Goal: Task Accomplishment & Management: Manage account settings

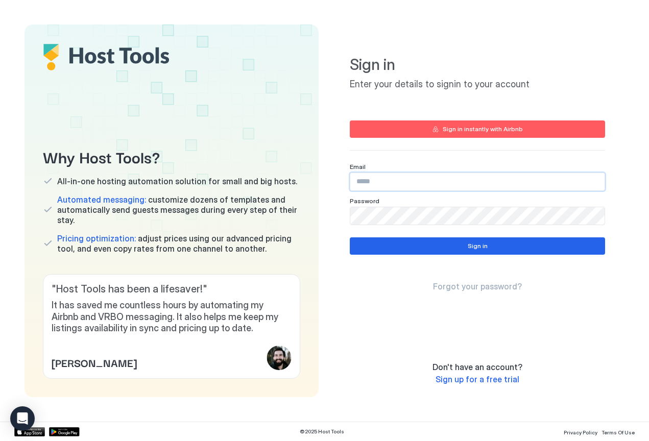
type input "**********"
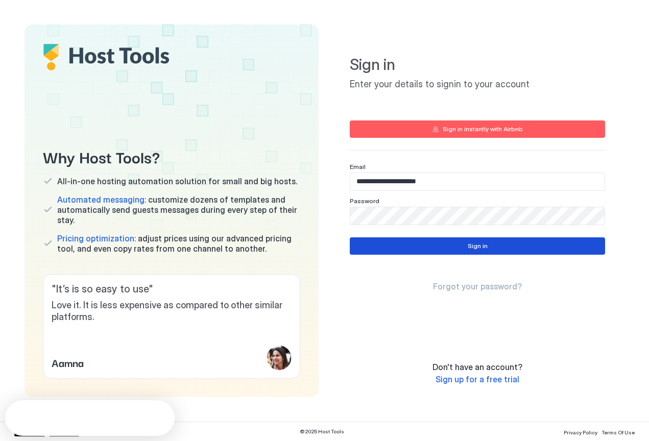
click at [432, 245] on button "Sign in" at bounding box center [477, 246] width 255 height 17
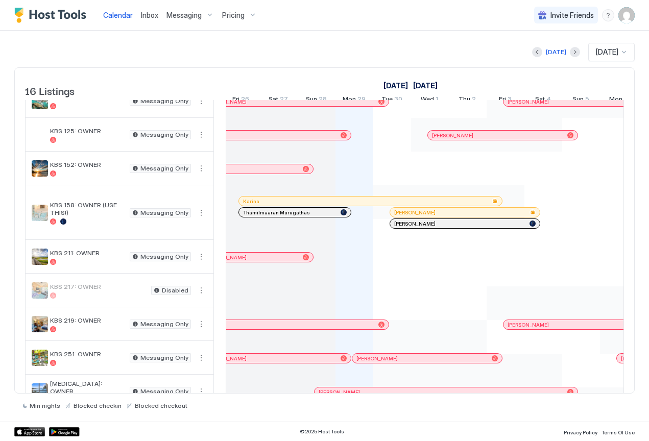
click at [338, 217] on div at bounding box center [338, 212] width 8 height 8
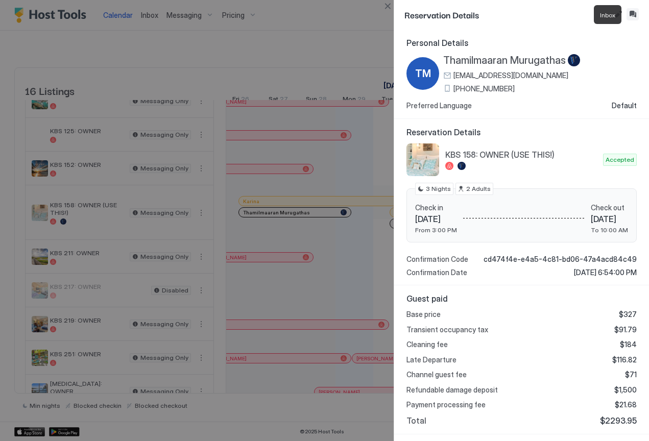
click at [633, 11] on button "Inbox" at bounding box center [633, 14] width 12 height 12
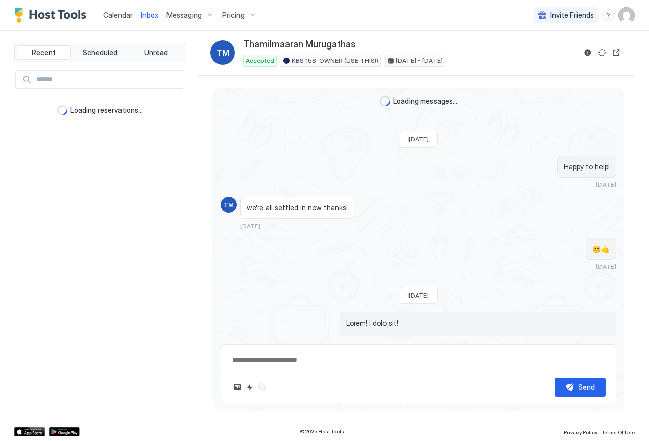
scroll to position [2428, 0]
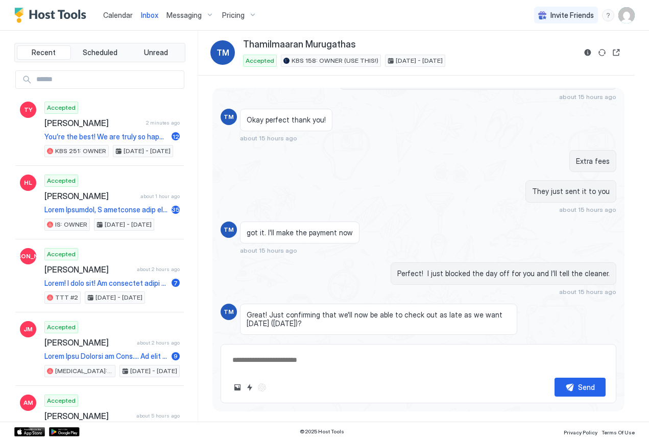
click at [569, 434] on div "Scheduled Messages" at bounding box center [569, 439] width 69 height 11
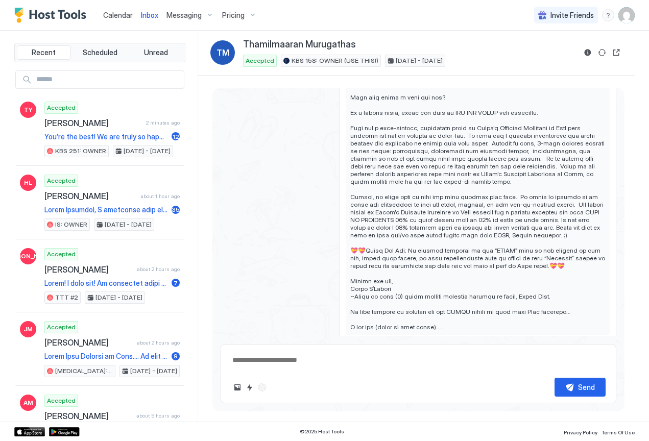
scroll to position [3831, 0]
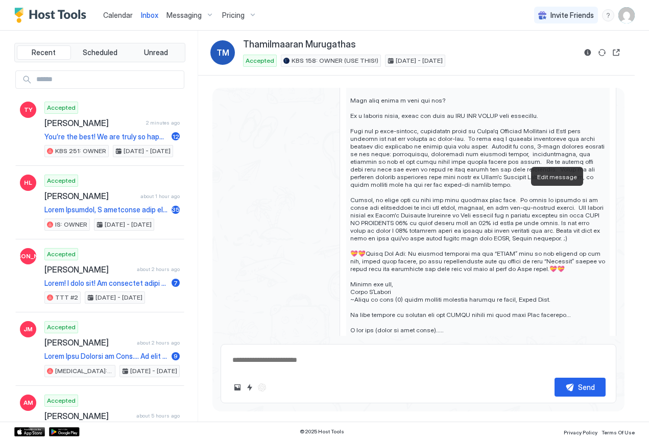
click at [558, 353] on button "Edit message" at bounding box center [563, 358] width 10 height 10
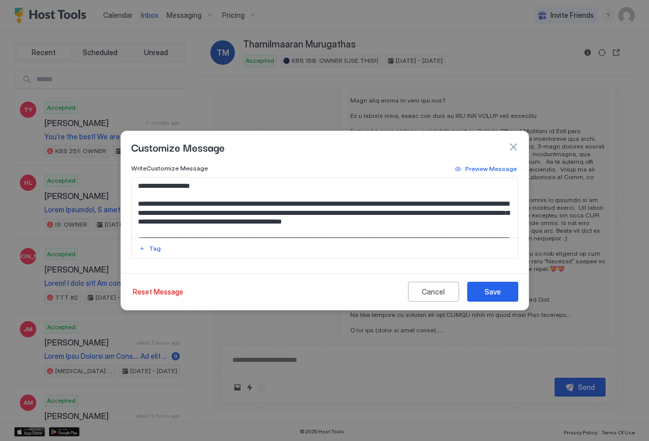
scroll to position [0, 0]
click at [431, 294] on div "Cancel" at bounding box center [433, 292] width 23 height 11
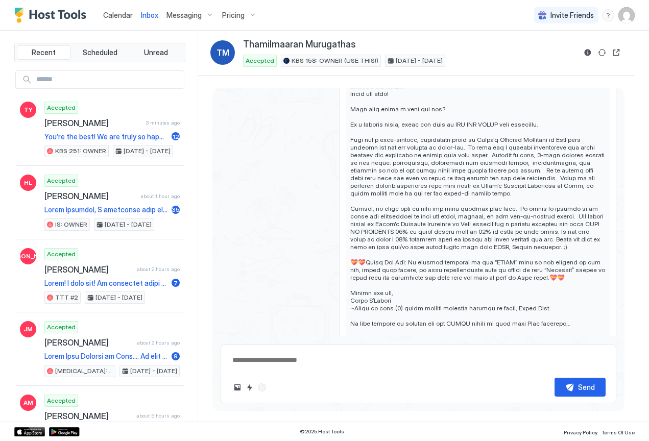
scroll to position [3819, 0]
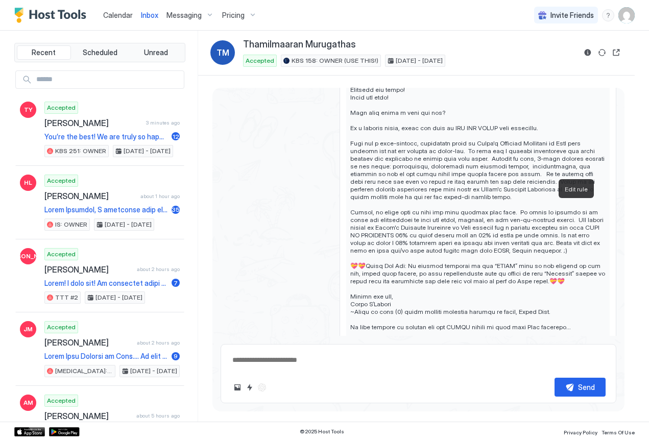
click at [578, 365] on button "Edit rule" at bounding box center [583, 370] width 10 height 10
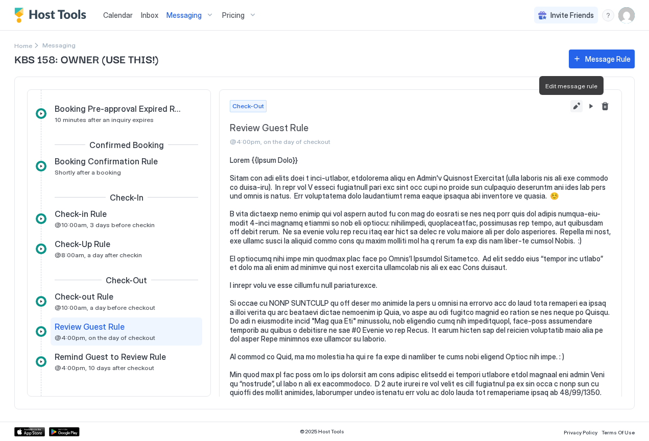
click at [571, 107] on button "Edit message rule" at bounding box center [577, 106] width 12 height 12
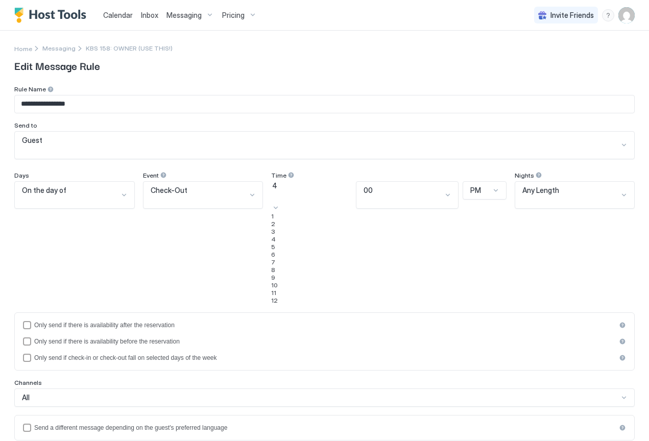
click at [326, 182] on div "4" at bounding box center [311, 185] width 79 height 9
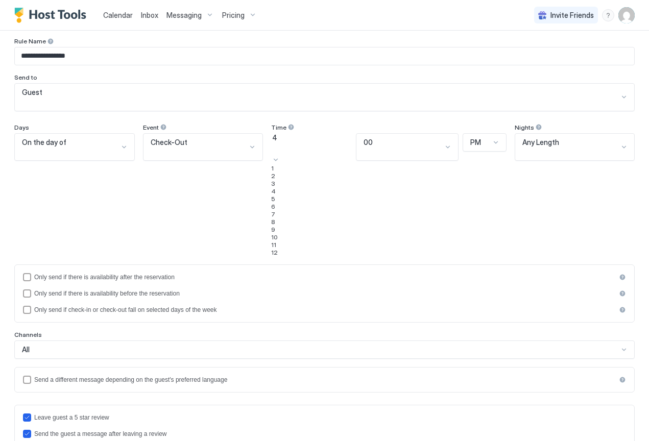
scroll to position [86, 0]
click at [278, 241] on span "10" at bounding box center [274, 237] width 7 height 8
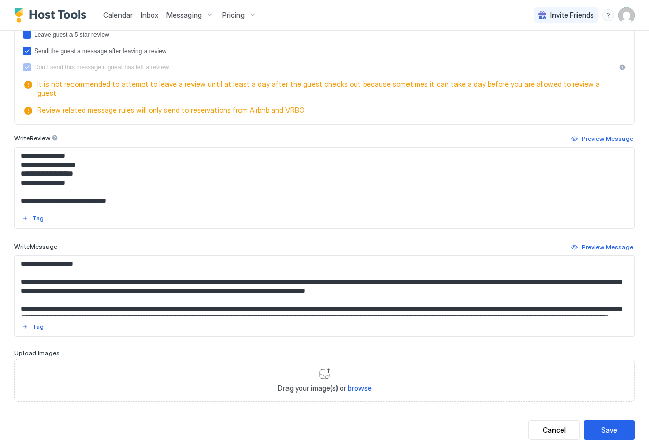
scroll to position [338, 0]
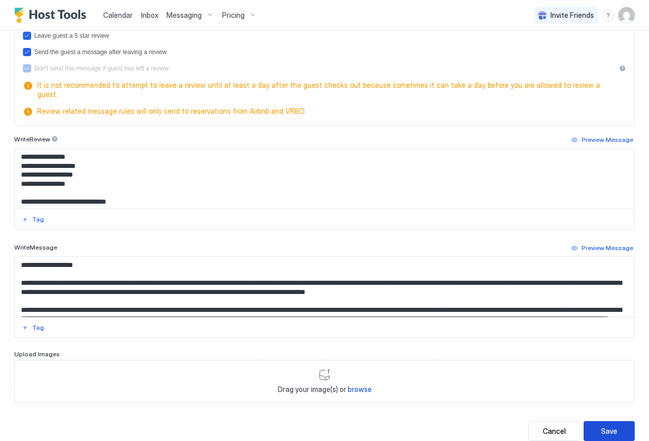
click at [602, 426] on div "Save" at bounding box center [609, 431] width 16 height 11
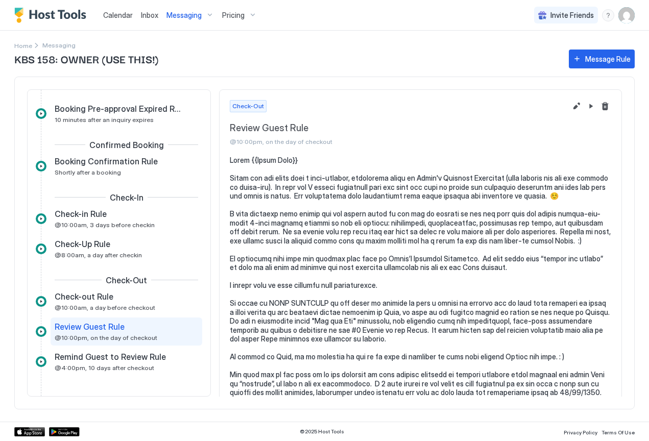
click at [118, 18] on span "Calendar" at bounding box center [118, 15] width 30 height 9
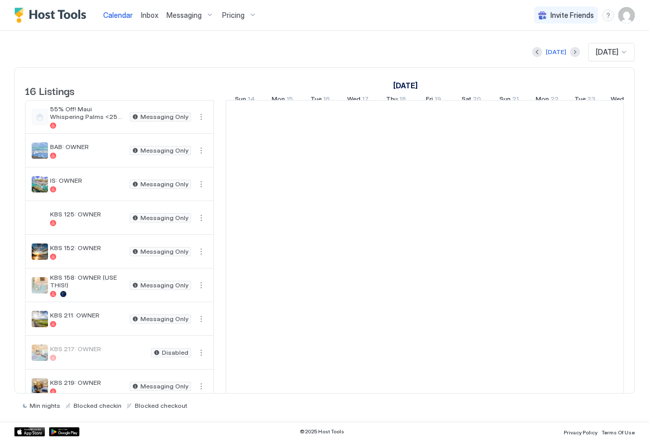
scroll to position [0, 567]
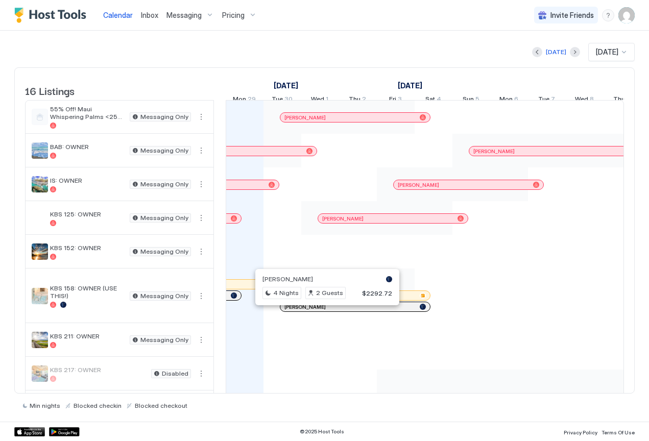
click at [323, 311] on div at bounding box center [323, 307] width 8 height 8
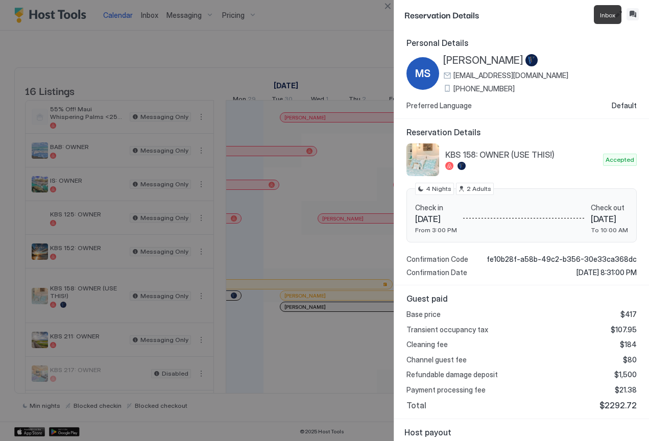
click at [634, 13] on button "Inbox" at bounding box center [633, 14] width 12 height 12
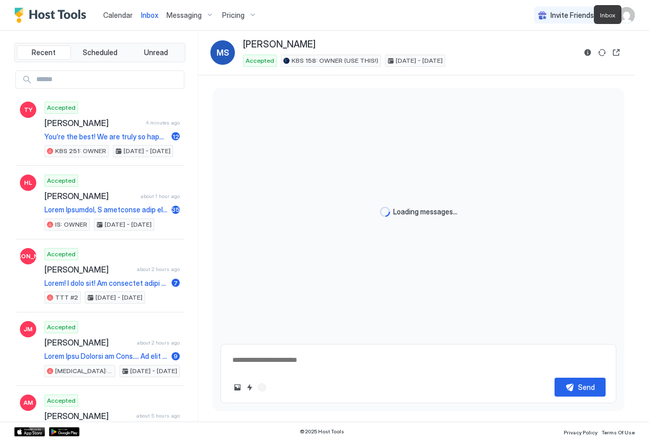
scroll to position [3141, 0]
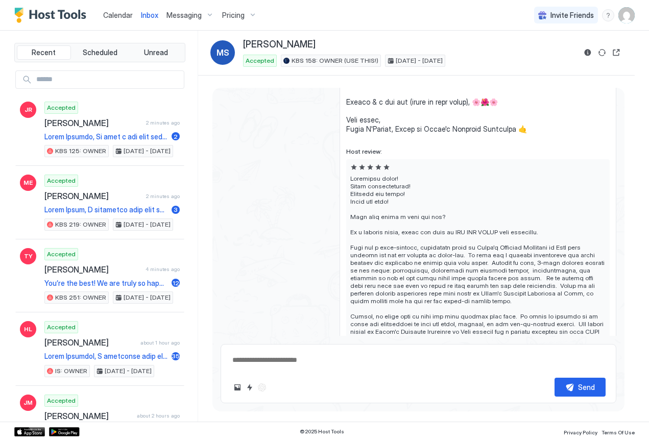
scroll to position [6414, 0]
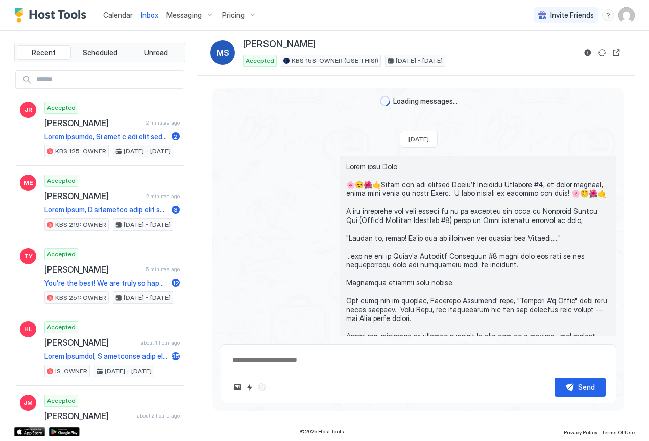
scroll to position [3141, 0]
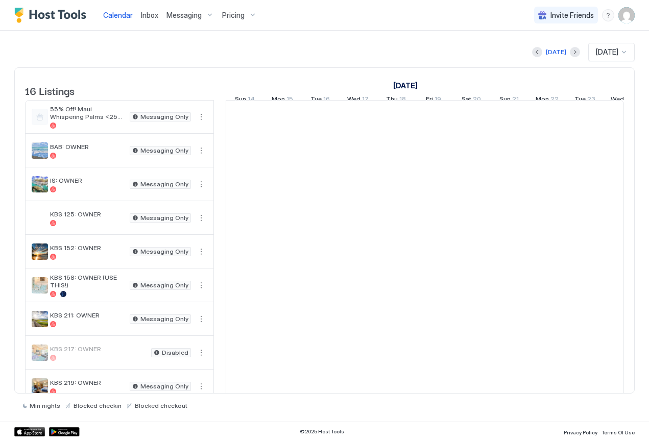
scroll to position [0, 567]
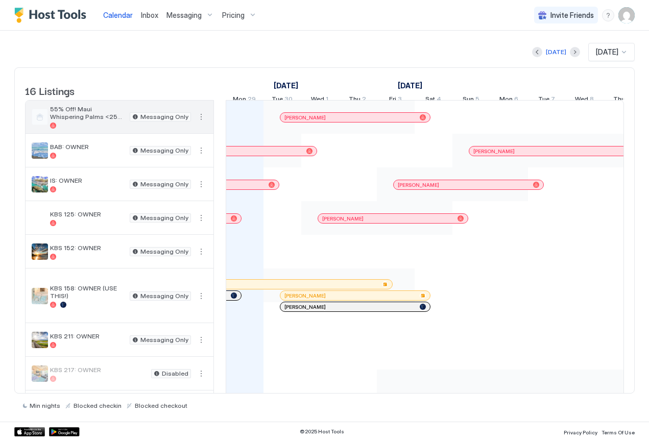
click at [95, 121] on span "55% Off! Maui Whispering Palms <250 Steps 2 beach!" at bounding box center [88, 112] width 76 height 15
click at [203, 123] on button "More options" at bounding box center [201, 117] width 12 height 12
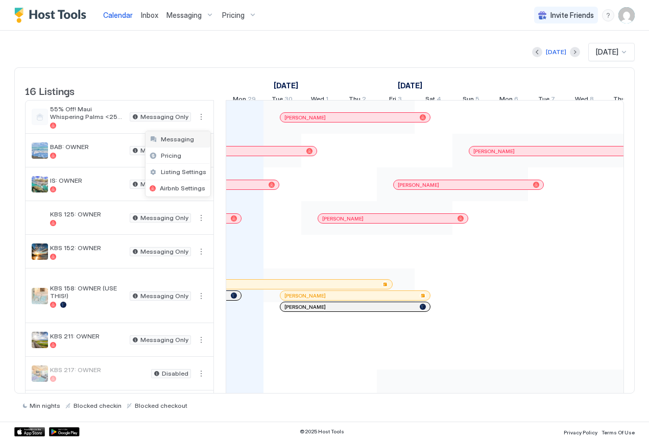
click at [187, 140] on span "Messaging" at bounding box center [177, 139] width 33 height 8
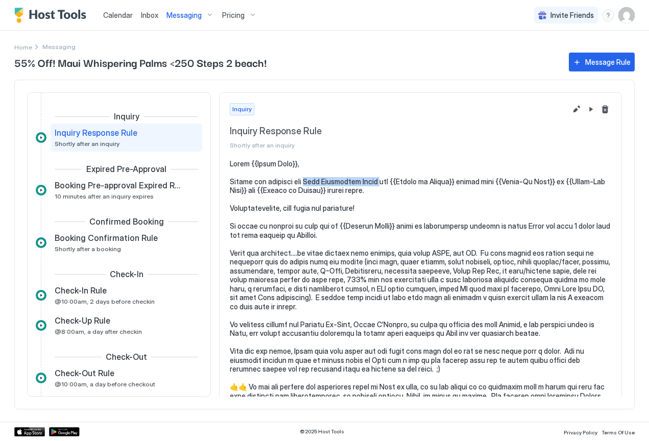
drag, startPoint x: 384, startPoint y: 183, endPoint x: 308, endPoint y: 182, distance: 75.1
click at [308, 182] on pre at bounding box center [421, 346] width 382 height 375
copy pre "Maui Whispering Palms"
click at [571, 108] on button "Edit message rule" at bounding box center [577, 109] width 12 height 12
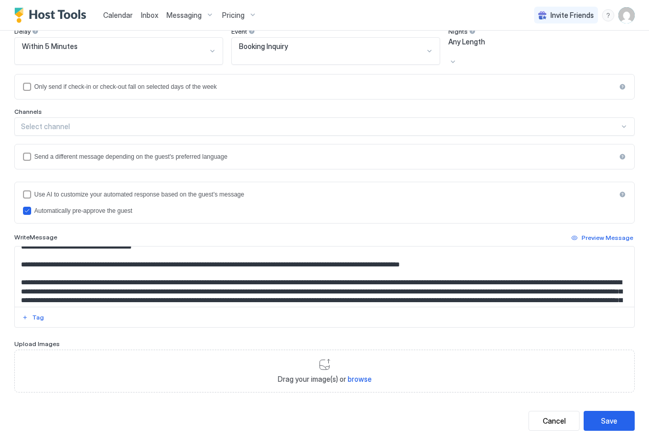
scroll to position [49, 0]
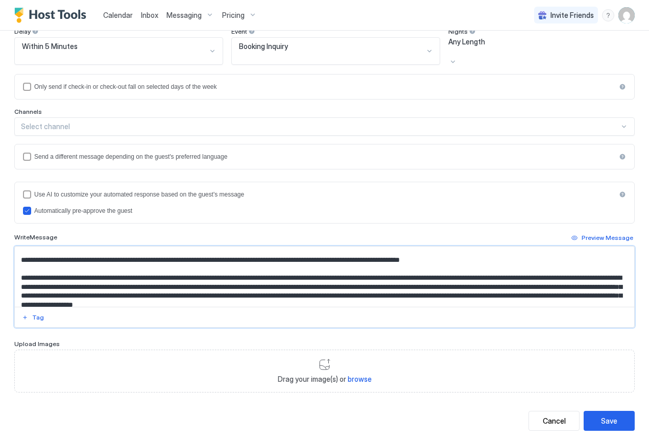
drag, startPoint x: 182, startPoint y: 241, endPoint x: 135, endPoint y: 240, distance: 46.5
click at [135, 247] on textarea "Input Field" at bounding box center [321, 277] width 612 height 60
paste textarea "*****"
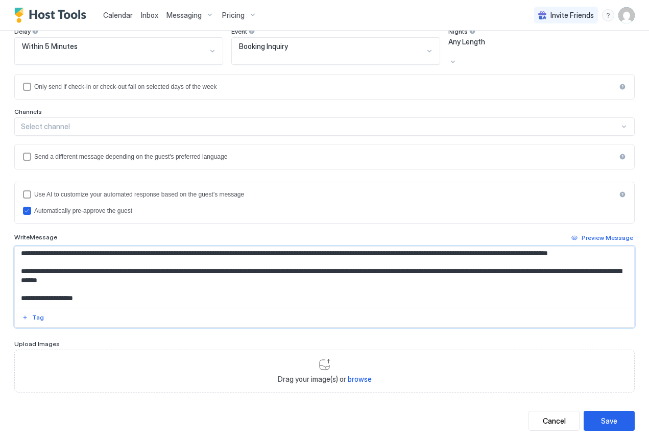
scroll to position [226, 0]
type textarea "**********"
click at [603, 416] on div "Save" at bounding box center [609, 421] width 16 height 11
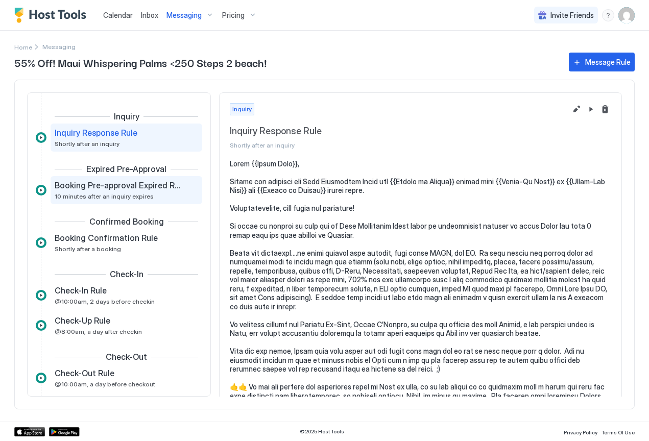
click at [110, 191] on span "Booking Pre-approval Expired Rule" at bounding box center [118, 185] width 127 height 10
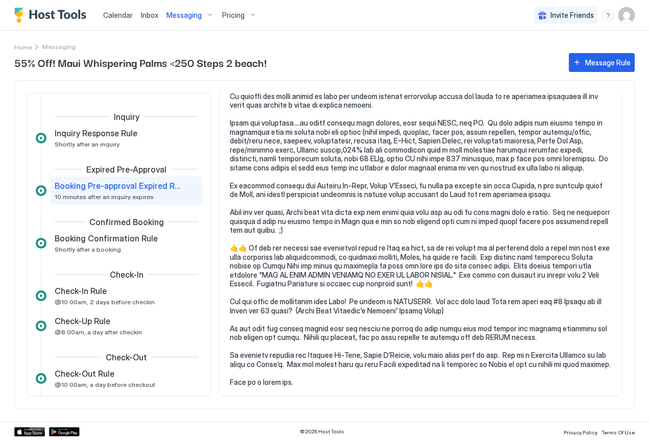
scroll to position [112, 0]
click at [83, 247] on span "Shortly after a booking" at bounding box center [88, 250] width 66 height 8
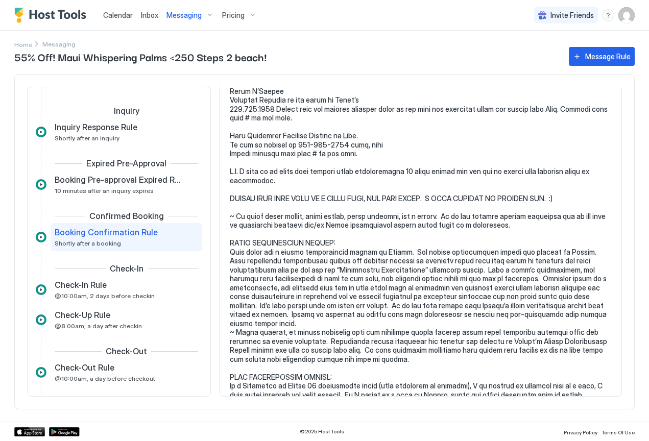
scroll to position [1443, 0]
click at [84, 289] on span "Check-In Rule" at bounding box center [81, 285] width 52 height 10
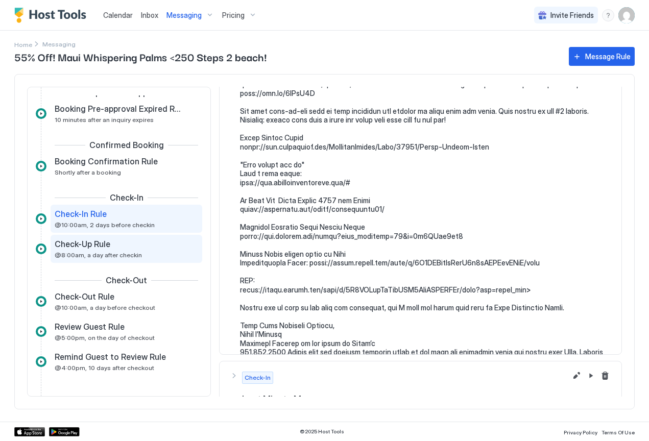
scroll to position [71, 0]
click at [84, 248] on span "Check-Up Rule" at bounding box center [83, 244] width 56 height 10
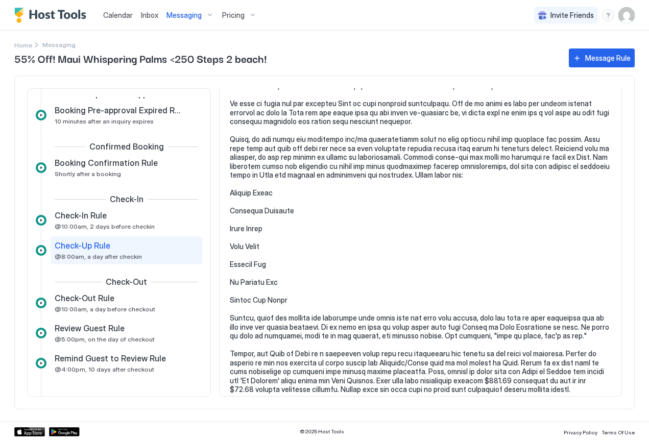
scroll to position [654, 0]
click at [75, 301] on span "Check-Out Rule" at bounding box center [85, 298] width 60 height 10
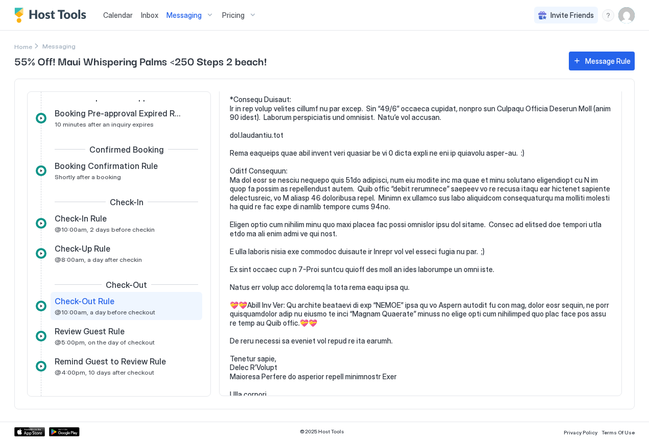
scroll to position [223, 0]
click at [80, 336] on span "Review Guest Rule" at bounding box center [90, 331] width 70 height 10
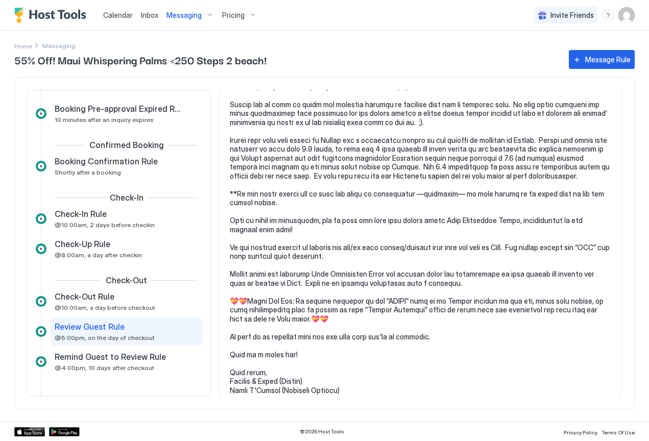
scroll to position [74, 0]
click at [116, 359] on span "Remind Guest to Review Rule" at bounding box center [110, 357] width 111 height 10
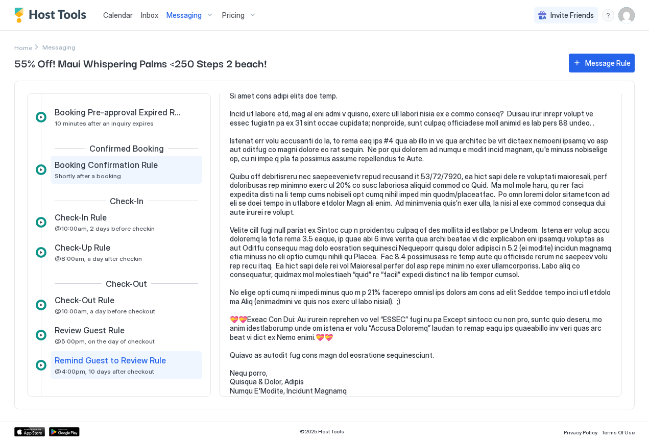
scroll to position [3, 0]
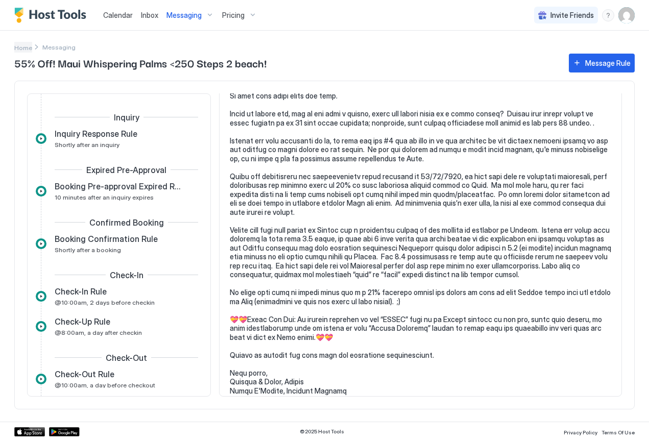
click at [21, 48] on span "Home" at bounding box center [23, 48] width 18 height 8
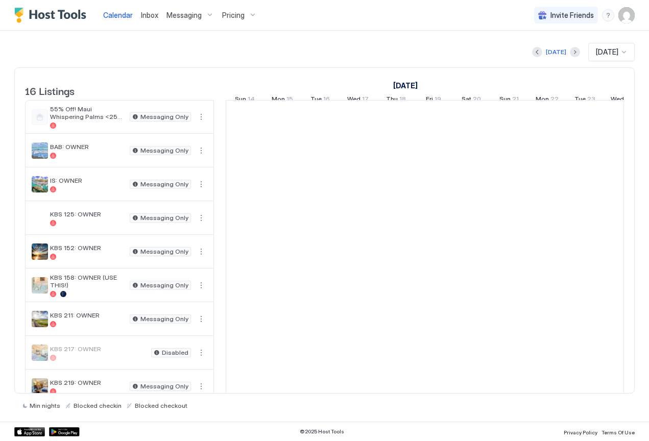
scroll to position [0, 567]
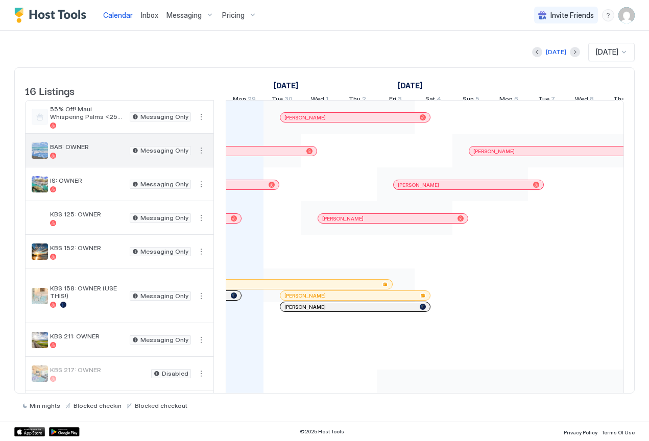
click at [74, 151] on span "BAB: OWNER" at bounding box center [88, 147] width 76 height 8
click at [202, 157] on button "More options" at bounding box center [201, 151] width 12 height 12
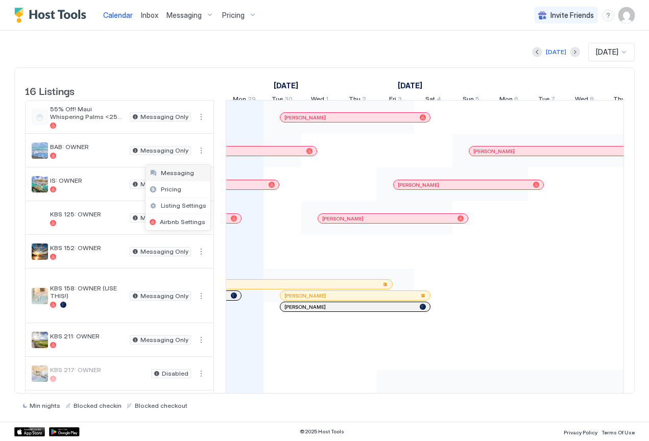
click at [185, 175] on span "Messaging" at bounding box center [177, 173] width 33 height 8
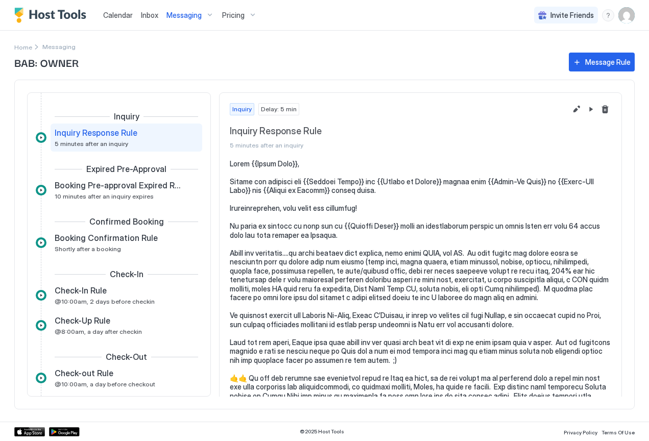
click at [353, 182] on pre at bounding box center [421, 338] width 382 height 358
click at [571, 109] on button "Edit message rule" at bounding box center [577, 109] width 12 height 12
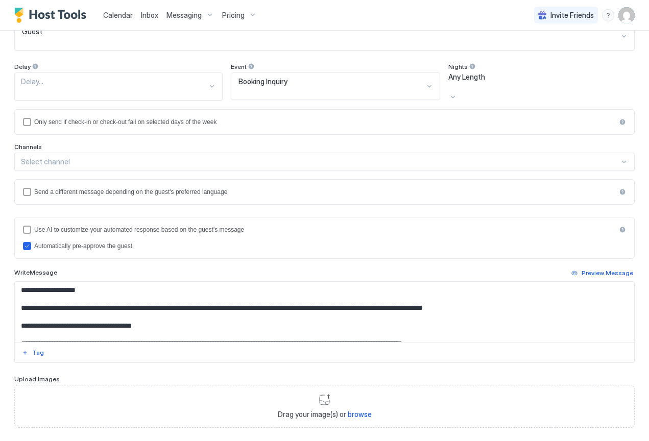
scroll to position [116, 0]
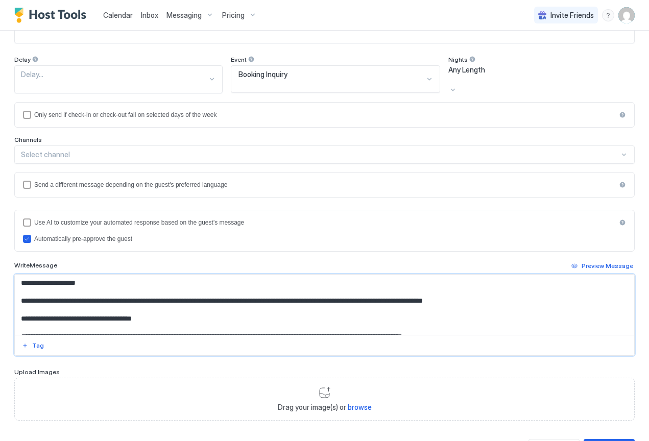
drag, startPoint x: 143, startPoint y: 281, endPoint x: 98, endPoint y: 280, distance: 44.9
click at [98, 280] on textarea "Input Field" at bounding box center [321, 305] width 612 height 60
drag, startPoint x: 166, startPoint y: 282, endPoint x: 98, endPoint y: 276, distance: 68.7
click at [98, 276] on textarea "Input Field" at bounding box center [321, 305] width 612 height 60
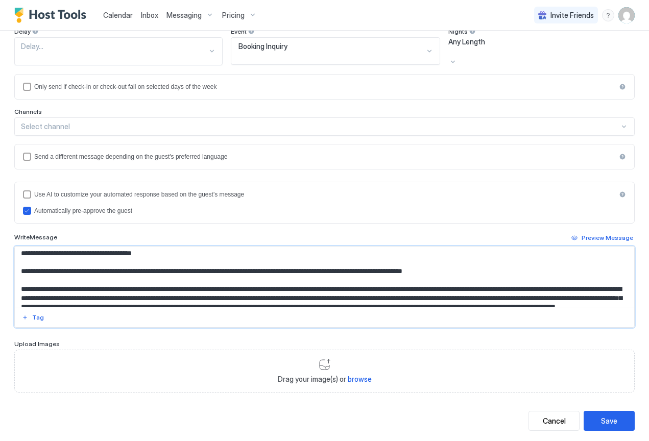
scroll to position [38, 0]
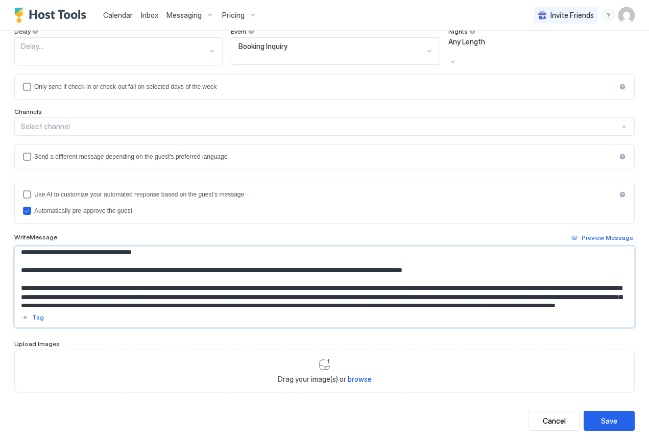
drag, startPoint x: 181, startPoint y: 249, endPoint x: 134, endPoint y: 249, distance: 47.5
click at [134, 249] on textarea "Input Field" at bounding box center [321, 277] width 612 height 60
paste textarea "***"
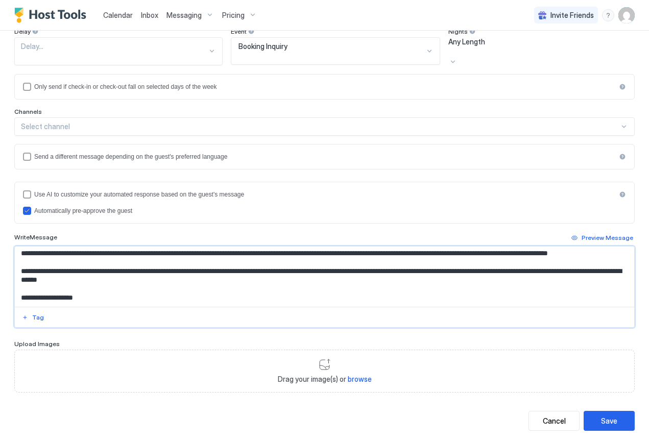
scroll to position [226, 0]
type textarea "**********"
click at [610, 411] on button "Save" at bounding box center [609, 421] width 51 height 20
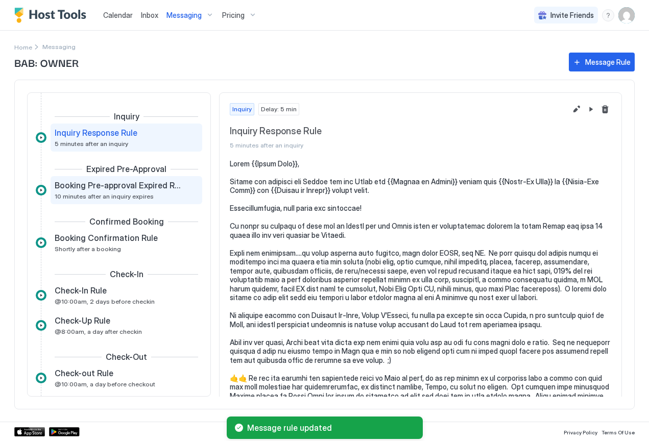
click at [117, 188] on span "Booking Pre-approval Expired Rule" at bounding box center [118, 185] width 127 height 10
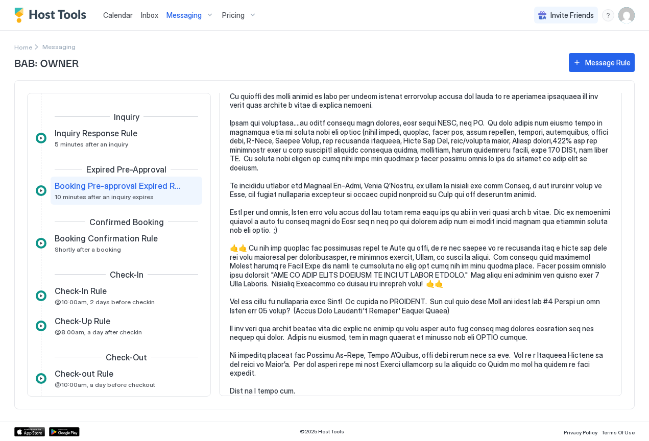
scroll to position [112, 0]
click at [117, 243] on span "Booking Confirmation Rule" at bounding box center [106, 238] width 103 height 10
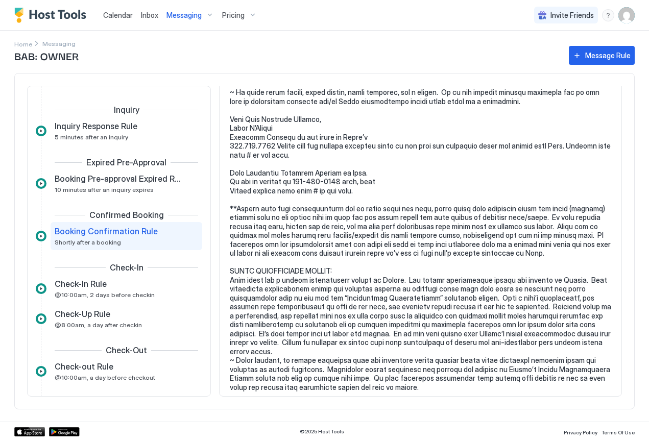
scroll to position [2701, 0]
click at [67, 287] on span "Check-In Rule" at bounding box center [81, 284] width 52 height 10
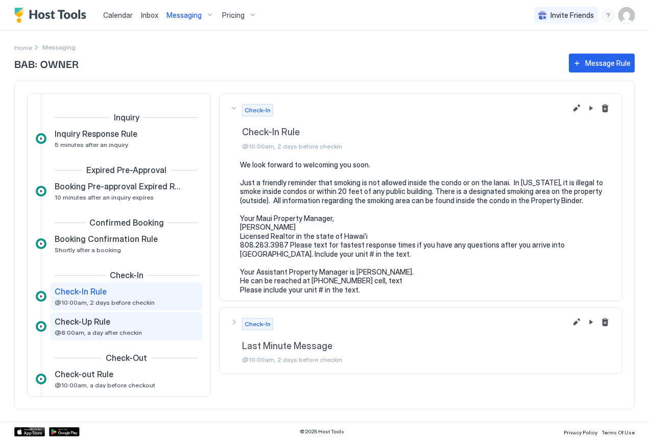
click at [93, 323] on span "Check-Up Rule" at bounding box center [83, 322] width 56 height 10
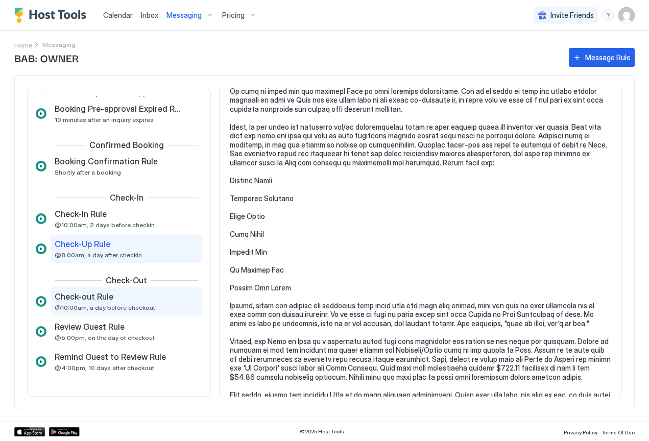
scroll to position [72, 0]
click at [72, 300] on span "Check-out Rule" at bounding box center [84, 297] width 59 height 10
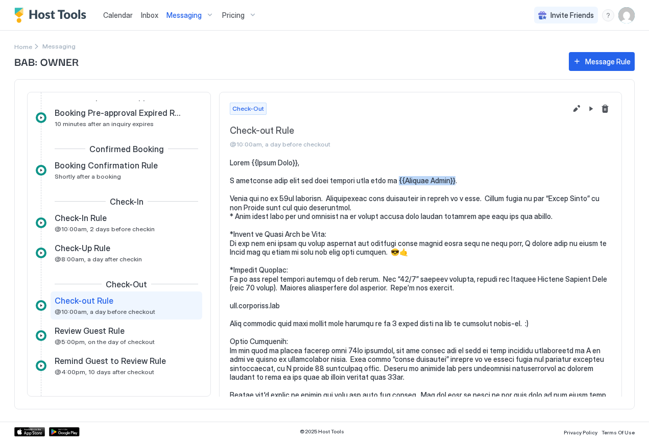
drag, startPoint x: 439, startPoint y: 181, endPoint x: 392, endPoint y: 180, distance: 47.0
click at [392, 180] on pre at bounding box center [421, 372] width 382 height 429
click at [571, 107] on button "Edit message rule" at bounding box center [577, 109] width 12 height 12
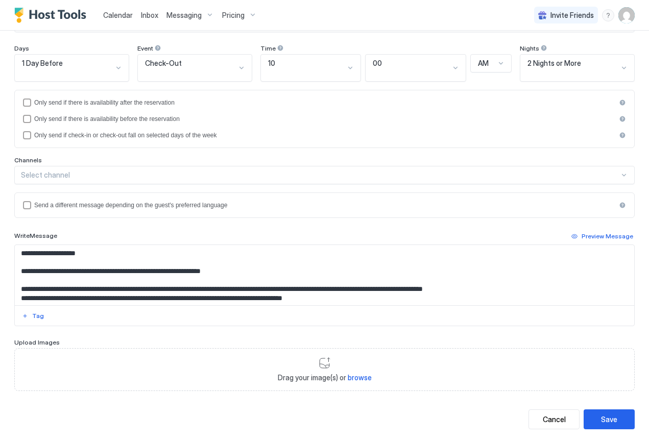
scroll to position [127, 0]
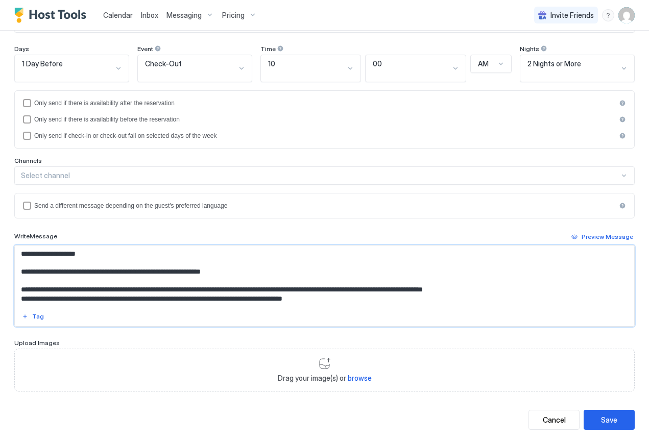
drag, startPoint x: 225, startPoint y: 255, endPoint x: 179, endPoint y: 252, distance: 46.0
click at [179, 252] on textarea "Input Field" at bounding box center [321, 276] width 612 height 60
paste textarea "***"
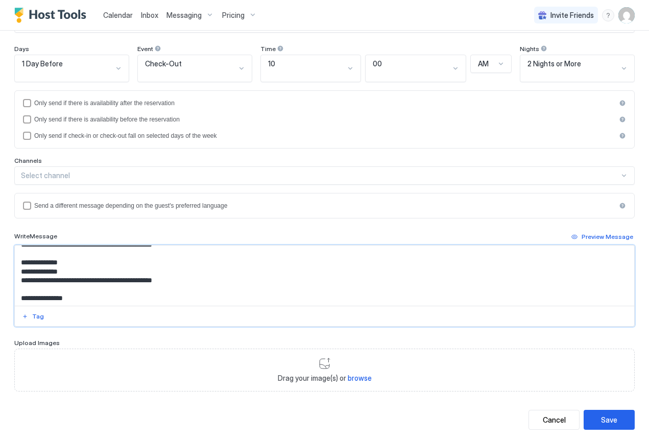
scroll to position [313, 0]
type textarea "**********"
click at [613, 410] on button "Save" at bounding box center [609, 420] width 51 height 20
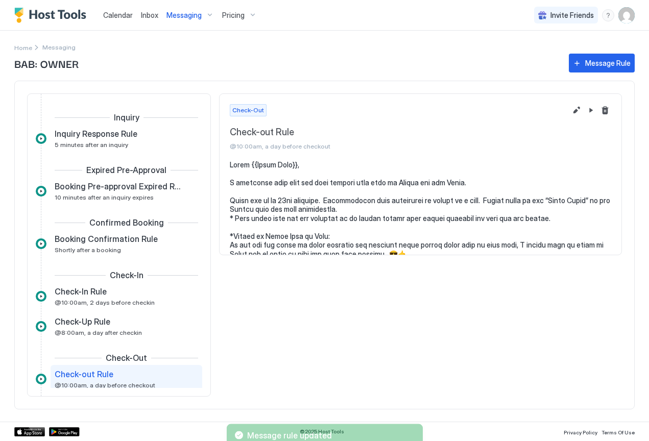
scroll to position [76, 0]
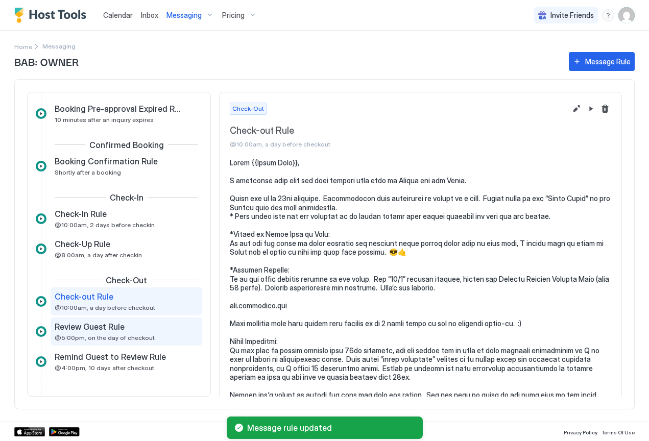
click at [86, 329] on span "Review Guest Rule" at bounding box center [90, 327] width 70 height 10
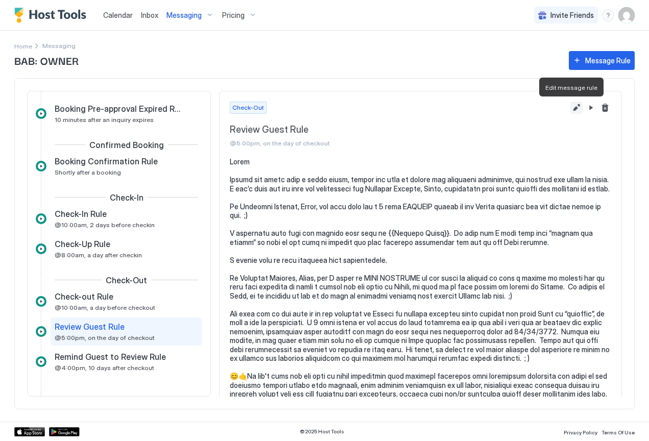
click at [571, 105] on button "Edit message rule" at bounding box center [577, 108] width 12 height 12
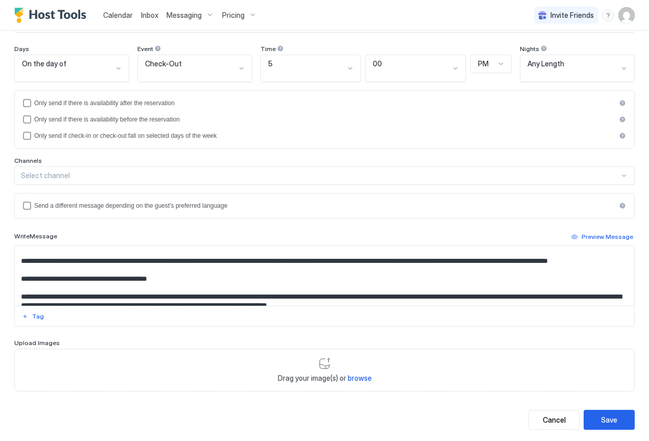
scroll to position [55, 0]
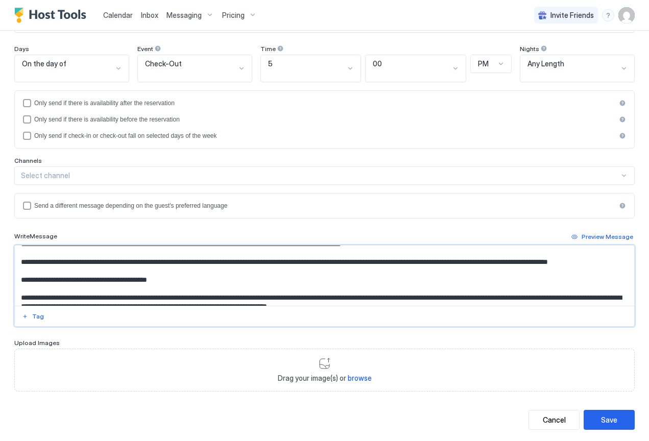
drag, startPoint x: 208, startPoint y: 243, endPoint x: 163, endPoint y: 243, distance: 44.9
click at [163, 246] on textarea "Input Field" at bounding box center [321, 276] width 612 height 60
paste textarea "***"
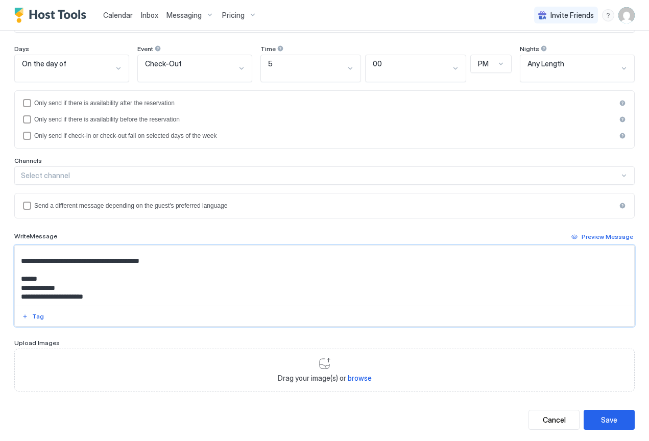
scroll to position [347, 0]
type textarea "**********"
click at [602, 415] on div "Save" at bounding box center [609, 420] width 16 height 11
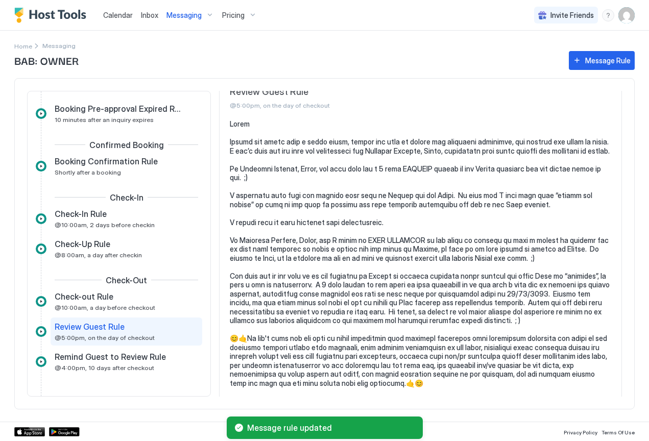
scroll to position [43, 0]
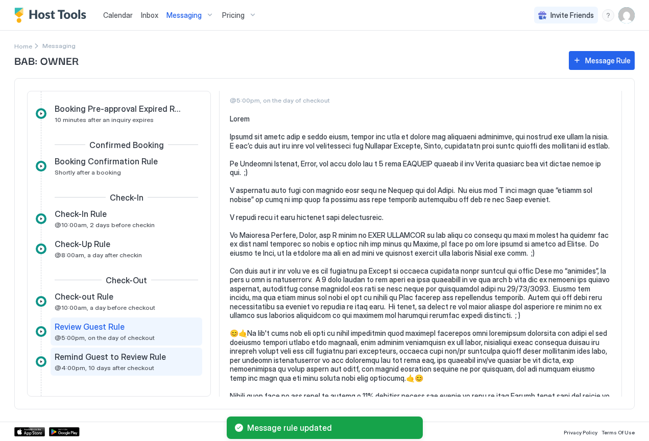
click at [123, 365] on span "@4:00pm, 10 days after checkout" at bounding box center [105, 368] width 100 height 8
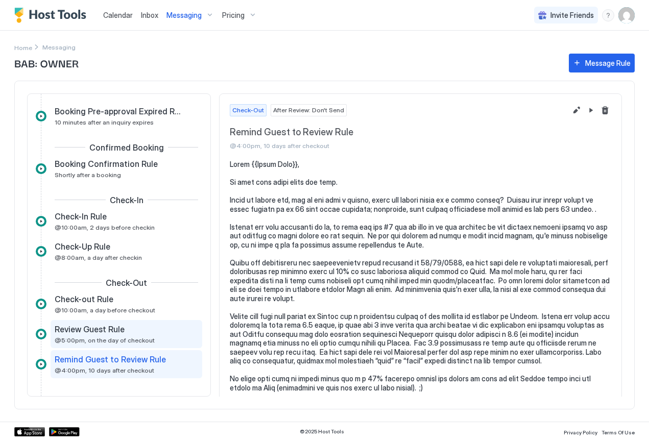
click at [88, 335] on div "Review Guest Rule @5:00pm, on the day of checkout" at bounding box center [119, 334] width 129 height 20
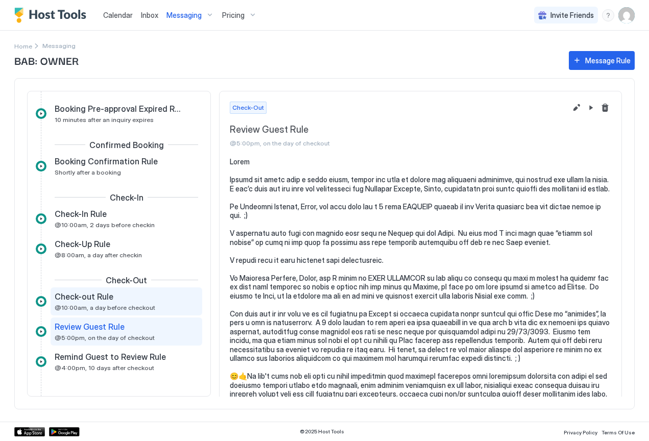
click at [87, 301] on span "Check-out Rule" at bounding box center [84, 297] width 59 height 10
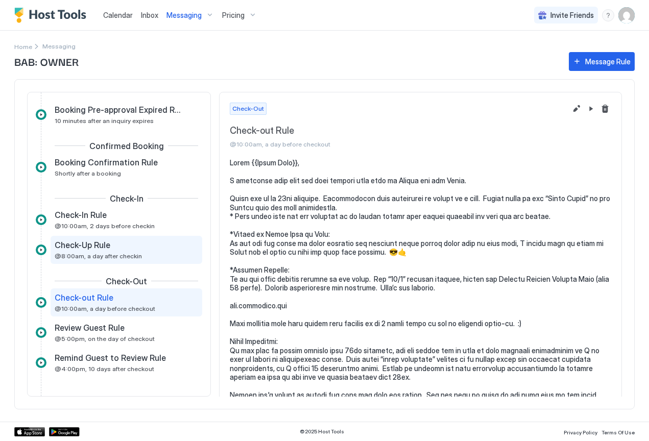
click at [94, 250] on div "Check-Up Rule @8:00am, a day after checkin" at bounding box center [119, 250] width 129 height 20
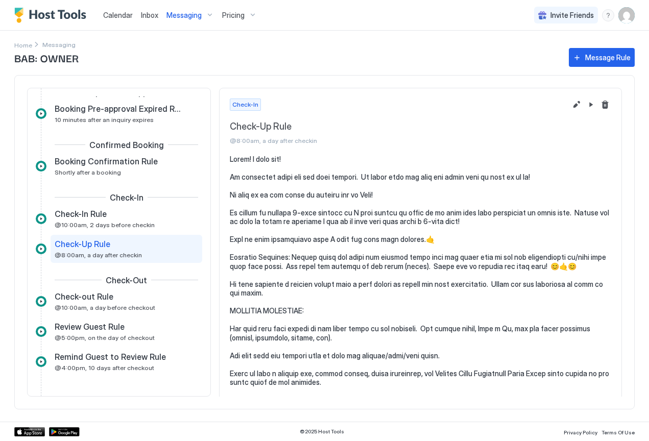
scroll to position [72, 0]
click at [97, 216] on span "Check-In Rule" at bounding box center [81, 214] width 52 height 10
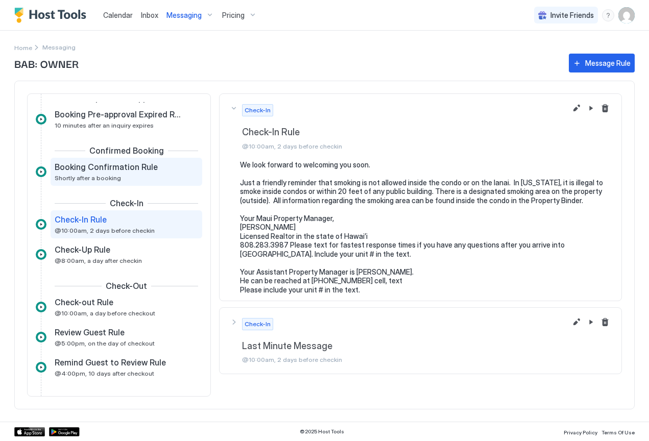
click at [108, 174] on div "Booking Confirmation Rule Shortly after a booking" at bounding box center [119, 172] width 129 height 20
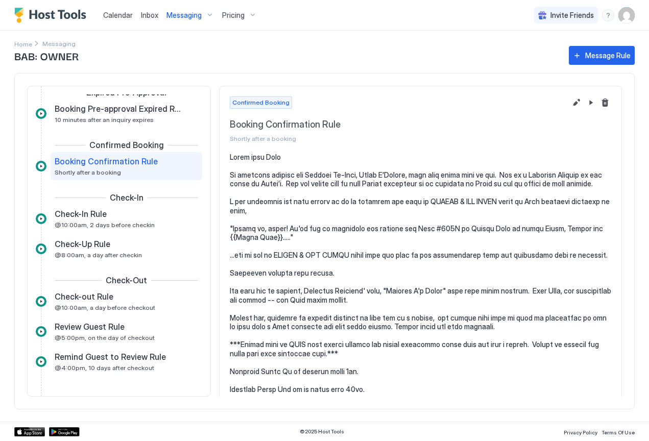
scroll to position [70, 0]
click at [118, 111] on span "Booking Pre-approval Expired Rule" at bounding box center [118, 109] width 127 height 10
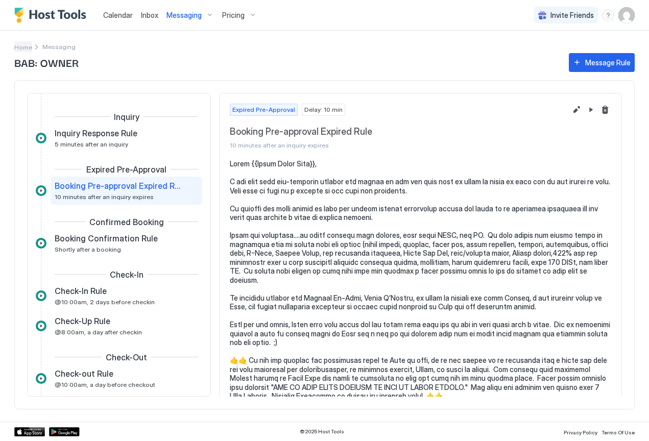
click at [25, 49] on span "Home" at bounding box center [23, 47] width 18 height 8
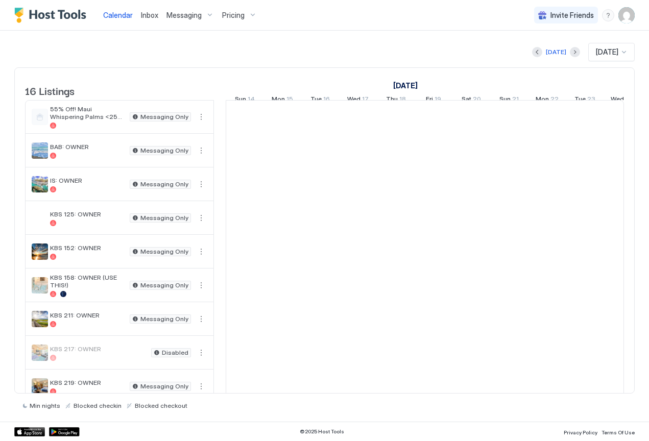
scroll to position [0, 567]
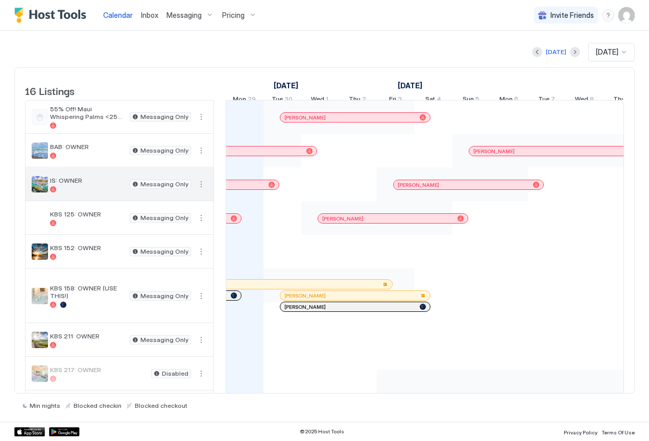
click at [68, 184] on span "IS: OWNER" at bounding box center [88, 181] width 76 height 8
click at [45, 192] on img "listing image" at bounding box center [40, 184] width 16 height 16
click at [200, 191] on button "More options" at bounding box center [201, 184] width 12 height 12
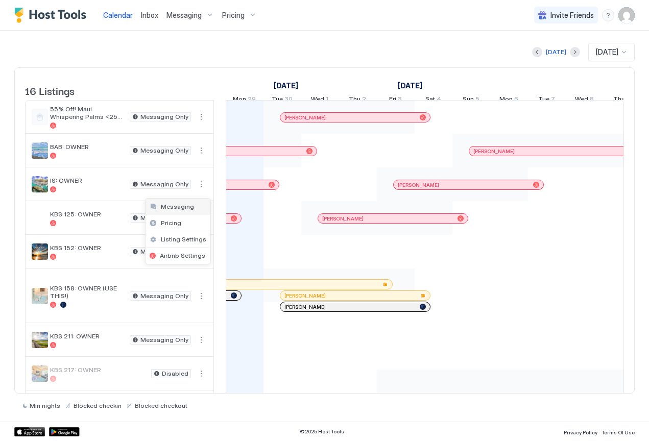
click at [189, 208] on span "Messaging" at bounding box center [177, 207] width 33 height 8
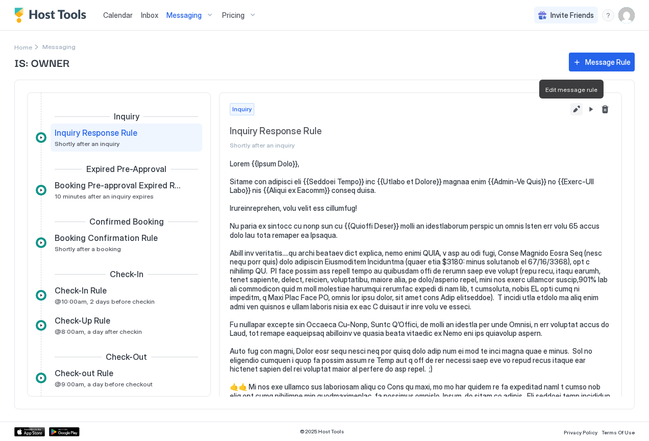
click at [571, 107] on button "Edit message rule" at bounding box center [577, 109] width 12 height 12
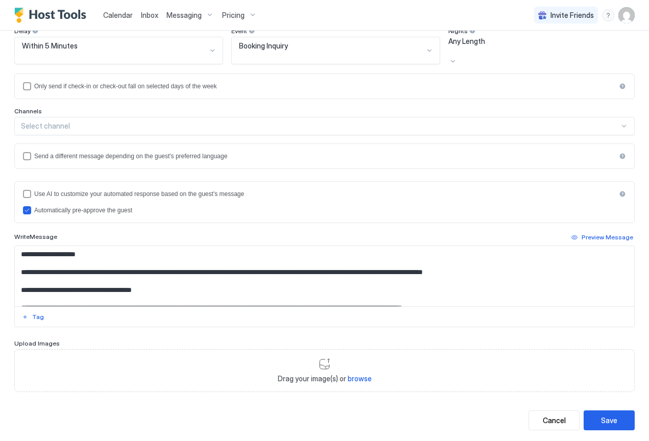
scroll to position [144, 0]
drag, startPoint x: 144, startPoint y: 254, endPoint x: 99, endPoint y: 253, distance: 45.5
click at [99, 253] on textarea "Input Field" at bounding box center [321, 277] width 612 height 60
drag, startPoint x: 152, startPoint y: 252, endPoint x: 98, endPoint y: 250, distance: 54.2
click at [98, 250] on textarea "Input Field" at bounding box center [321, 277] width 612 height 60
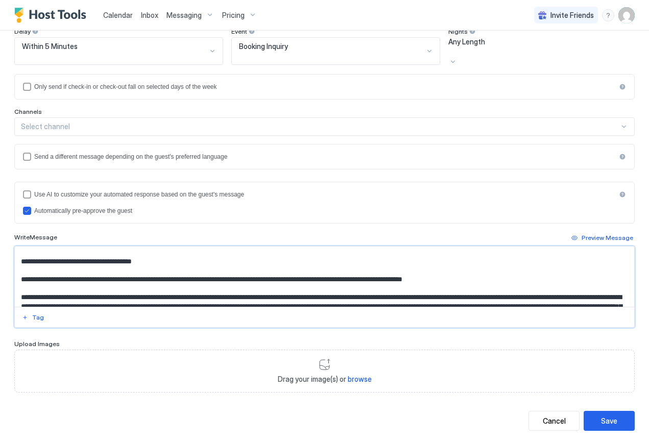
scroll to position [30, 0]
drag, startPoint x: 180, startPoint y: 258, endPoint x: 136, endPoint y: 258, distance: 44.4
click at [136, 258] on textarea "Input Field" at bounding box center [321, 277] width 612 height 60
paste textarea "*"
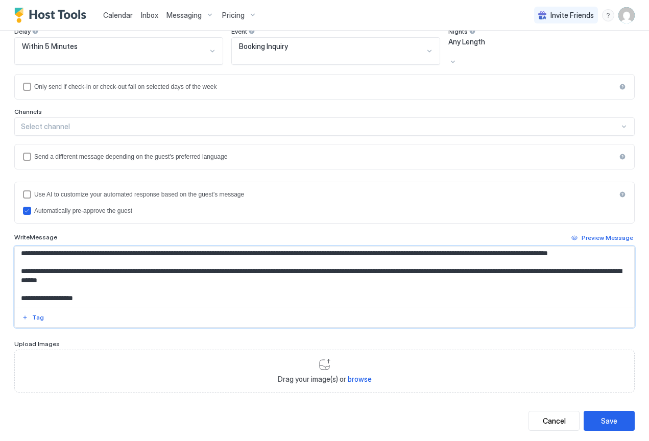
scroll to position [234, 0]
type textarea "**********"
click at [604, 416] on div "Save" at bounding box center [609, 421] width 16 height 11
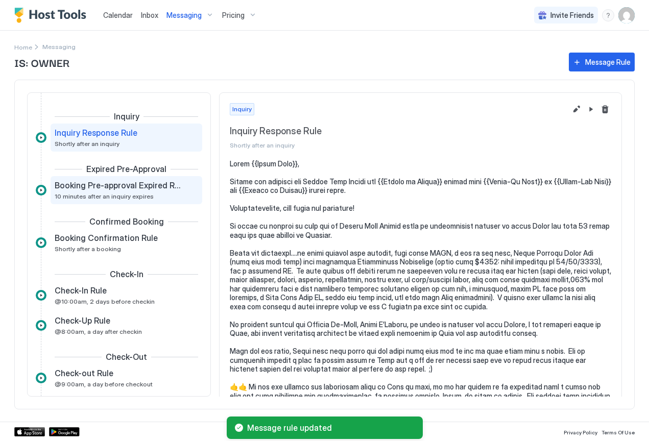
click at [105, 186] on span "Booking Pre-approval Expired Rule" at bounding box center [118, 185] width 127 height 10
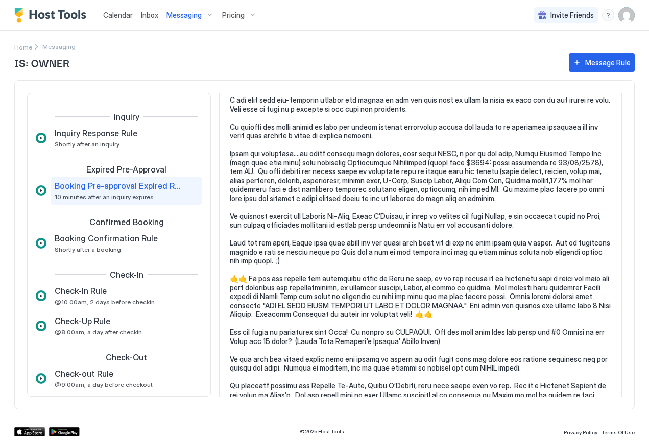
scroll to position [70, 0]
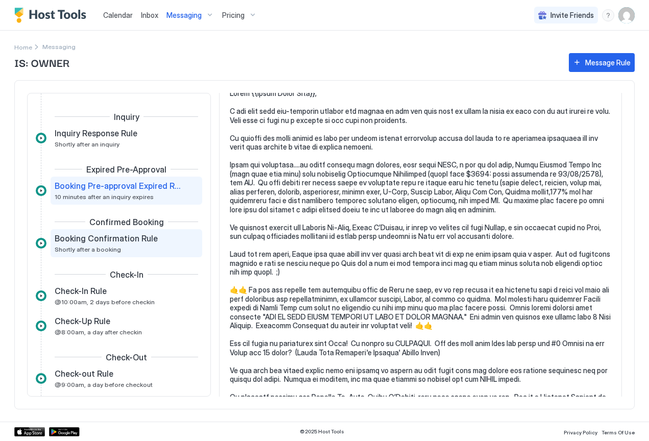
click at [133, 246] on div "Booking Confirmation Rule Shortly after a booking" at bounding box center [119, 243] width 129 height 20
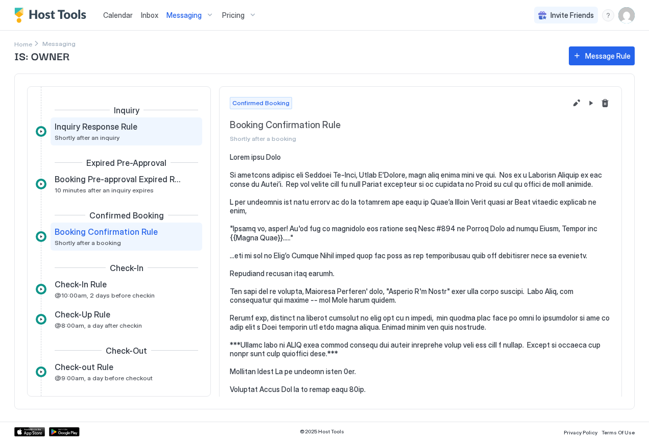
click at [112, 129] on span "Inquiry Response Rule" at bounding box center [96, 127] width 83 height 10
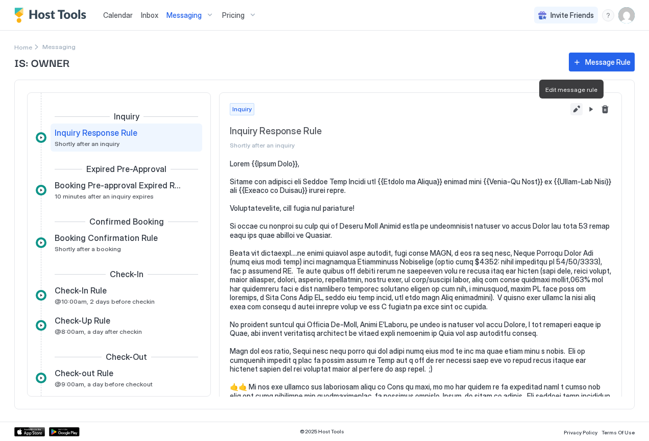
click at [571, 109] on button "Edit message rule" at bounding box center [577, 109] width 12 height 12
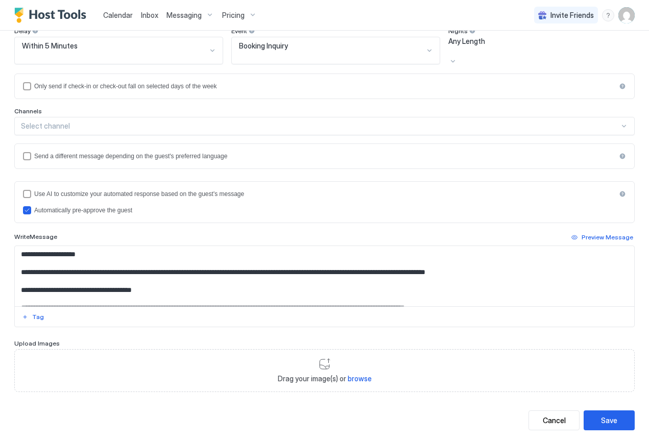
scroll to position [144, 0]
drag, startPoint x: 152, startPoint y: 253, endPoint x: 97, endPoint y: 250, distance: 54.7
click at [97, 250] on textarea "Input Field" at bounding box center [321, 277] width 612 height 60
drag, startPoint x: 156, startPoint y: 251, endPoint x: 99, endPoint y: 249, distance: 57.8
click at [99, 249] on textarea "Input Field" at bounding box center [321, 277] width 612 height 60
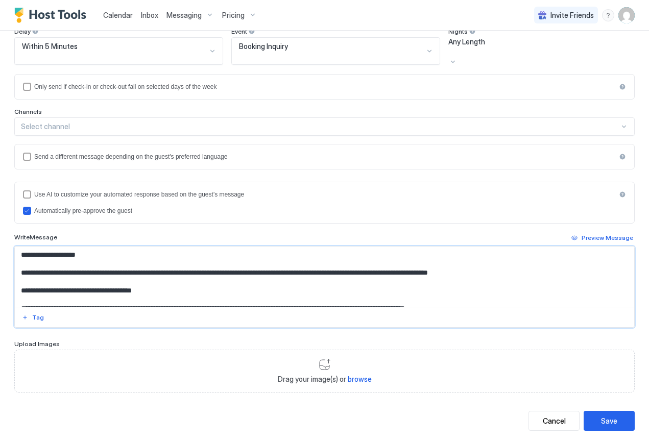
click at [241, 258] on textarea "Input Field" at bounding box center [321, 277] width 612 height 60
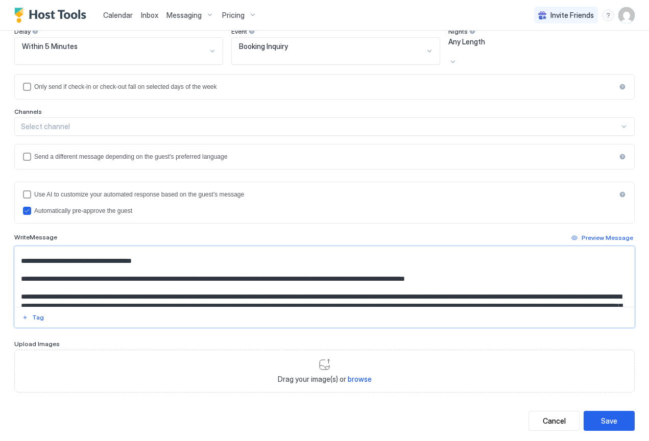
scroll to position [36, 0]
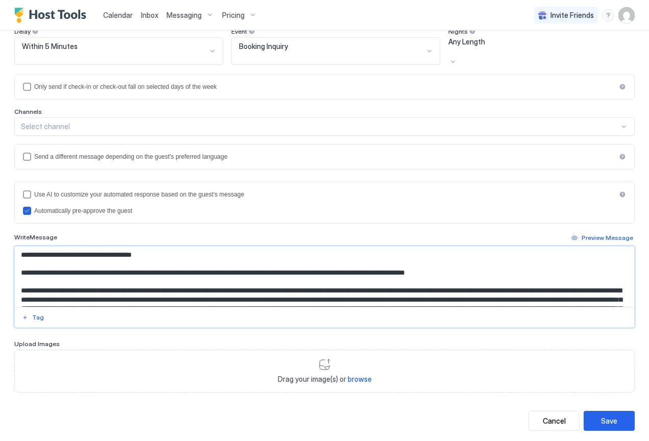
drag, startPoint x: 189, startPoint y: 252, endPoint x: 132, endPoint y: 250, distance: 56.7
click at [132, 250] on textarea "Input Field" at bounding box center [321, 277] width 612 height 60
paste textarea "Input Field"
click at [132, 253] on textarea "Input Field" at bounding box center [321, 277] width 612 height 60
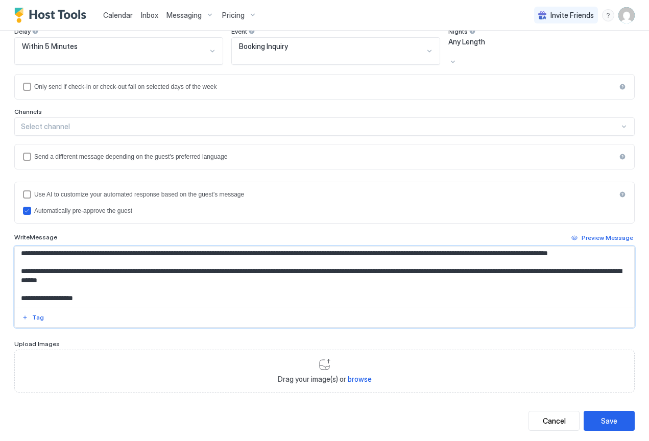
scroll to position [234, 0]
type textarea "**********"
click at [605, 416] on div "Save" at bounding box center [609, 421] width 16 height 11
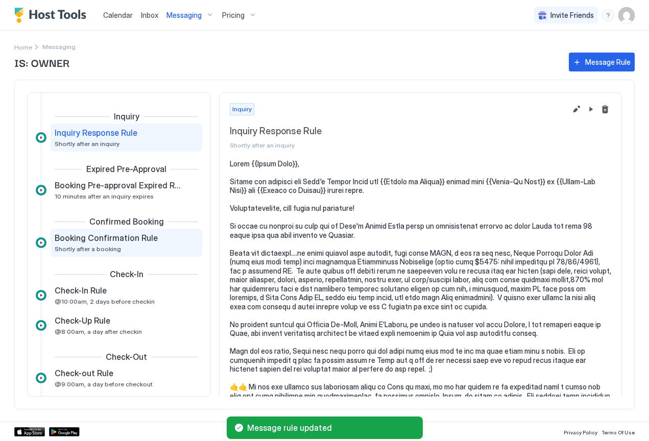
click at [100, 242] on span "Booking Confirmation Rule" at bounding box center [106, 238] width 103 height 10
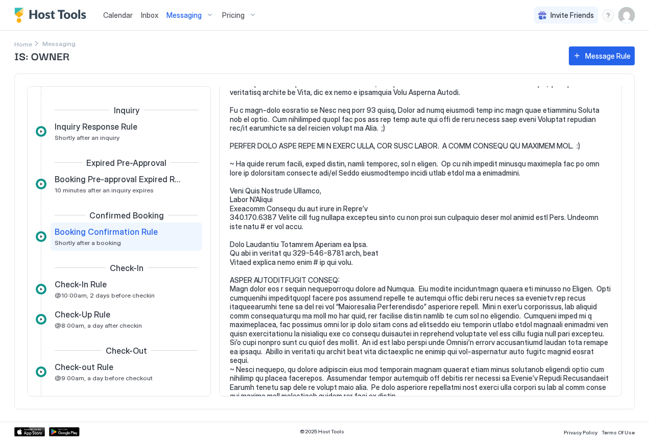
scroll to position [2692, 0]
click at [113, 290] on div "Check-In Rule @10:00am, 2 days before checkin" at bounding box center [119, 289] width 129 height 20
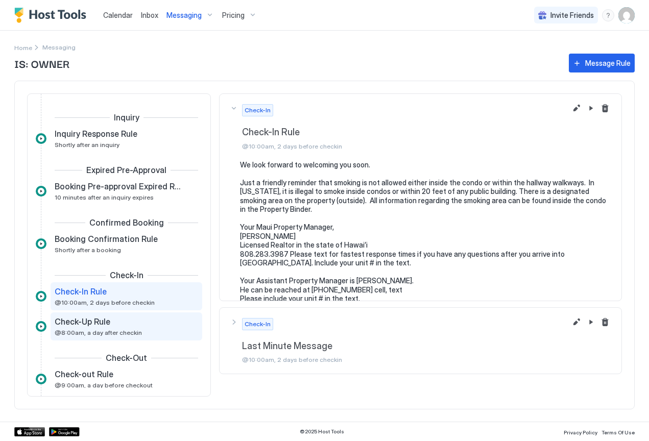
click at [76, 325] on span "Check-Up Rule" at bounding box center [83, 322] width 56 height 10
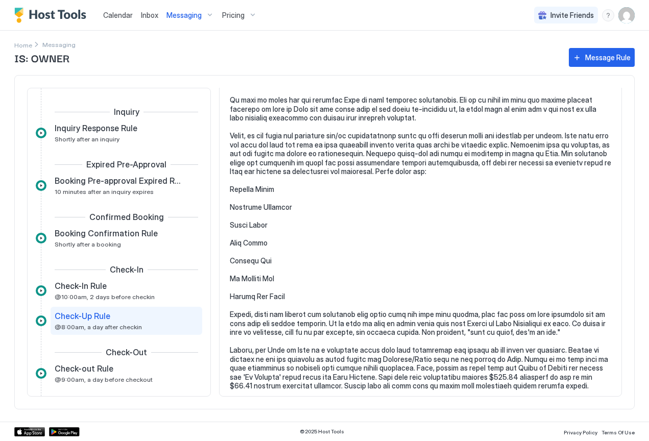
scroll to position [836, 0]
click at [90, 373] on span "Check-out Rule" at bounding box center [84, 369] width 59 height 10
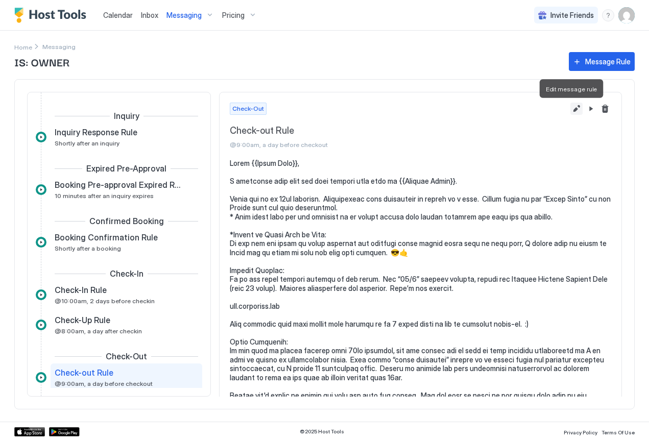
click at [571, 108] on button "Edit message rule" at bounding box center [577, 109] width 12 height 12
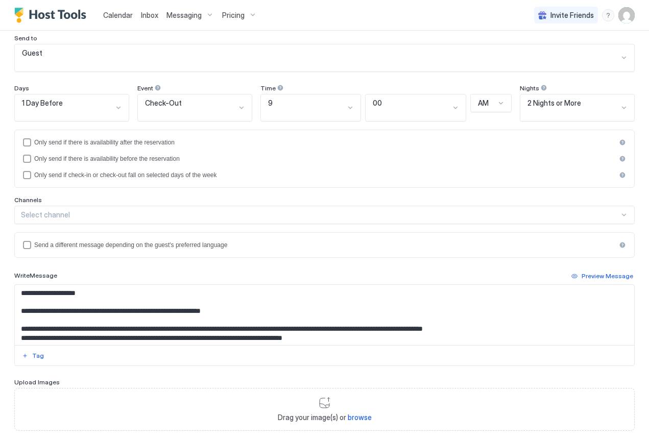
scroll to position [90, 0]
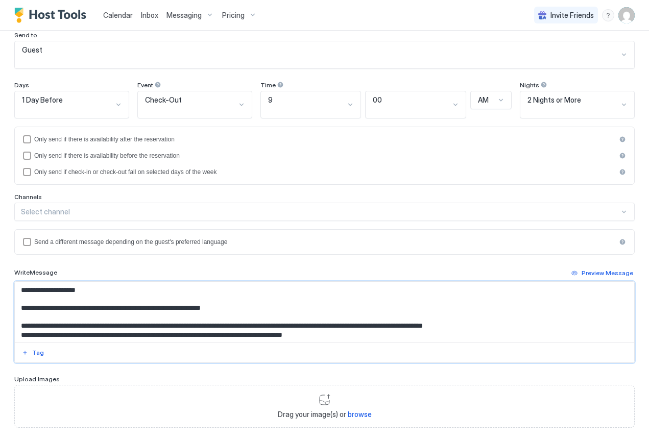
drag, startPoint x: 225, startPoint y: 290, endPoint x: 178, endPoint y: 284, distance: 46.8
click at [178, 284] on textarea "Input Field" at bounding box center [321, 312] width 612 height 60
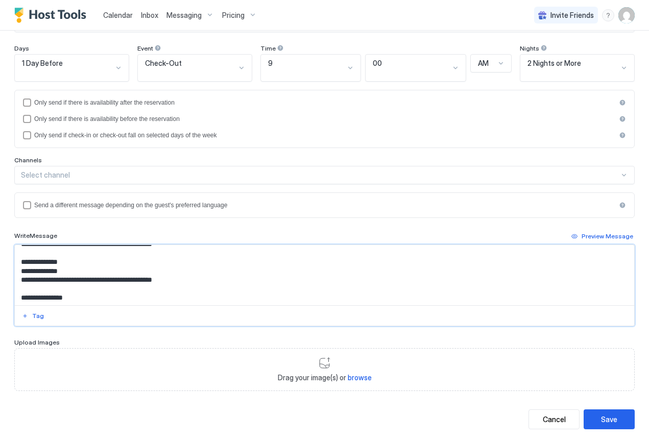
scroll to position [127, 0]
type textarea "**********"
click at [612, 410] on button "Save" at bounding box center [609, 420] width 51 height 20
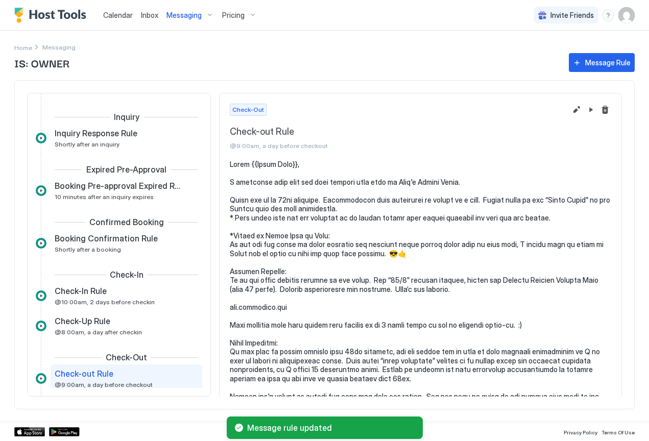
scroll to position [76, 0]
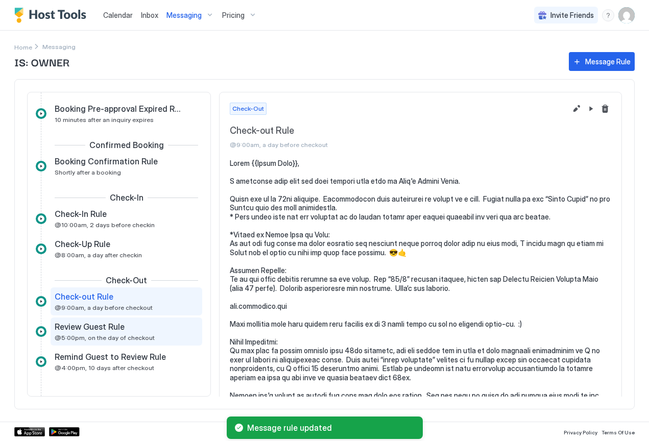
click at [114, 335] on span "@5:00pm, on the day of checkout" at bounding box center [105, 338] width 100 height 8
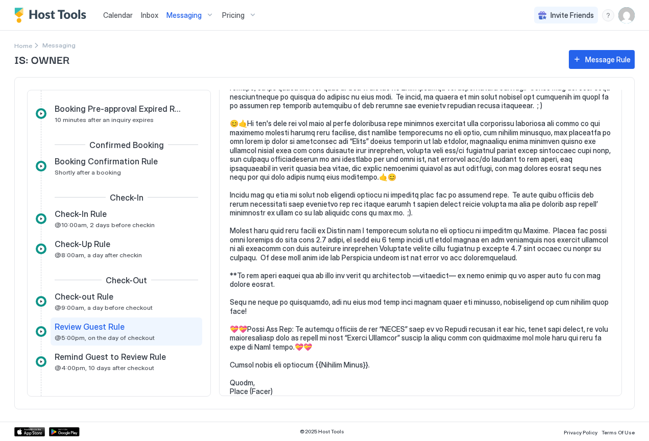
scroll to position [430, 0]
click at [87, 359] on span "Remind Guest to Review Rule" at bounding box center [110, 357] width 111 height 10
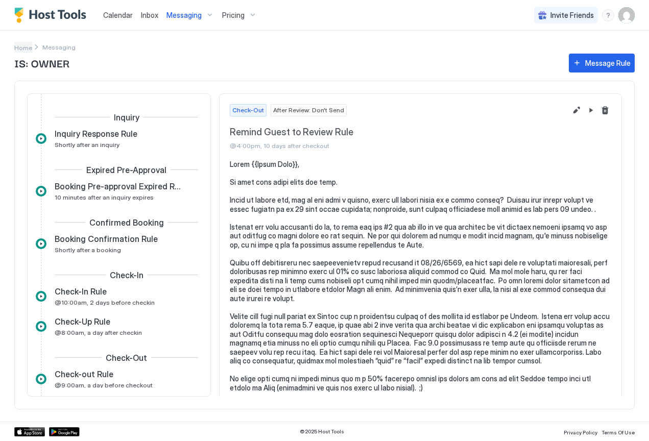
click at [22, 46] on span "Home" at bounding box center [23, 48] width 18 height 8
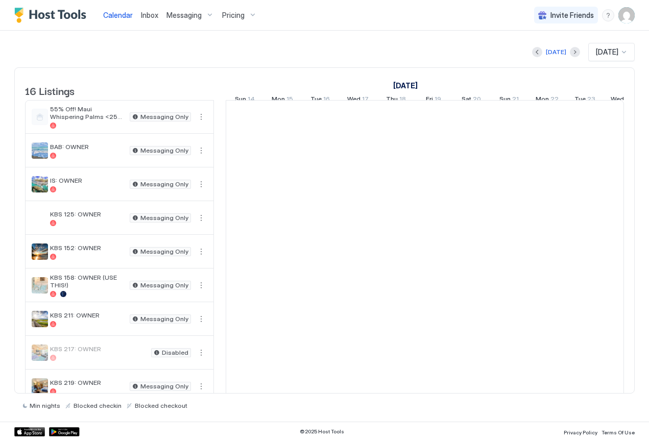
scroll to position [0, 567]
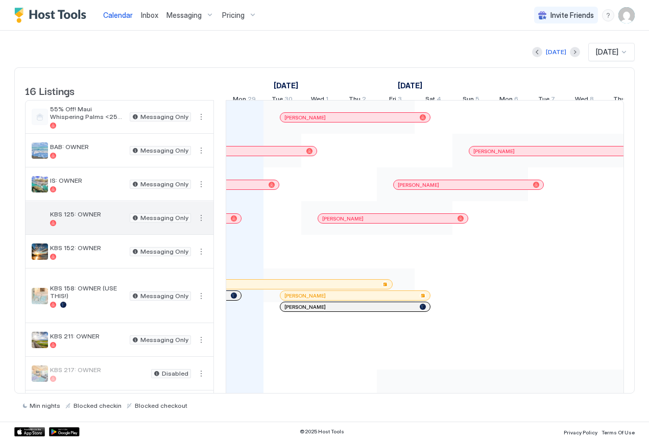
click at [82, 218] on span "KBS 125: OWNER" at bounding box center [88, 214] width 76 height 8
click at [63, 218] on span "KBS 125: OWNER" at bounding box center [88, 214] width 76 height 8
click at [203, 224] on button "More options" at bounding box center [201, 218] width 12 height 12
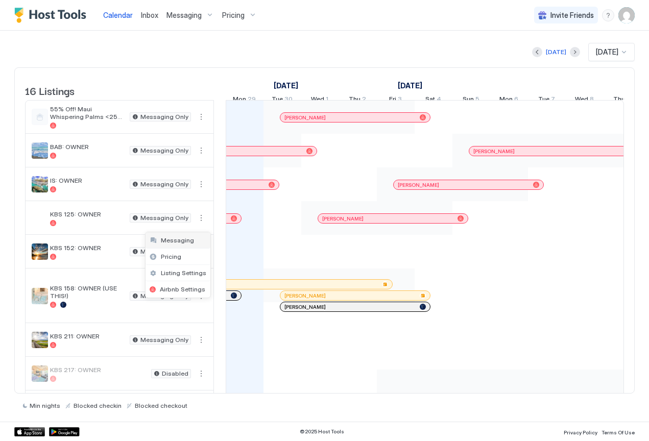
click at [190, 240] on span "Messaging" at bounding box center [177, 240] width 33 height 8
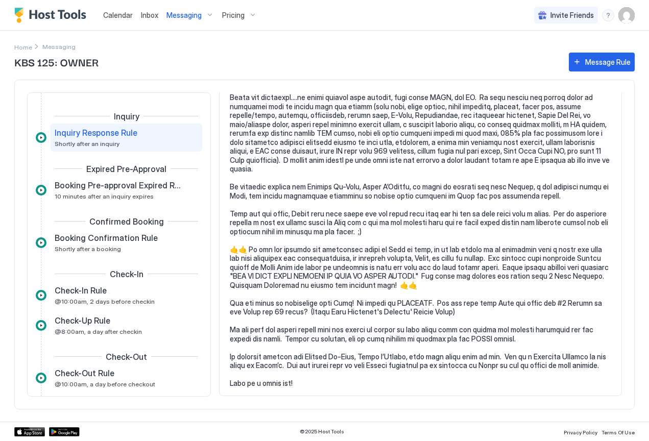
scroll to position [155, 0]
click at [109, 183] on span "Booking Pre-approval Expired Rule" at bounding box center [118, 185] width 127 height 10
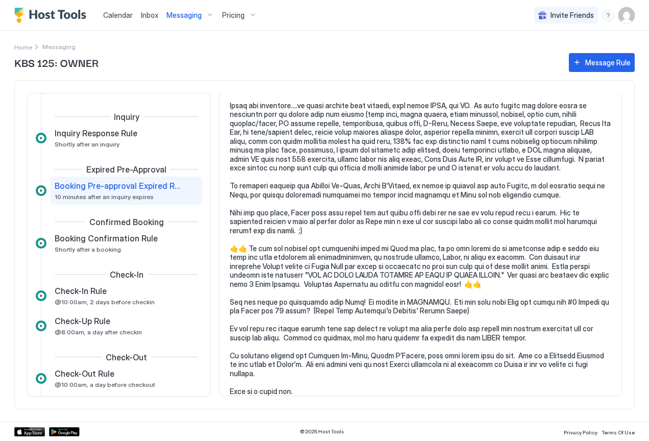
scroll to position [121, 0]
click at [90, 245] on div "Booking Confirmation Rule Shortly after a booking" at bounding box center [119, 243] width 129 height 20
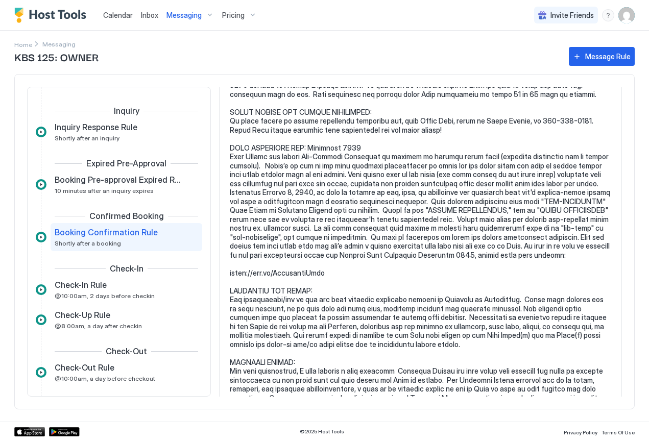
scroll to position [695, 0]
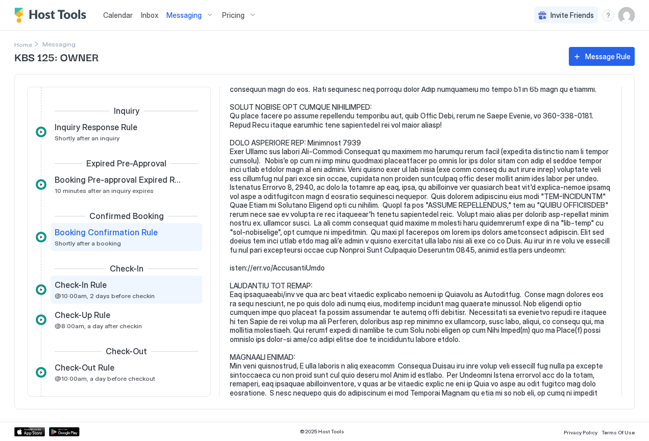
click at [95, 290] on span "Check-In Rule" at bounding box center [81, 285] width 52 height 10
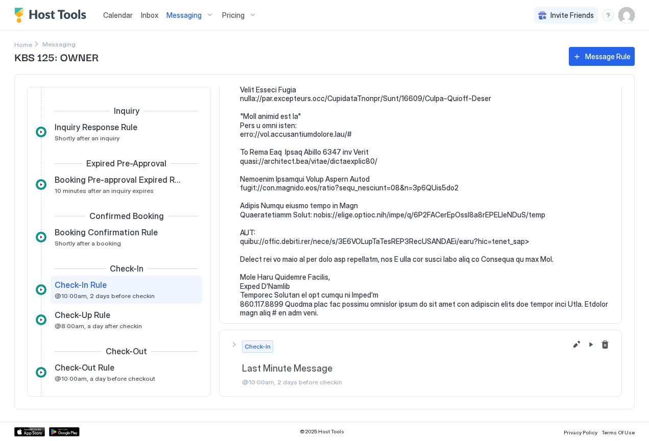
scroll to position [1516, 0]
click at [120, 324] on span "@8:00am, a day after checkin" at bounding box center [98, 326] width 87 height 8
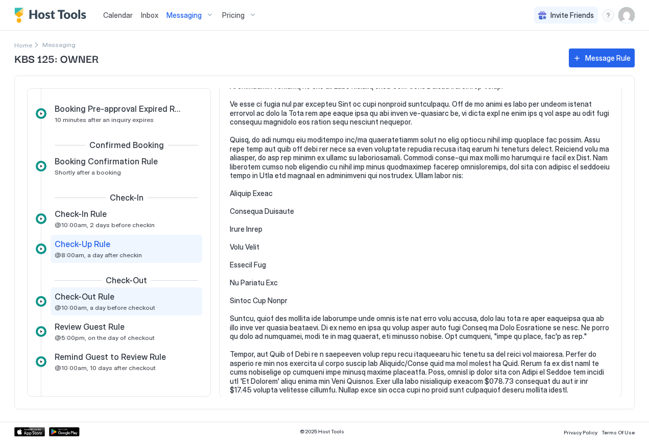
scroll to position [73, 0]
click at [121, 302] on div "Check-Out Rule @10:00am, a day before checkout" at bounding box center [119, 302] width 129 height 20
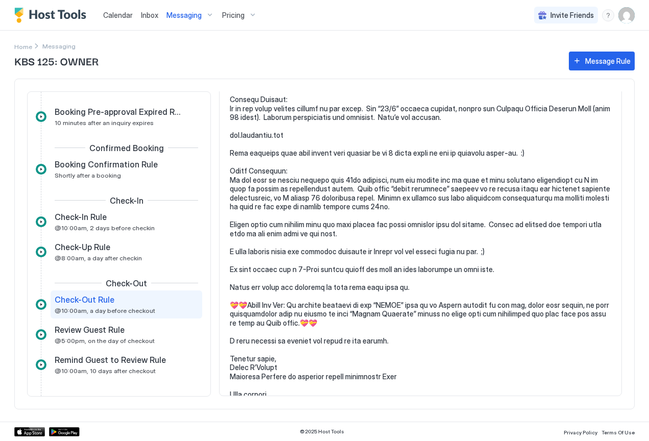
scroll to position [223, 0]
click at [124, 334] on div "Review Guest Rule" at bounding box center [119, 330] width 129 height 10
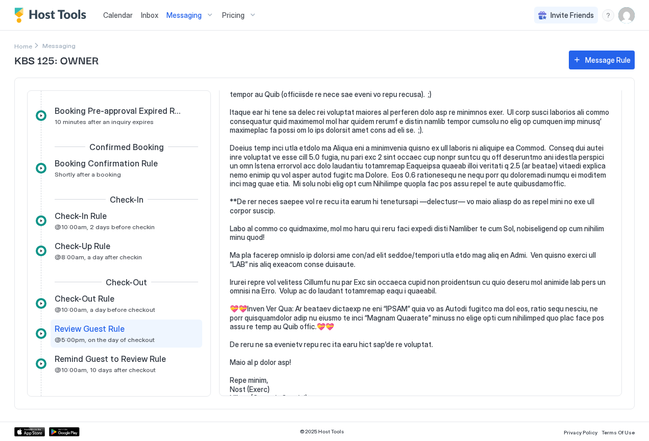
scroll to position [352, 0]
click at [86, 362] on span "Remind Guest to Review Rule" at bounding box center [110, 359] width 111 height 10
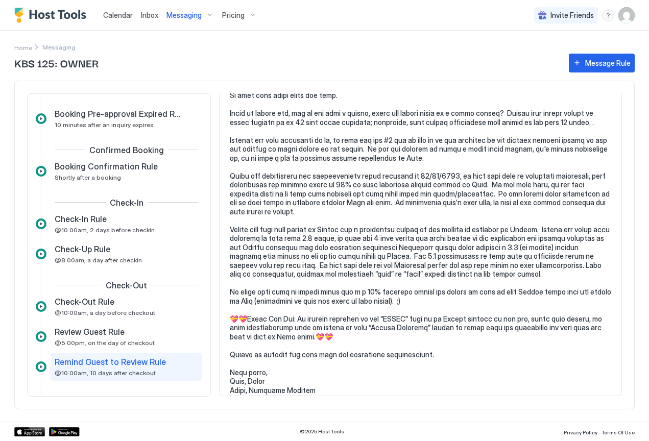
scroll to position [86, 0]
click at [117, 252] on div "Check-Up Rule" at bounding box center [119, 249] width 129 height 10
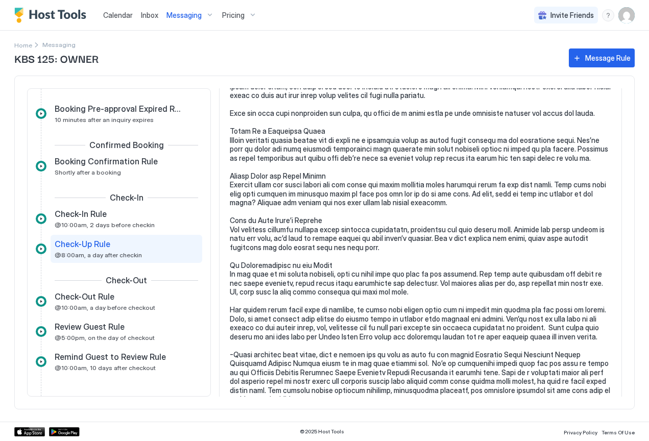
scroll to position [287, 0]
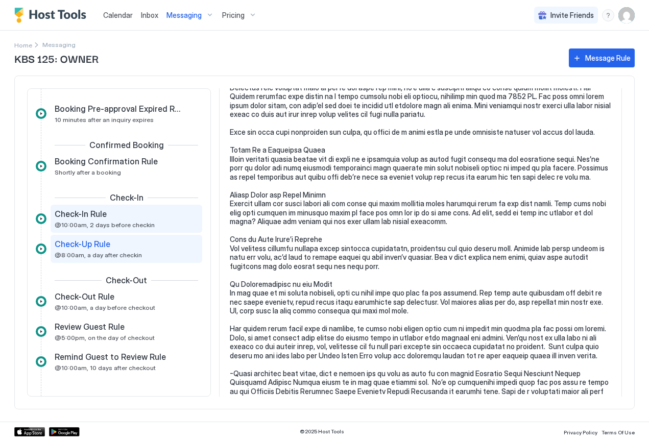
click at [138, 219] on div "Check-In Rule" at bounding box center [119, 214] width 129 height 10
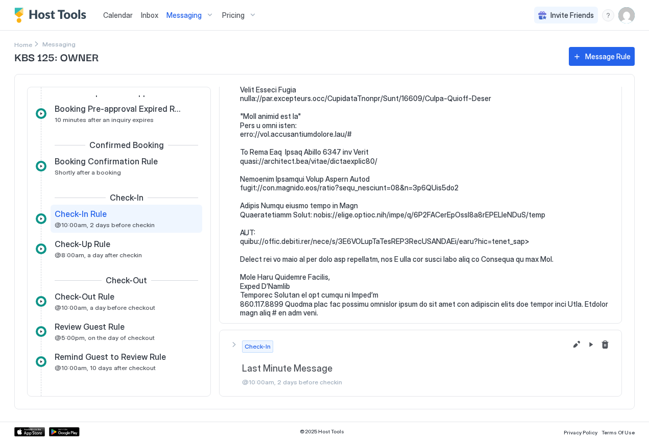
scroll to position [1516, 0]
click at [571, 345] on button "Edit message rule" at bounding box center [577, 345] width 12 height 12
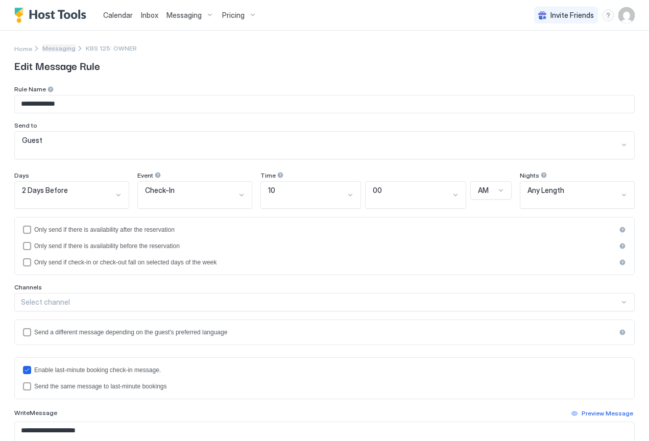
click at [62, 48] on span "Messaging" at bounding box center [58, 48] width 33 height 8
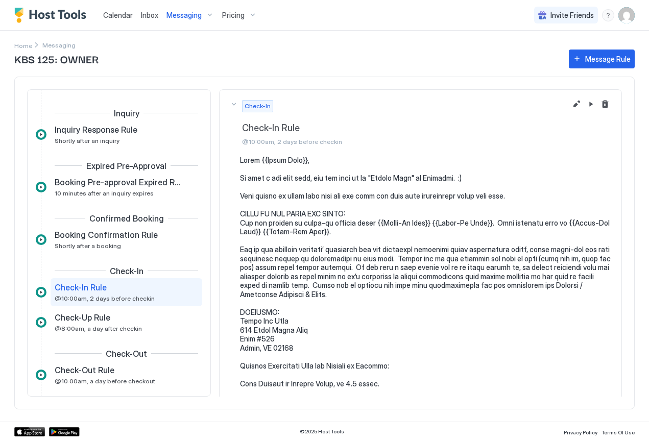
scroll to position [52, 0]
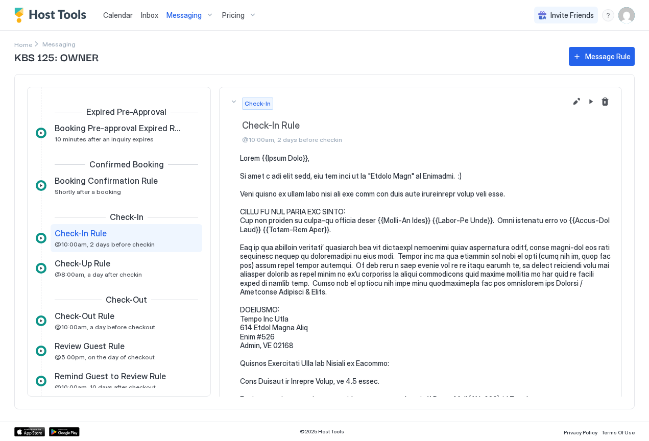
click at [22, 46] on div "KBS 125: OWNER Message Rule Inquiry Inquiry Response Rule Shortly after an inqu…" at bounding box center [324, 233] width 621 height 377
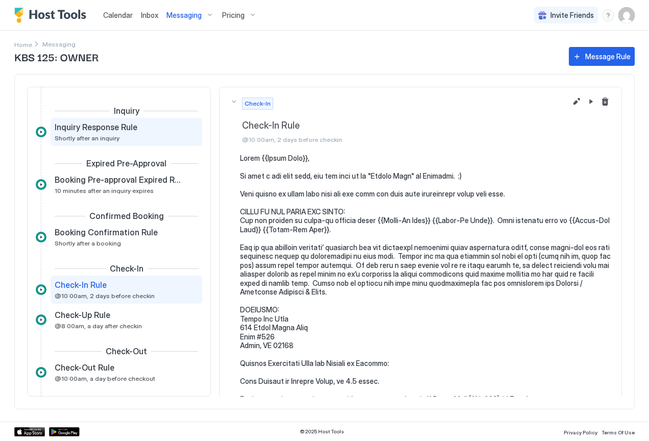
scroll to position [0, 0]
click at [26, 44] on span "Home" at bounding box center [23, 45] width 18 height 8
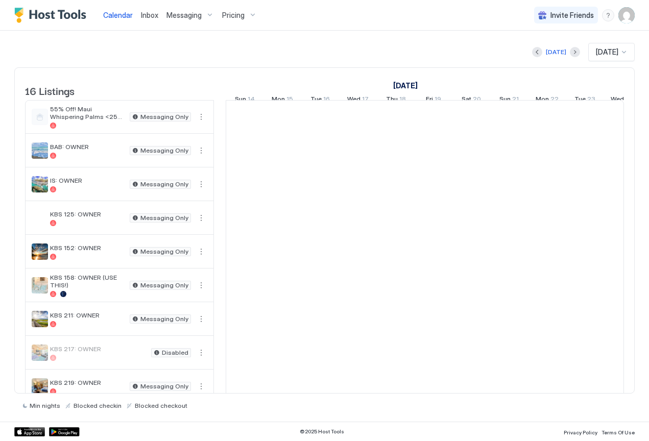
scroll to position [0, 567]
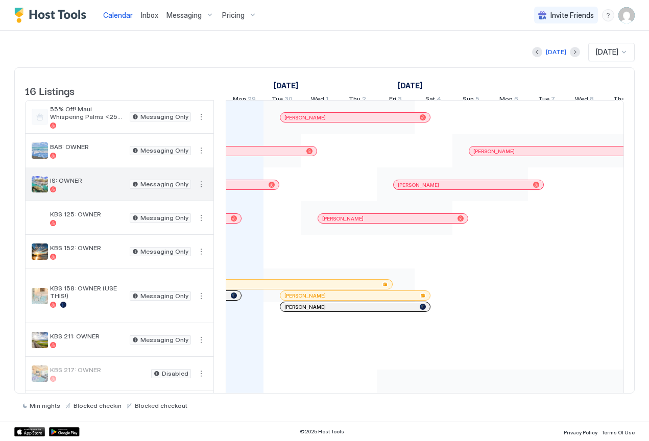
click at [77, 193] on div at bounding box center [88, 189] width 76 height 6
click at [63, 184] on span "IS: OWNER" at bounding box center [88, 181] width 76 height 8
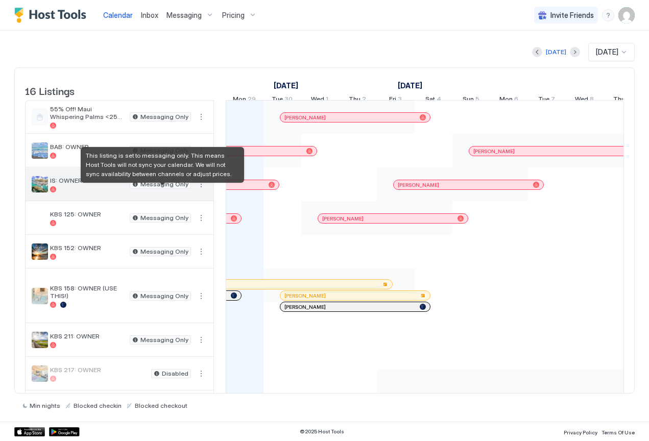
click at [170, 184] on span "Messaging Only" at bounding box center [164, 184] width 48 height 0
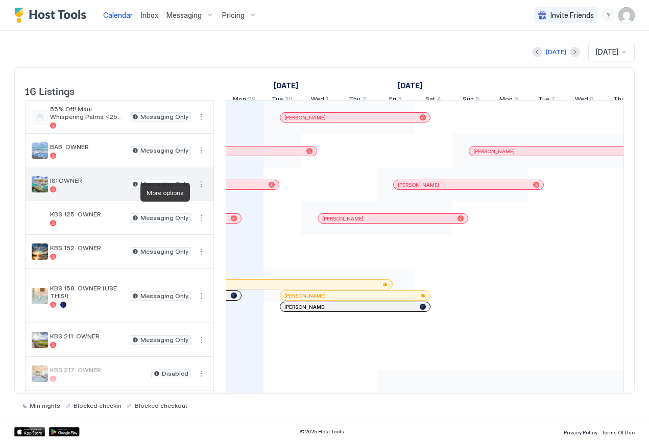
click at [202, 191] on button "More options" at bounding box center [201, 184] width 12 height 12
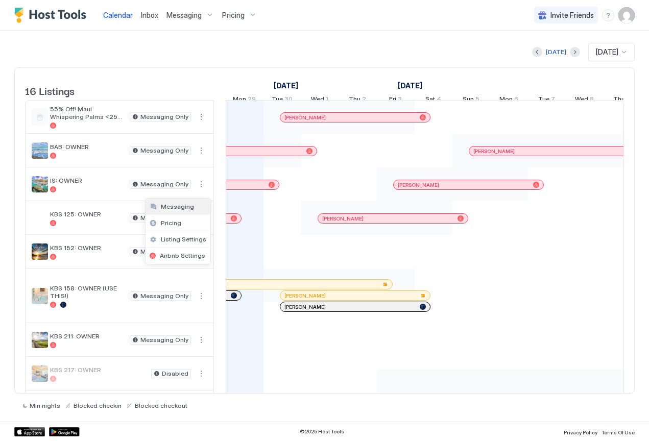
click at [182, 209] on span "Messaging" at bounding box center [177, 207] width 33 height 8
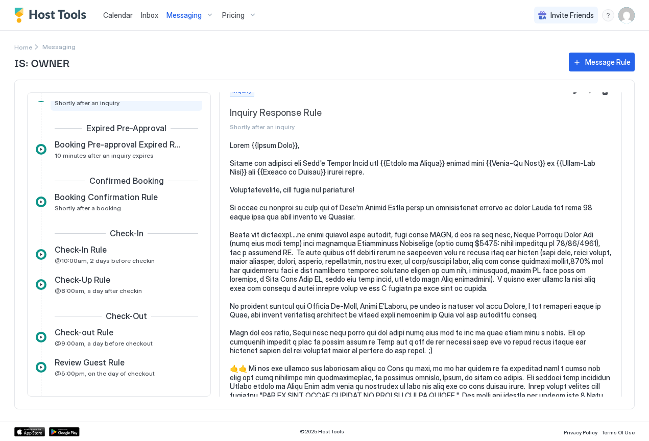
scroll to position [43, 0]
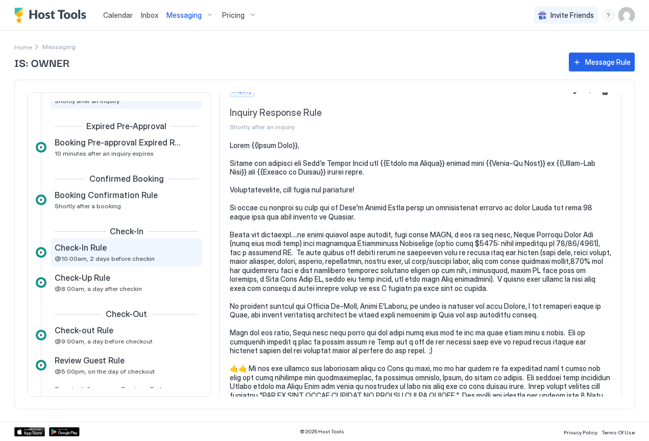
click at [113, 252] on div "Check-In Rule" at bounding box center [119, 248] width 129 height 10
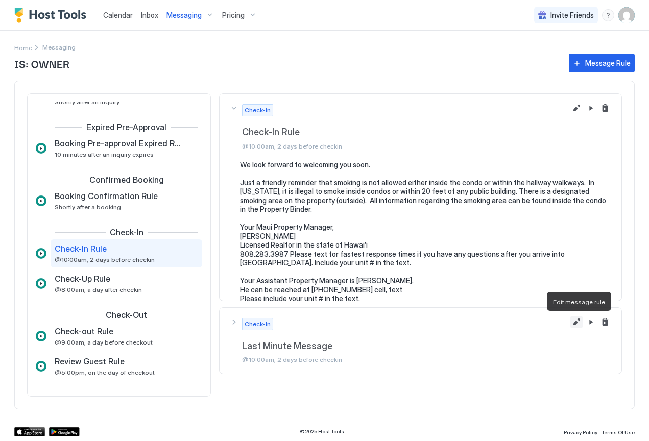
click at [576, 321] on button "Edit message rule" at bounding box center [577, 322] width 12 height 12
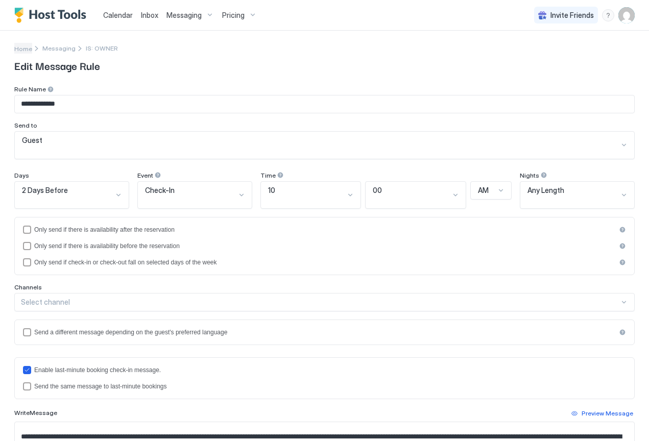
click at [26, 51] on span "Home" at bounding box center [23, 49] width 18 height 8
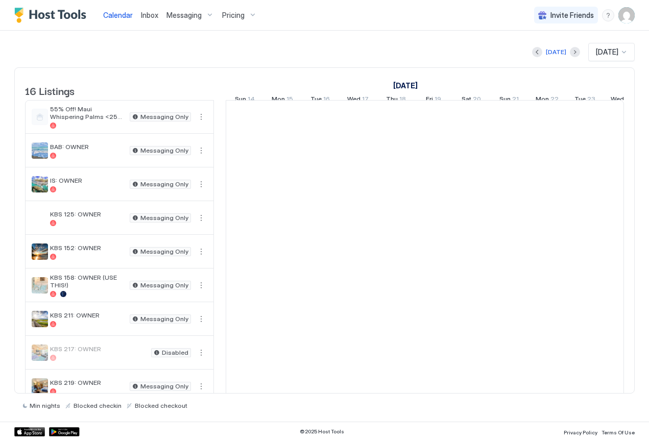
scroll to position [0, 567]
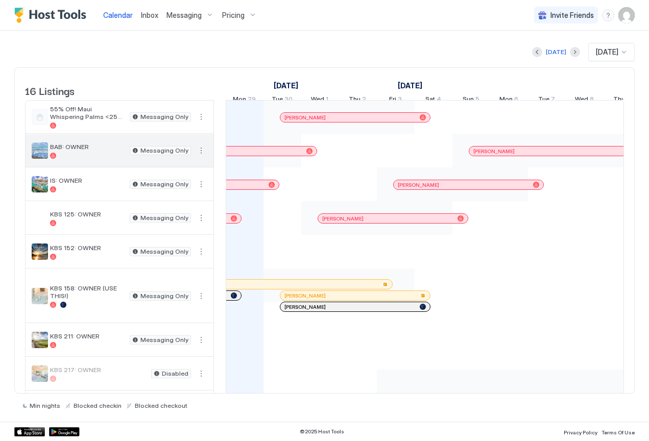
click at [87, 159] on div "BAB: OWNER" at bounding box center [88, 151] width 76 height 16
click at [202, 157] on button "More options" at bounding box center [201, 151] width 12 height 12
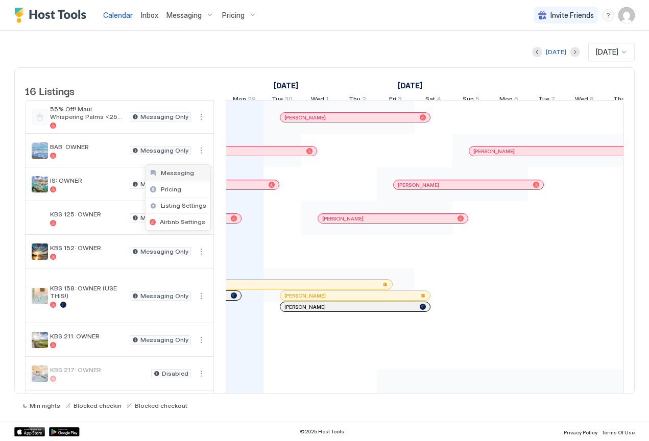
click at [180, 174] on span "Messaging" at bounding box center [177, 173] width 33 height 8
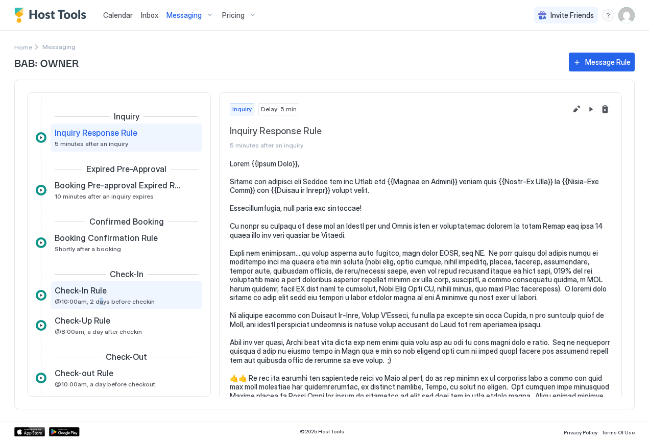
click at [98, 300] on span "@10:00am, 2 days before checkin" at bounding box center [105, 302] width 100 height 8
click at [98, 294] on span "Check-In Rule" at bounding box center [81, 291] width 52 height 10
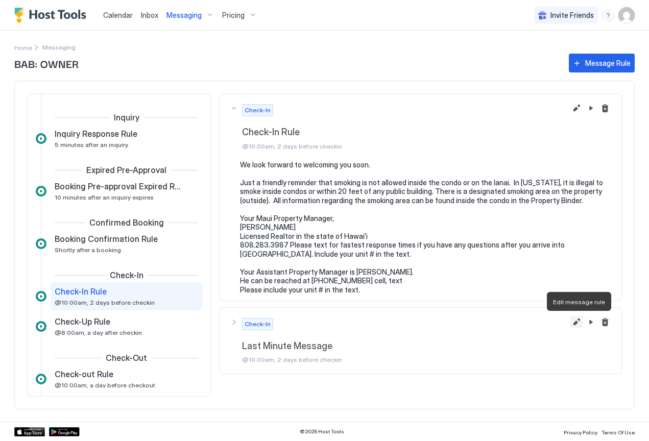
click at [577, 322] on button "Edit message rule" at bounding box center [577, 322] width 12 height 12
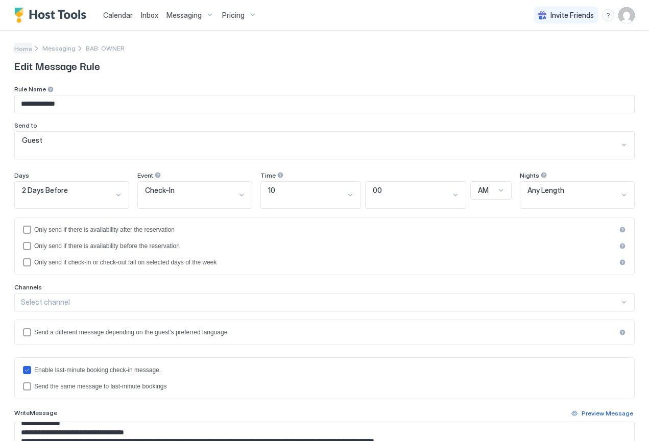
click at [21, 48] on span "Home" at bounding box center [23, 49] width 18 height 8
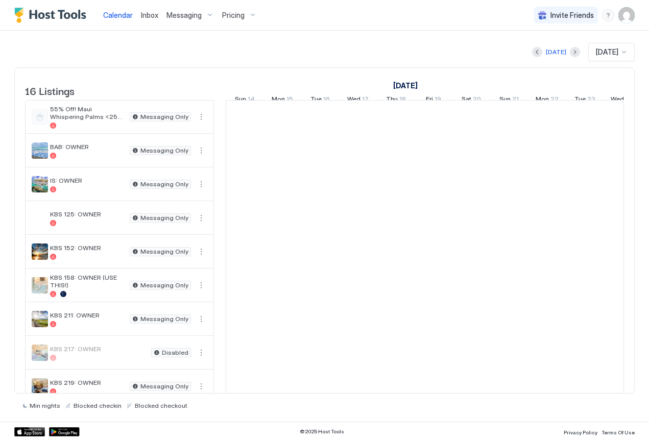
scroll to position [0, 567]
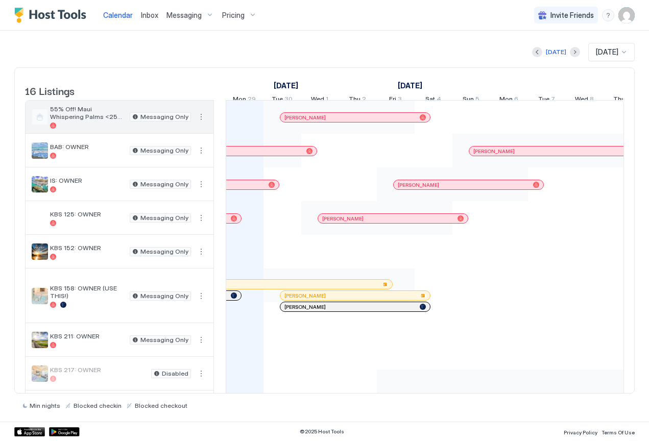
click at [113, 121] on span "55% Off! Maui Whispering Palms <250 Steps 2 beach!" at bounding box center [88, 112] width 76 height 15
click at [97, 121] on span "55% Off! Maui Whispering Palms <250 Steps 2 beach!" at bounding box center [88, 112] width 76 height 15
click at [202, 123] on button "More options" at bounding box center [201, 117] width 12 height 12
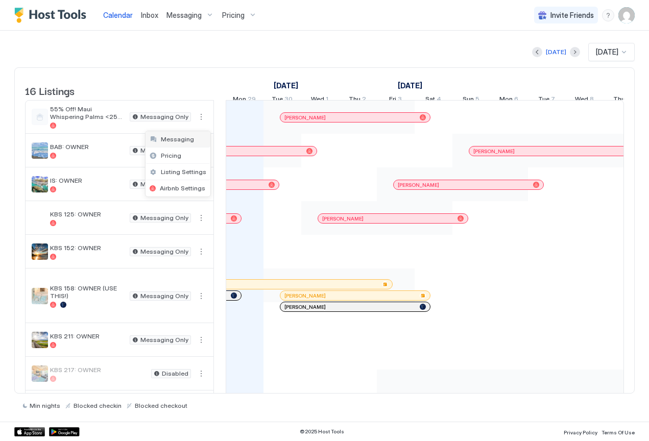
click at [180, 141] on span "Messaging" at bounding box center [177, 139] width 33 height 8
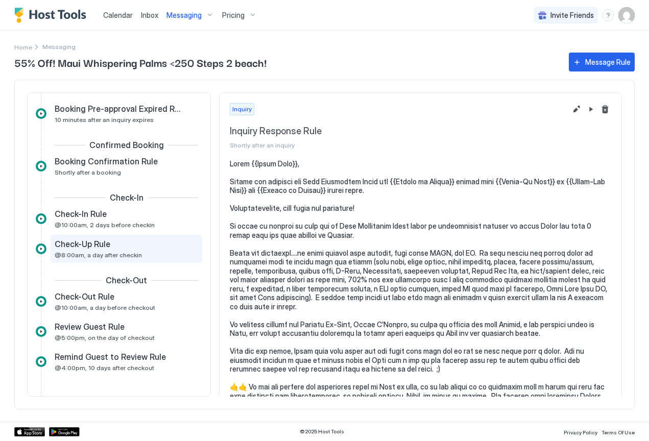
scroll to position [77, 0]
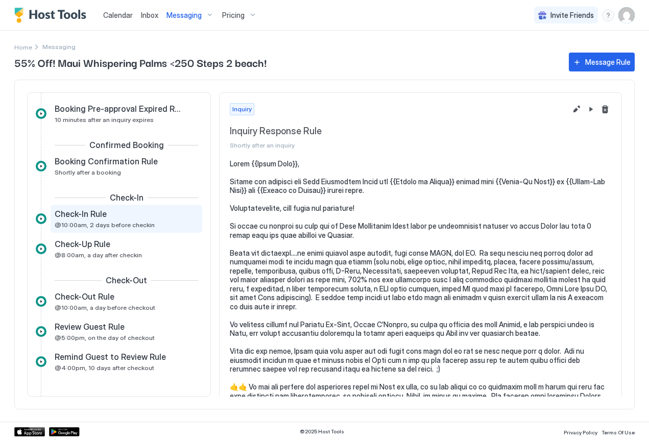
click at [93, 217] on span "Check-In Rule" at bounding box center [81, 214] width 52 height 10
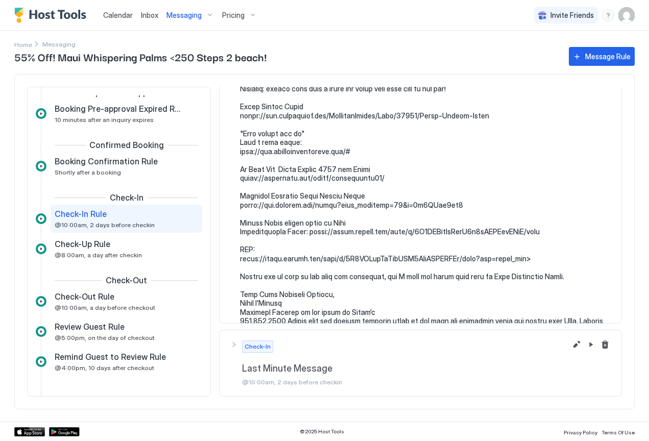
scroll to position [1490, 0]
click at [571, 347] on button "Edit message rule" at bounding box center [577, 345] width 12 height 12
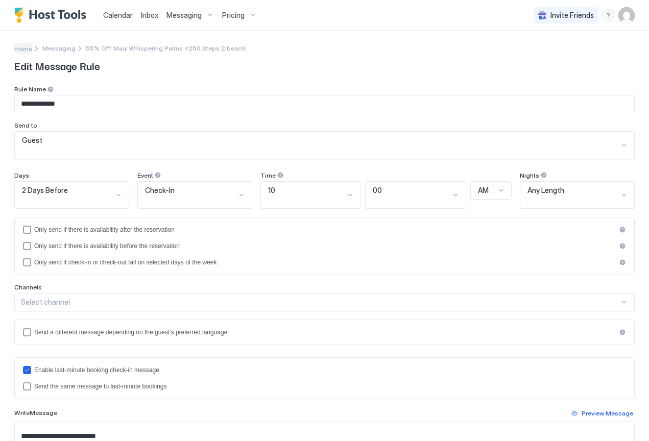
click at [25, 49] on span "Home" at bounding box center [23, 49] width 18 height 8
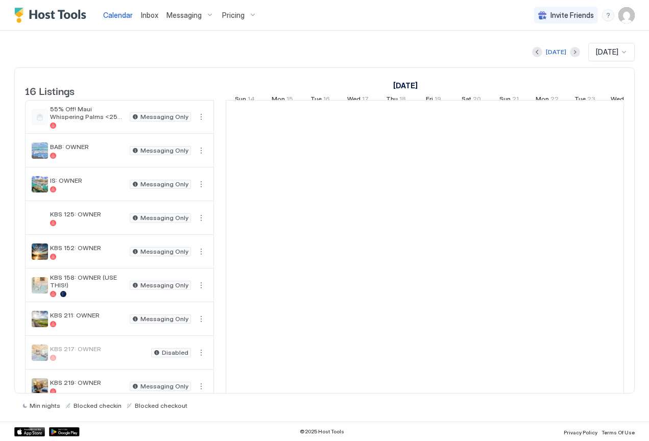
scroll to position [0, 567]
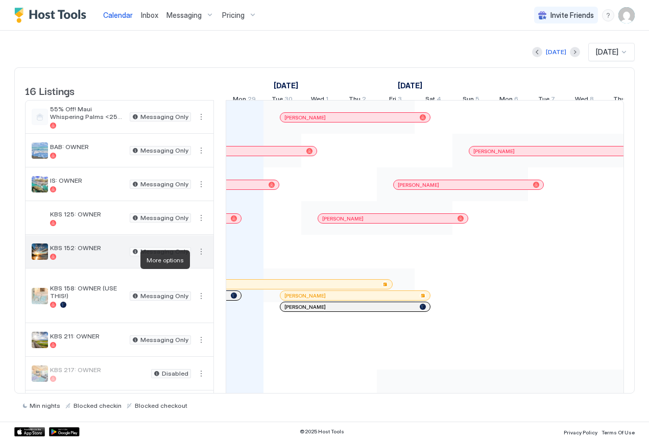
click at [201, 258] on button "More options" at bounding box center [201, 252] width 12 height 12
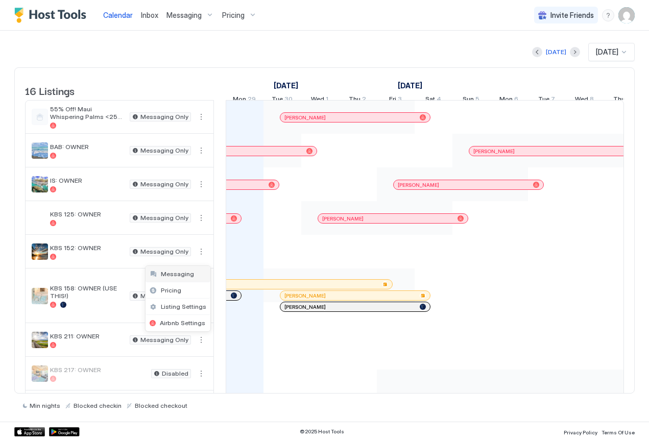
click at [187, 275] on span "Messaging" at bounding box center [177, 274] width 33 height 8
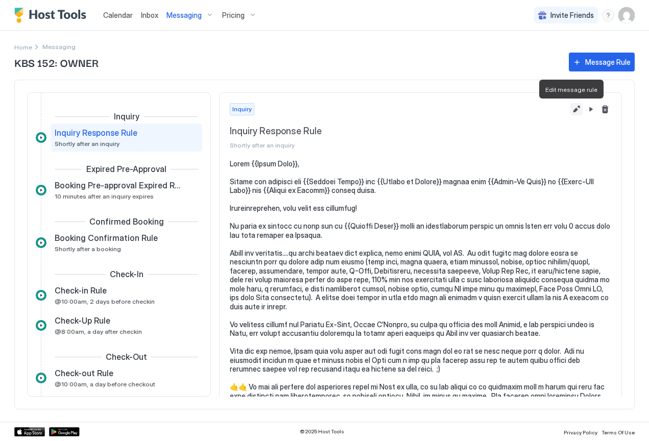
click at [571, 109] on button "Edit message rule" at bounding box center [577, 109] width 12 height 12
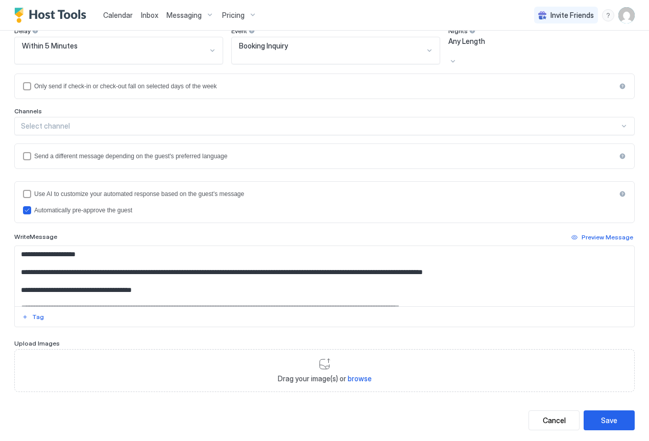
scroll to position [144, 0]
drag, startPoint x: 143, startPoint y: 253, endPoint x: 98, endPoint y: 254, distance: 44.9
click at [98, 254] on textarea "Input Field" at bounding box center [321, 277] width 612 height 60
drag, startPoint x: 141, startPoint y: 251, endPoint x: 99, endPoint y: 252, distance: 42.4
click at [99, 252] on textarea "Input Field" at bounding box center [321, 277] width 612 height 60
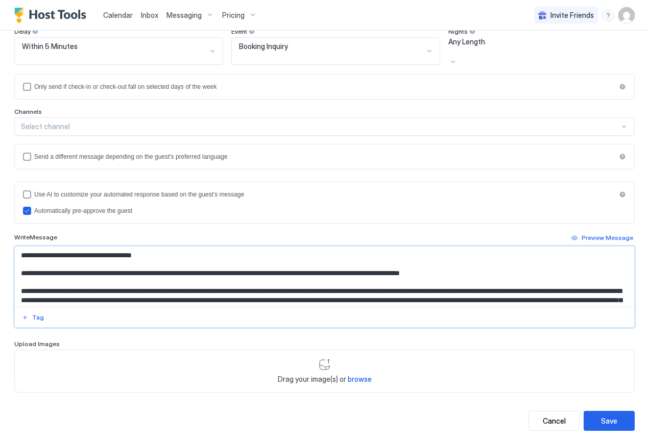
scroll to position [44, 0]
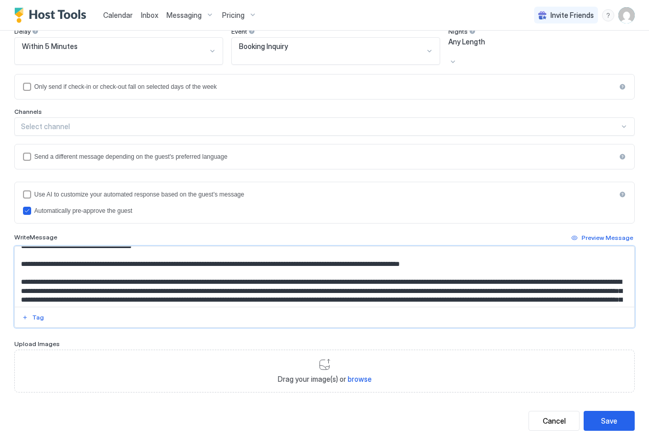
drag, startPoint x: 181, startPoint y: 244, endPoint x: 135, endPoint y: 245, distance: 46.5
click at [135, 247] on textarea "Input Field" at bounding box center [321, 277] width 612 height 60
paste textarea "Input Field"
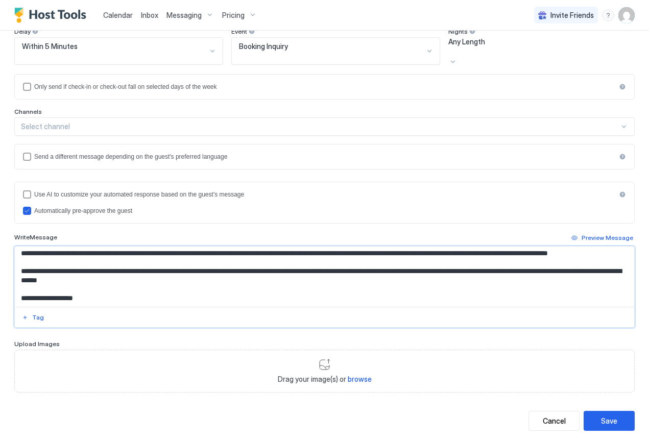
scroll to position [226, 0]
type textarea "**********"
click at [602, 416] on div "Save" at bounding box center [609, 421] width 16 height 11
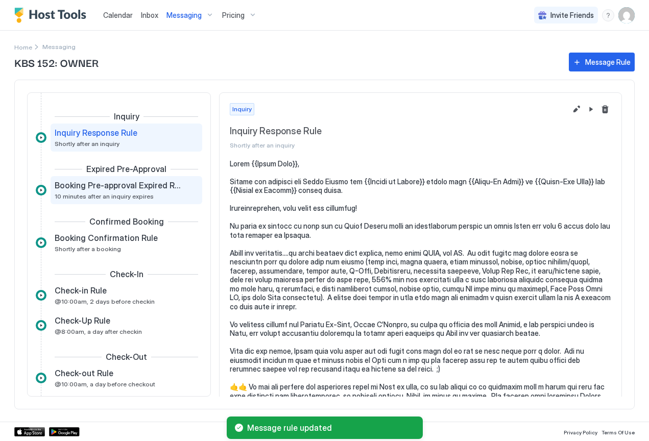
click at [125, 190] on span "Booking Pre-approval Expired Rule" at bounding box center [118, 185] width 127 height 10
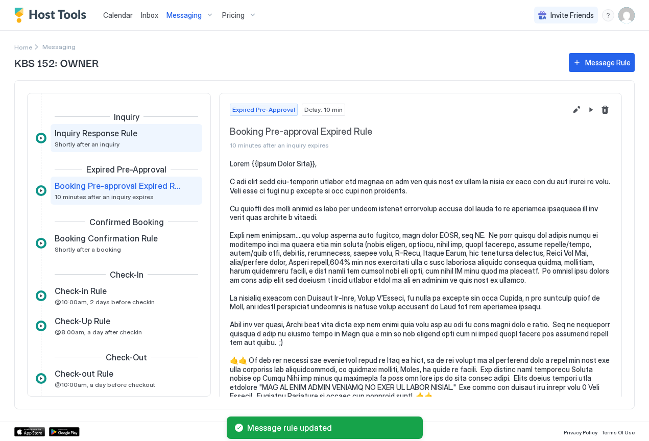
click at [104, 135] on span "Inquiry Response Rule" at bounding box center [96, 133] width 83 height 10
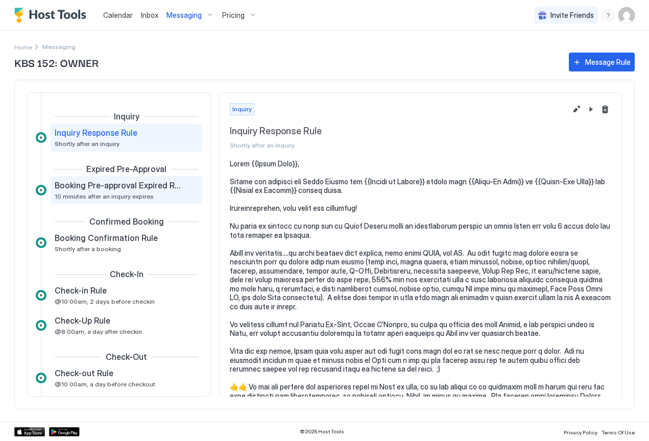
click at [103, 195] on span "10 minutes after an inquiry expires" at bounding box center [104, 197] width 99 height 8
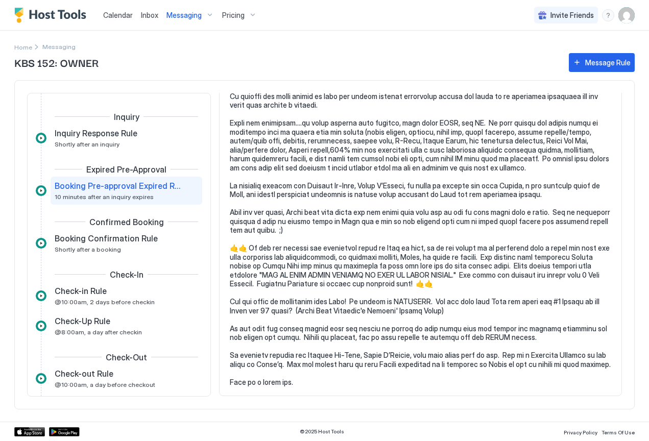
scroll to position [112, 0]
click at [112, 243] on span "Booking Confirmation Rule" at bounding box center [106, 238] width 103 height 10
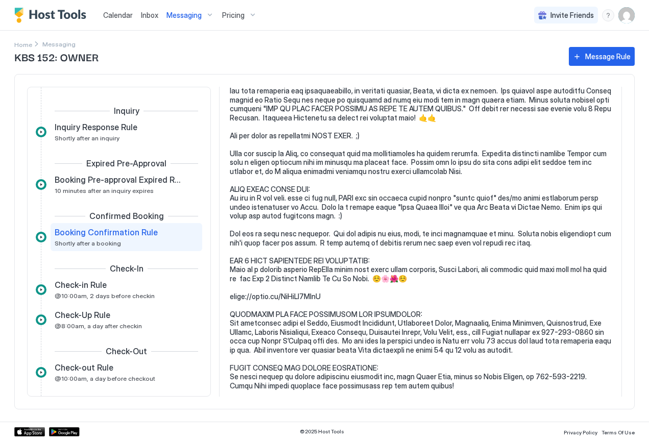
scroll to position [439, 0]
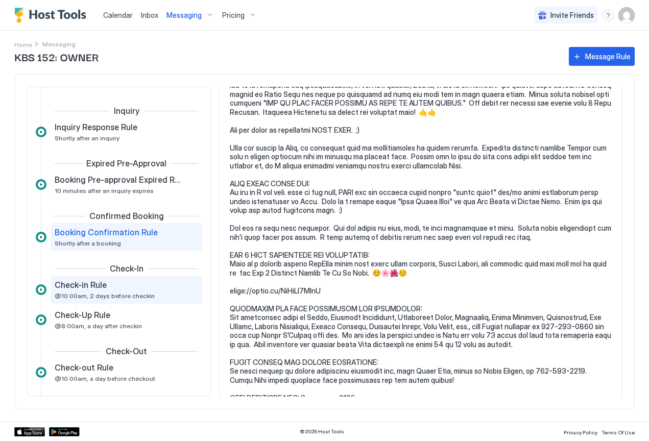
click at [121, 289] on div "Check-in Rule" at bounding box center [119, 285] width 129 height 10
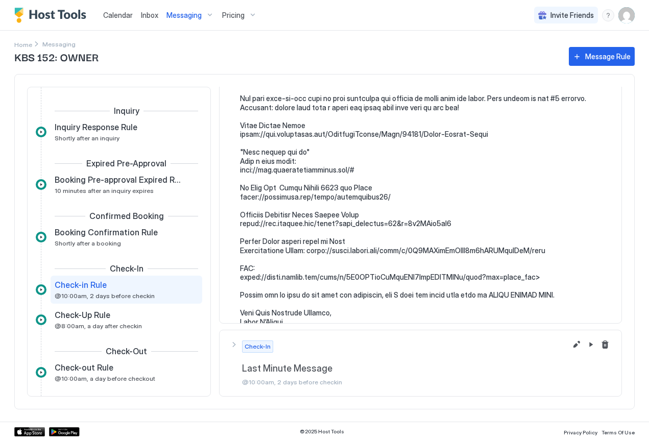
scroll to position [1516, 0]
click at [571, 346] on button "Edit message rule" at bounding box center [577, 345] width 12 height 12
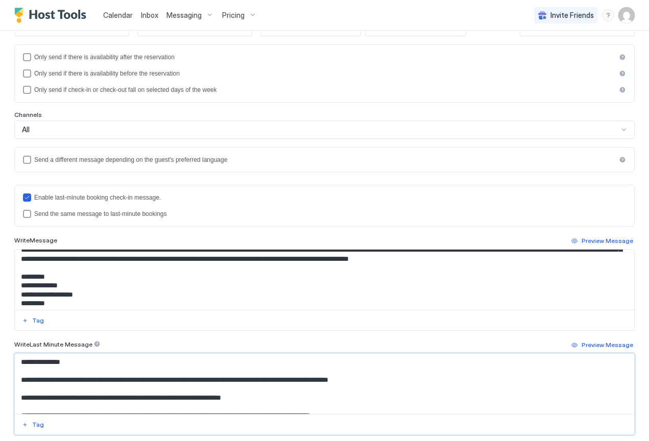
drag, startPoint x: 256, startPoint y: 361, endPoint x: 210, endPoint y: 361, distance: 46.0
click at [210, 361] on textarea "Input Field" at bounding box center [321, 384] width 612 height 60
paste textarea "Input Field"
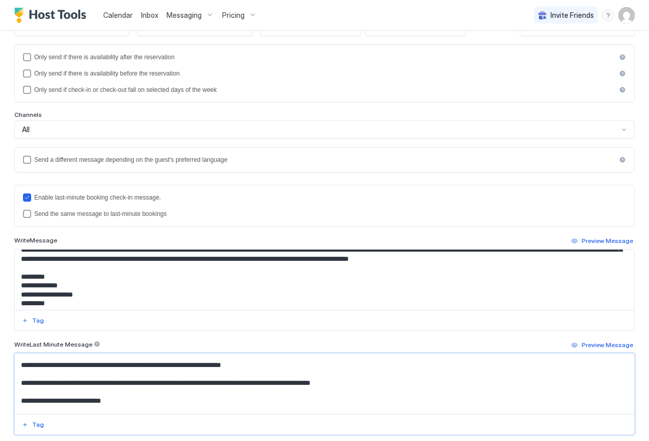
scroll to position [34, 0]
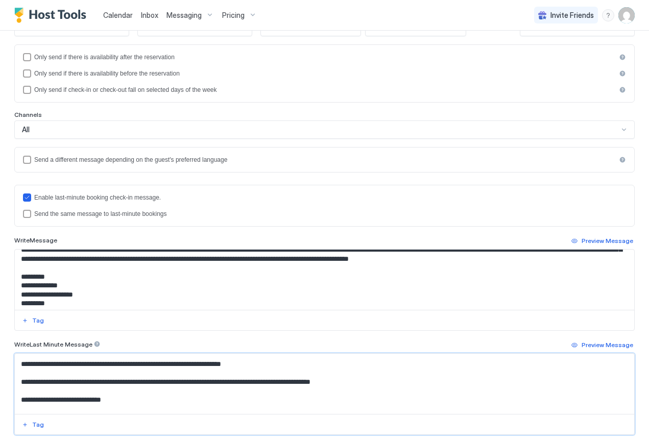
drag, startPoint x: 115, startPoint y: 363, endPoint x: 68, endPoint y: 365, distance: 47.0
click at [68, 365] on textarea "Input Field" at bounding box center [321, 384] width 612 height 60
paste textarea "Input Field"
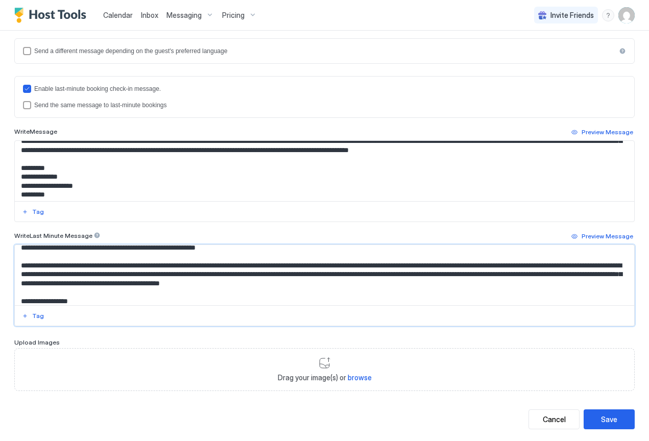
scroll to position [281, 0]
type textarea "**********"
click at [608, 415] on div "Save" at bounding box center [609, 420] width 16 height 11
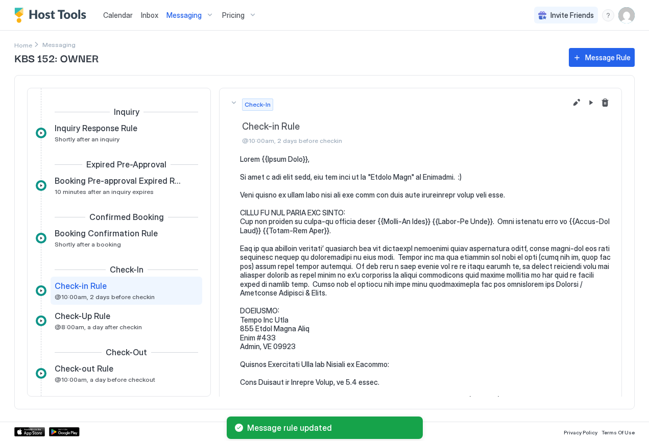
scroll to position [52, 0]
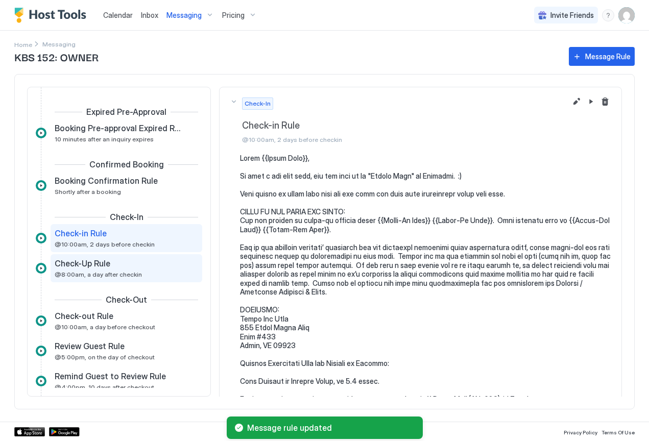
click at [106, 267] on span "Check-Up Rule" at bounding box center [83, 263] width 56 height 10
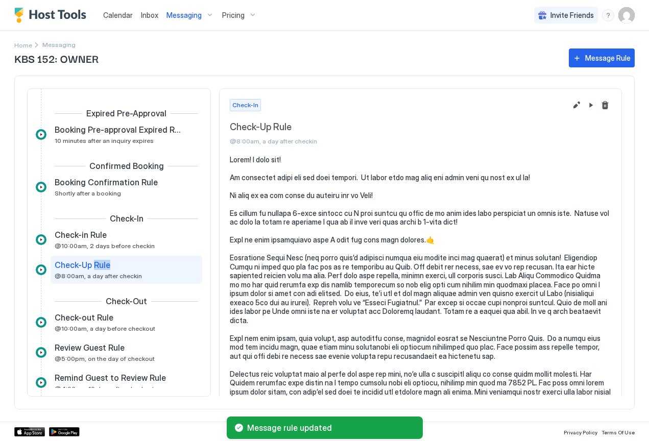
click at [106, 267] on span "Check-Up Rule" at bounding box center [83, 265] width 56 height 10
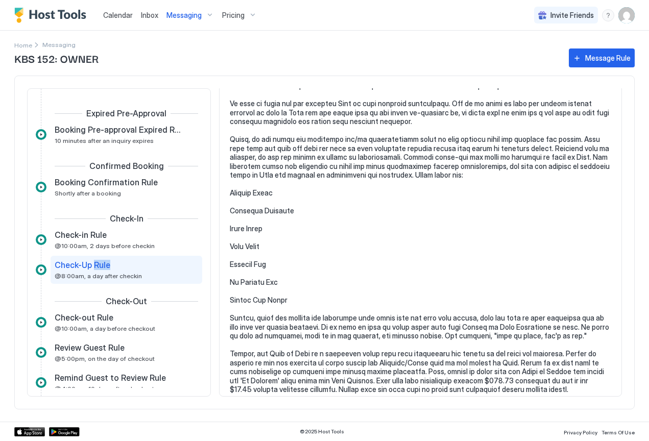
scroll to position [654, 0]
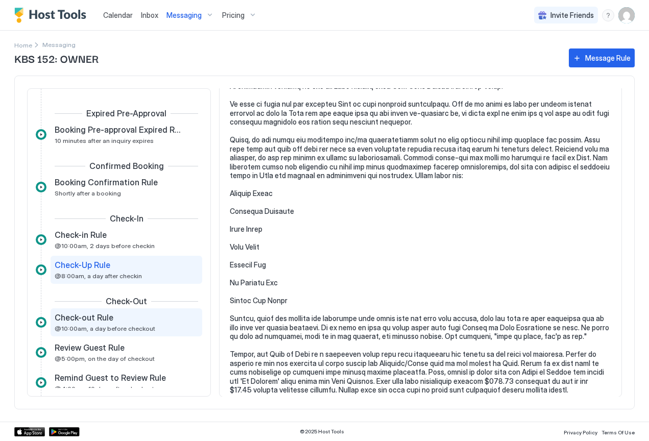
click at [65, 323] on span "Check-out Rule" at bounding box center [84, 318] width 59 height 10
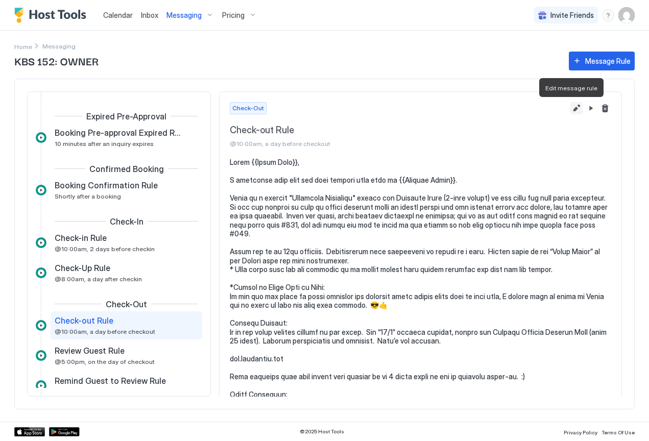
click at [571, 108] on button "Edit message rule" at bounding box center [577, 108] width 12 height 12
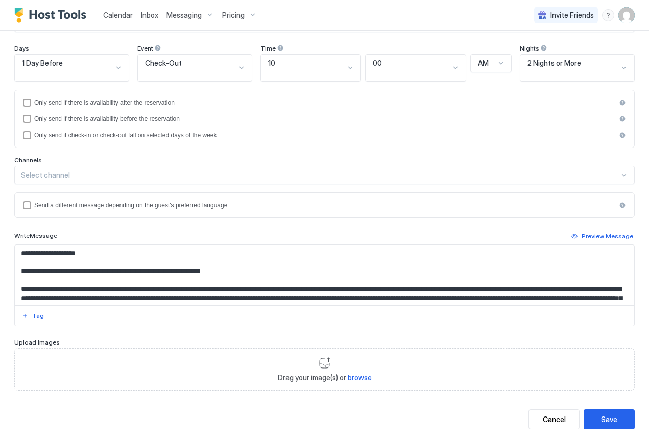
scroll to position [127, 0]
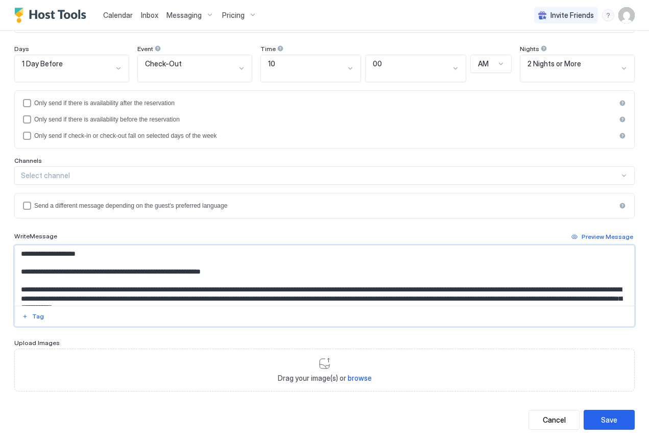
drag, startPoint x: 225, startPoint y: 253, endPoint x: 180, endPoint y: 254, distance: 44.4
click at [180, 254] on textarea "Input Field" at bounding box center [321, 276] width 612 height 60
paste textarea "Input Field"
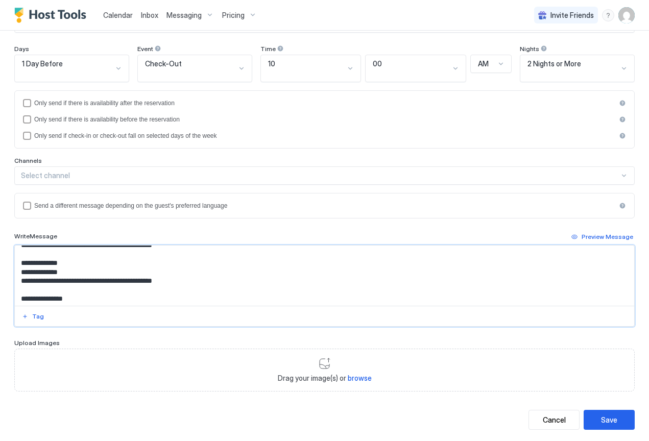
scroll to position [330, 0]
type textarea "**********"
click at [608, 415] on div "Save" at bounding box center [609, 420] width 16 height 11
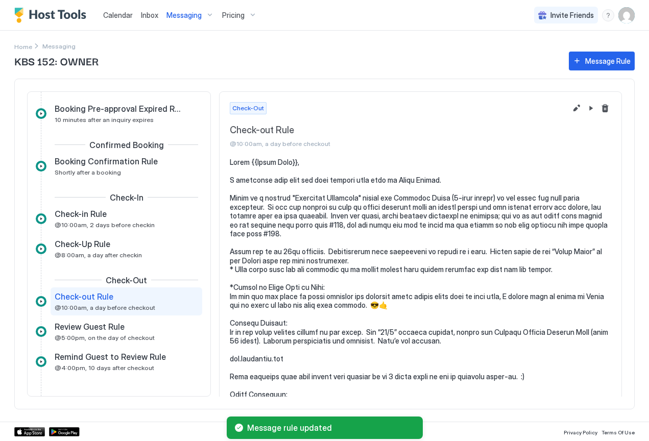
scroll to position [76, 0]
click at [130, 330] on div "Review Guest Rule" at bounding box center [119, 327] width 129 height 10
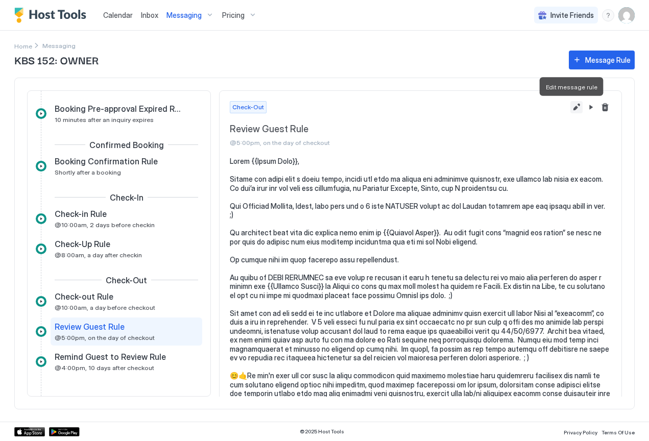
click at [571, 107] on button "Edit message rule" at bounding box center [577, 107] width 12 height 12
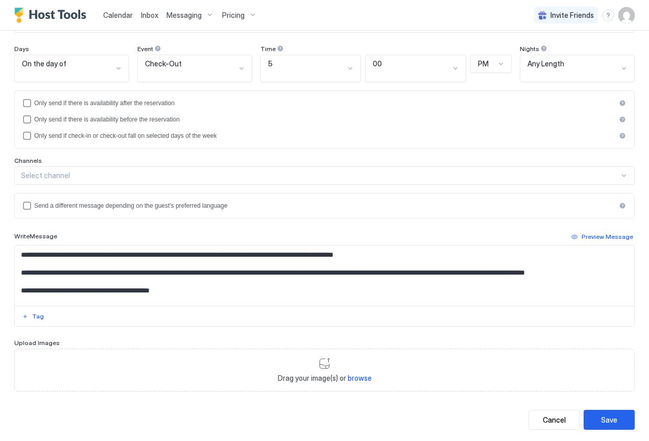
scroll to position [36, 0]
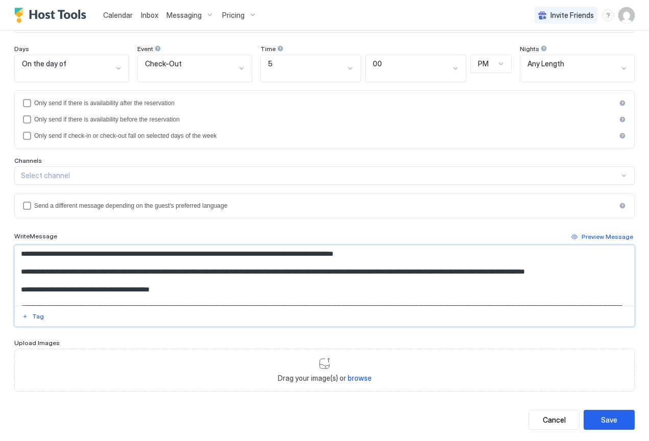
drag, startPoint x: 218, startPoint y: 261, endPoint x: 171, endPoint y: 262, distance: 46.5
click at [171, 262] on textarea "Input Field" at bounding box center [321, 276] width 612 height 60
paste textarea "Input Field"
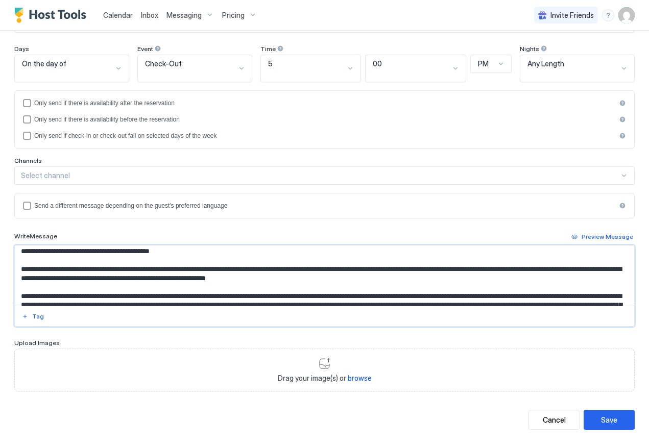
scroll to position [82, 0]
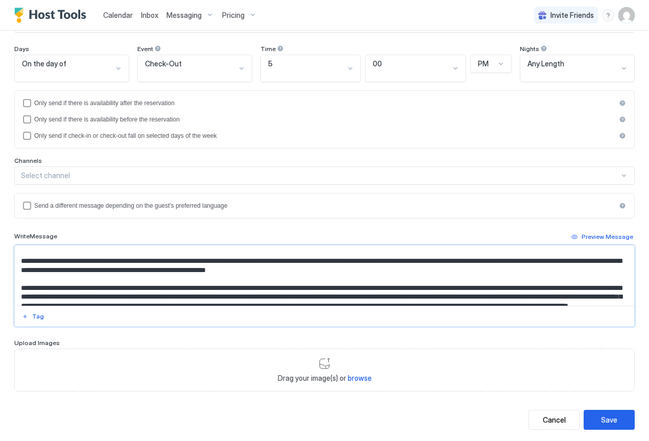
drag, startPoint x: 465, startPoint y: 250, endPoint x: 420, endPoint y: 252, distance: 45.0
click at [420, 252] on textarea "Input Field" at bounding box center [321, 276] width 612 height 60
paste textarea "Input Field"
click at [423, 250] on textarea "Input Field" at bounding box center [321, 276] width 612 height 60
click at [464, 250] on textarea "Input Field" at bounding box center [321, 276] width 612 height 60
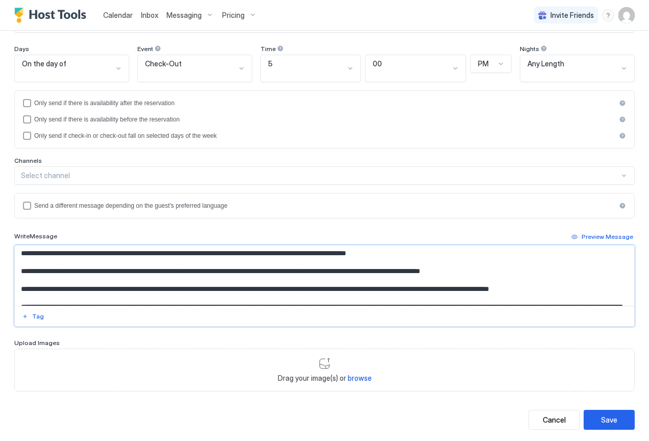
scroll to position [293, 0]
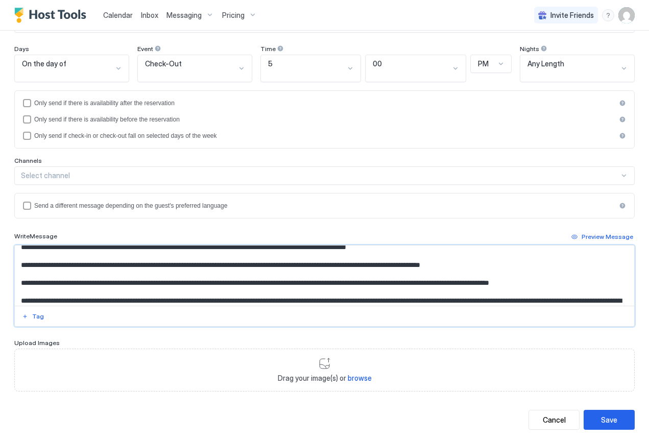
drag, startPoint x: 276, startPoint y: 248, endPoint x: 230, endPoint y: 249, distance: 46.0
click at [230, 249] on textarea "Input Field" at bounding box center [321, 276] width 612 height 60
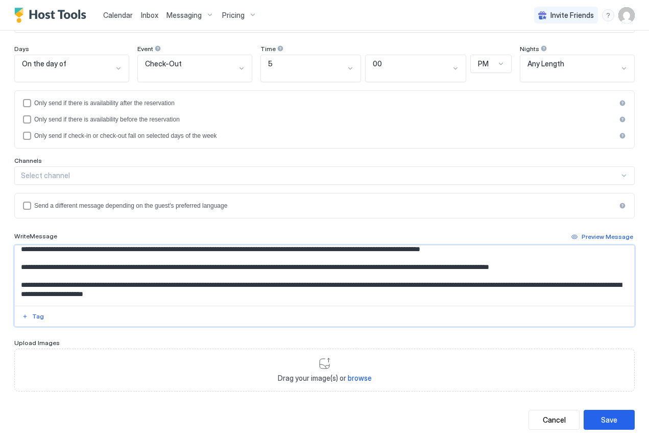
scroll to position [315, 0]
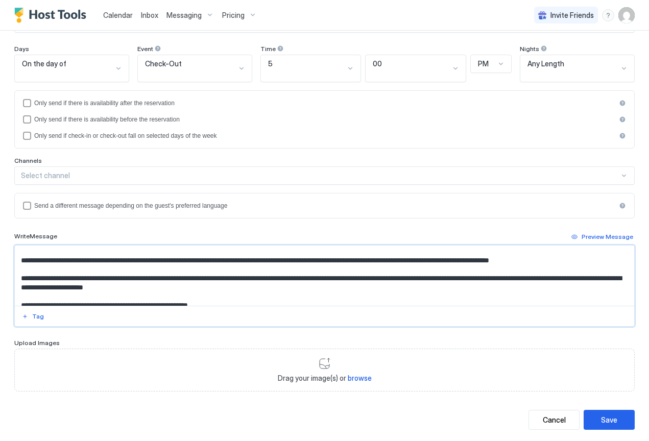
drag, startPoint x: 151, startPoint y: 259, endPoint x: 105, endPoint y: 258, distance: 45.5
click at [105, 258] on textarea "Input Field" at bounding box center [321, 276] width 612 height 60
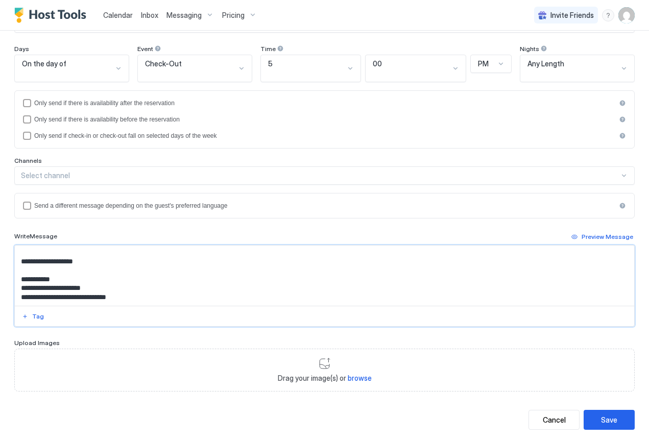
scroll to position [391, 0]
type textarea "**********"
click at [601, 415] on div "Save" at bounding box center [609, 420] width 16 height 11
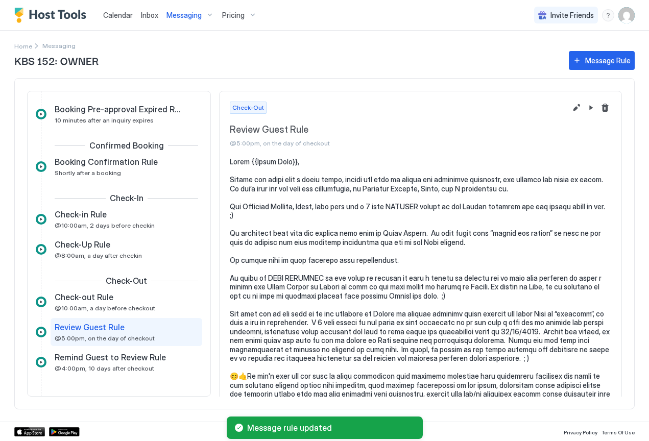
scroll to position [75, 0]
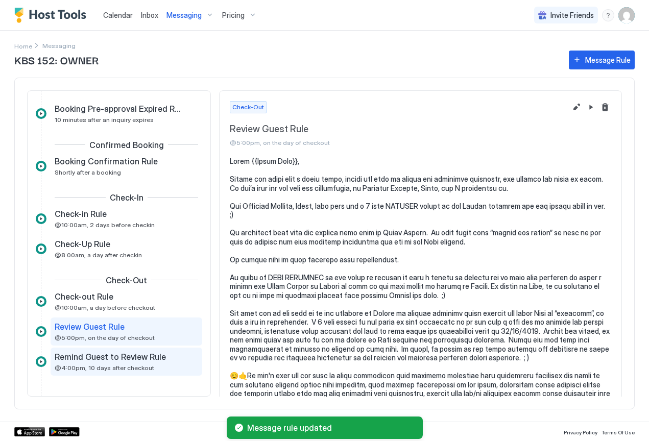
click at [103, 359] on span "Remind Guest to Review Rule" at bounding box center [110, 357] width 111 height 10
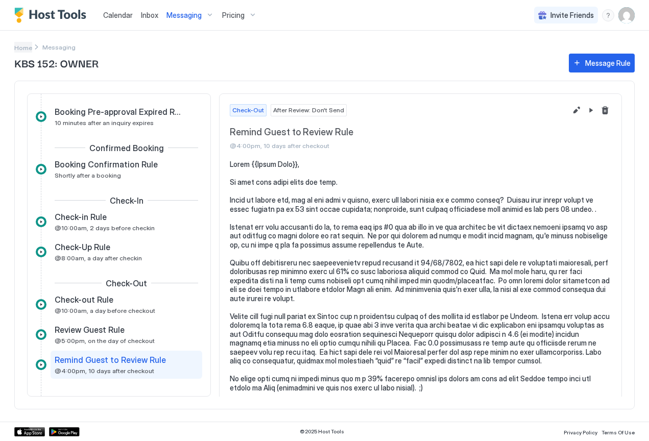
click at [25, 49] on span "Home" at bounding box center [23, 48] width 18 height 8
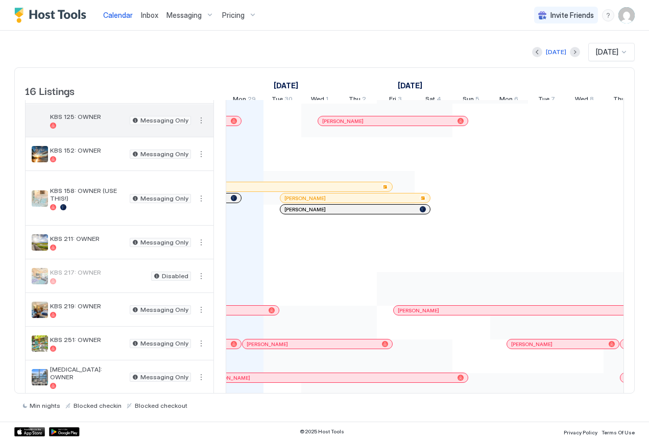
scroll to position [103, 0]
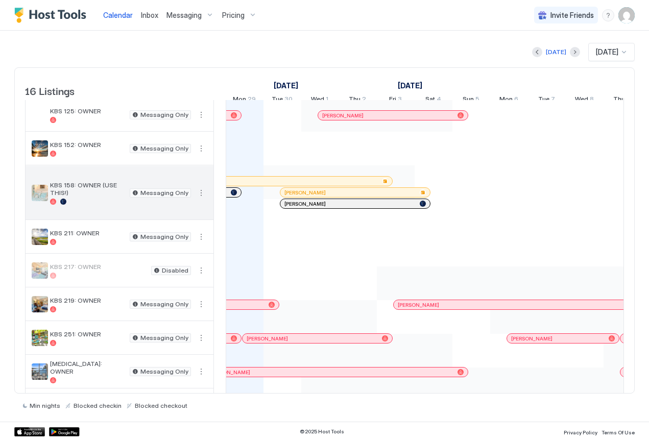
click at [74, 196] on span "KBS 158: OWNER (USE THIS!)" at bounding box center [88, 188] width 76 height 15
click at [202, 199] on button "More options" at bounding box center [201, 193] width 12 height 12
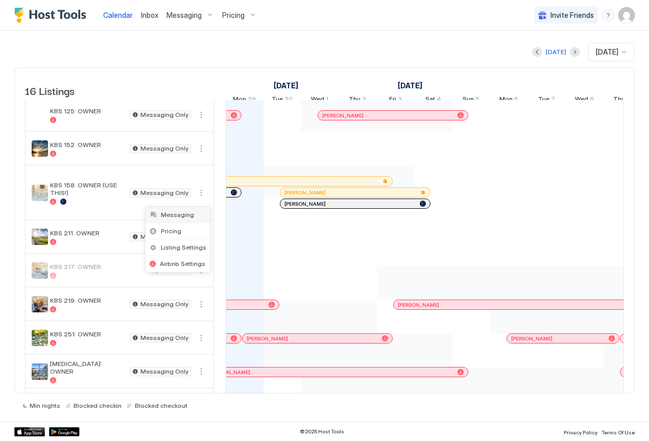
click at [188, 218] on span "Messaging" at bounding box center [177, 215] width 33 height 8
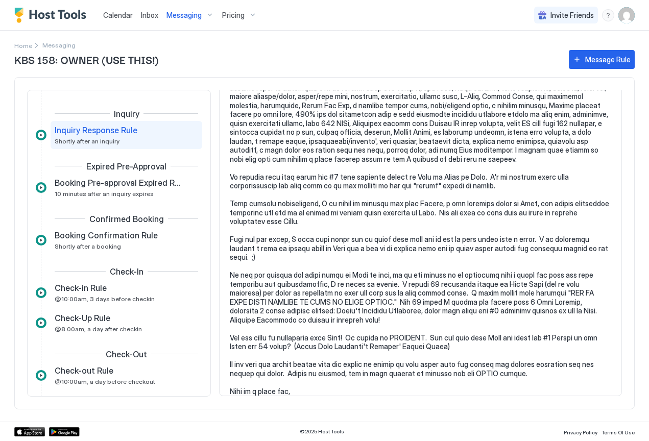
scroll to position [421, 0]
click at [110, 193] on span "10 minutes after an inquiry expires" at bounding box center [104, 194] width 99 height 8
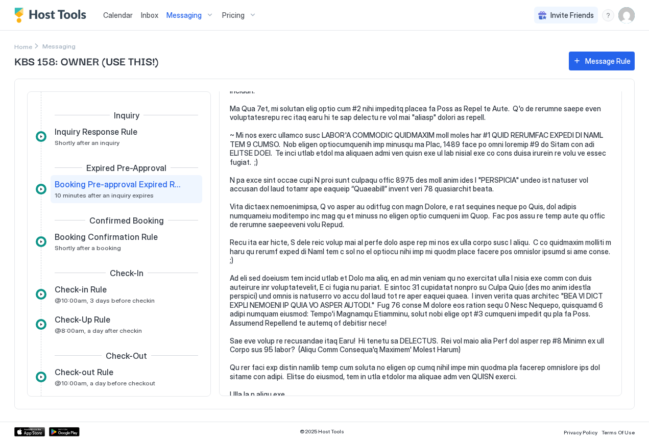
scroll to position [223, 0]
click at [93, 243] on div "Booking Confirmation Rule Shortly after a booking" at bounding box center [119, 242] width 129 height 20
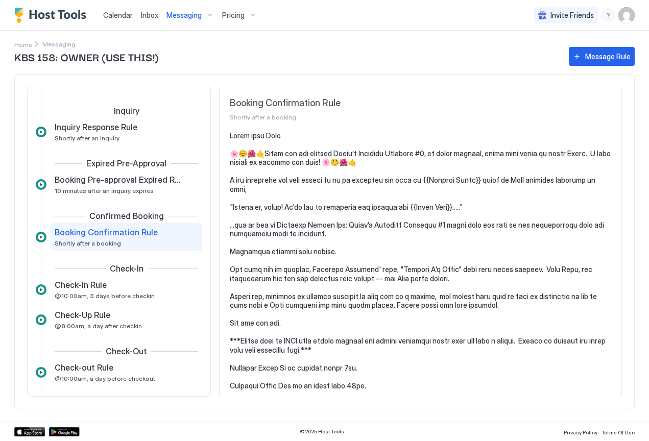
scroll to position [25, 0]
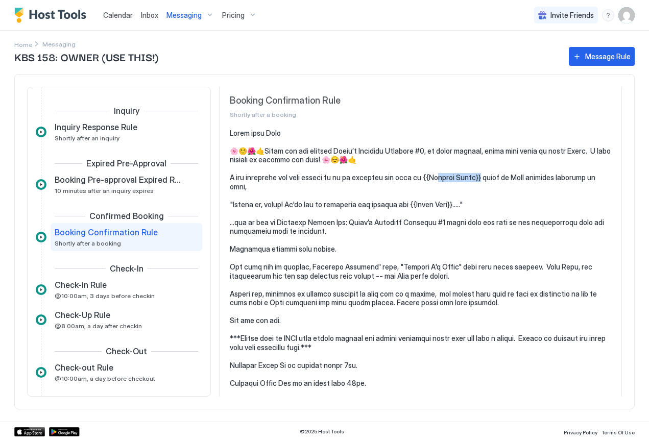
drag, startPoint x: 471, startPoint y: 176, endPoint x: 435, endPoint y: 176, distance: 35.8
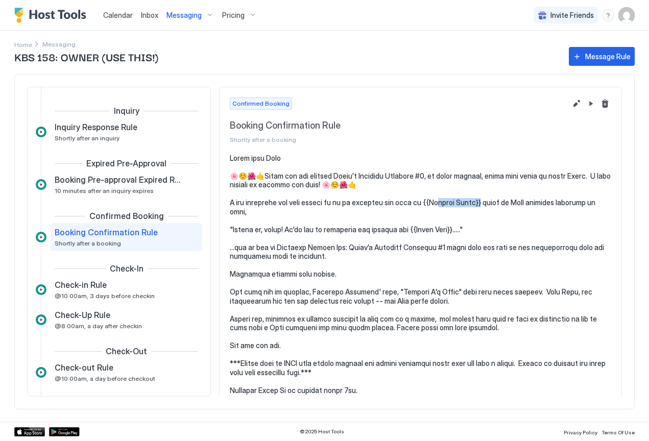
scroll to position [0, 0]
click at [571, 103] on button "Edit message rule" at bounding box center [577, 104] width 12 height 12
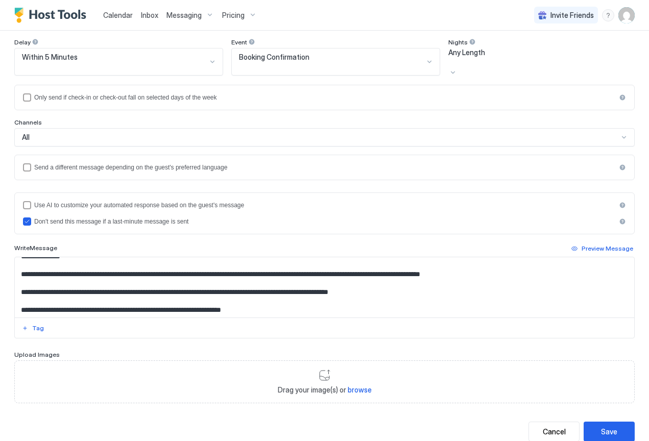
scroll to position [11, 0]
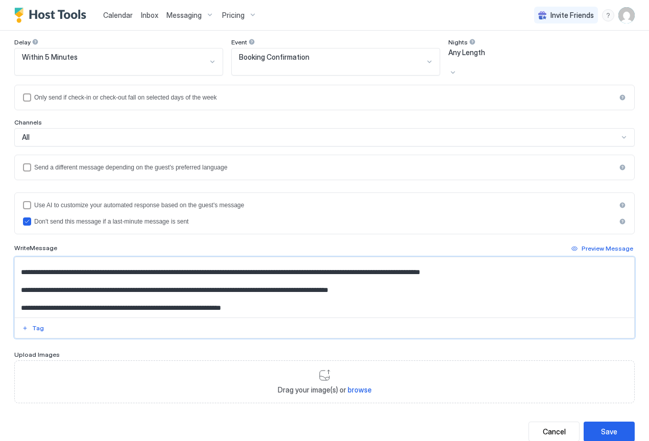
drag, startPoint x: 257, startPoint y: 270, endPoint x: 210, endPoint y: 266, distance: 47.7
click at [210, 266] on textarea "Input Field" at bounding box center [321, 287] width 612 height 60
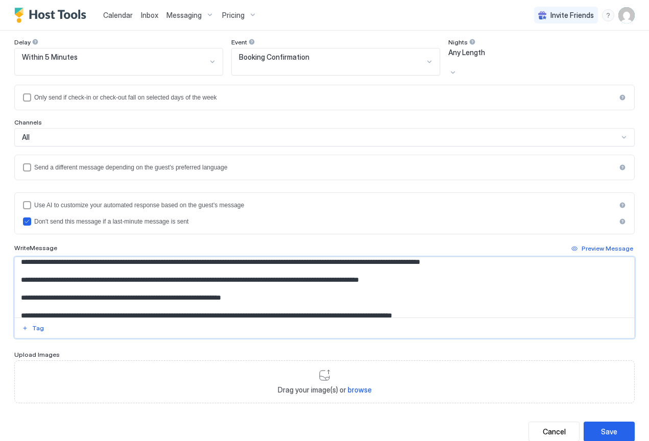
scroll to position [22, 0]
drag, startPoint x: 210, startPoint y: 258, endPoint x: 301, endPoint y: 257, distance: 90.4
click at [301, 257] on textarea "Input Field" at bounding box center [321, 287] width 612 height 60
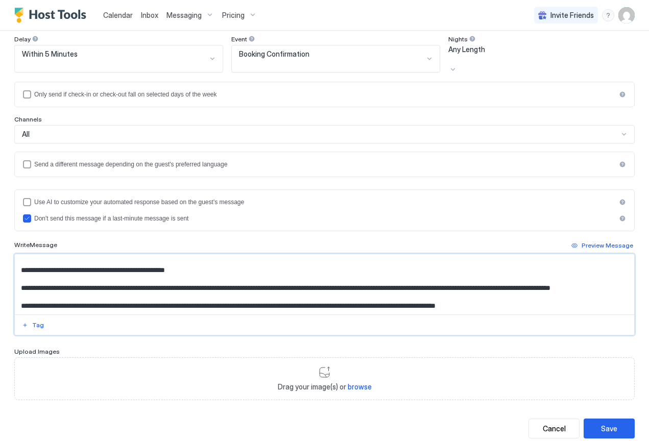
scroll to position [1268, 0]
type textarea "**********"
click at [601, 423] on div "Save" at bounding box center [609, 428] width 16 height 11
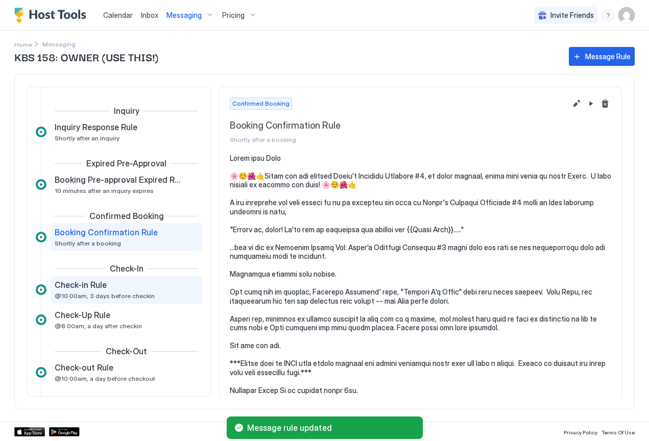
click at [104, 288] on span "Check-in Rule" at bounding box center [81, 285] width 52 height 10
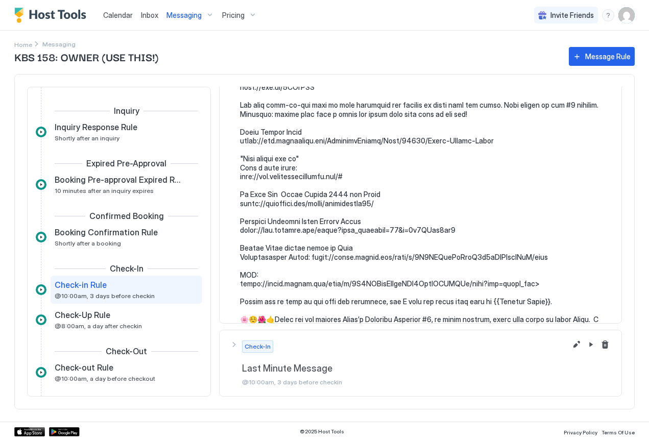
scroll to position [1438, 0]
click at [571, 345] on button "Edit message rule" at bounding box center [577, 345] width 12 height 12
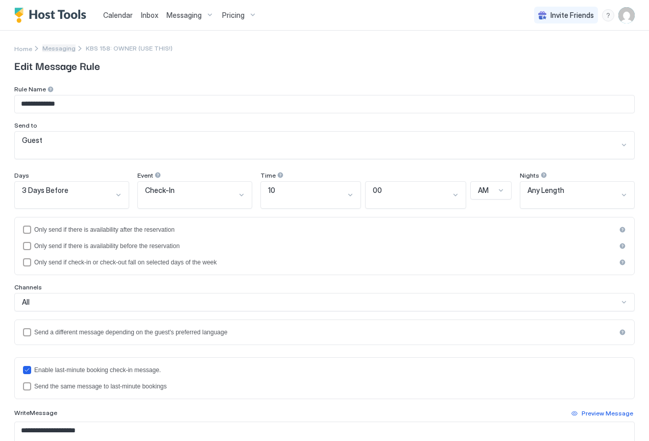
click at [61, 50] on span "Messaging" at bounding box center [58, 48] width 33 height 8
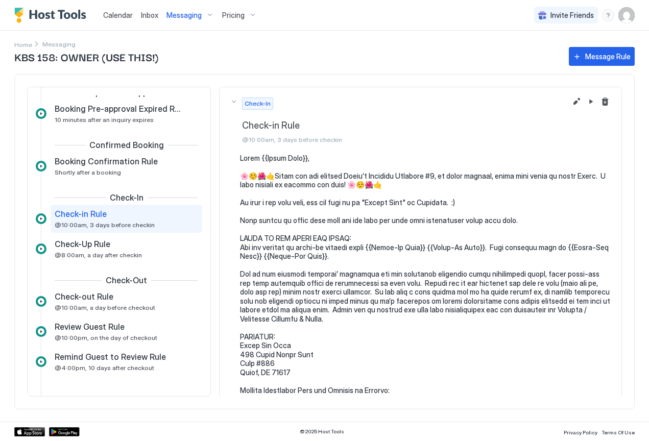
scroll to position [71, 0]
click at [117, 249] on div "Check-Up Rule" at bounding box center [119, 244] width 129 height 10
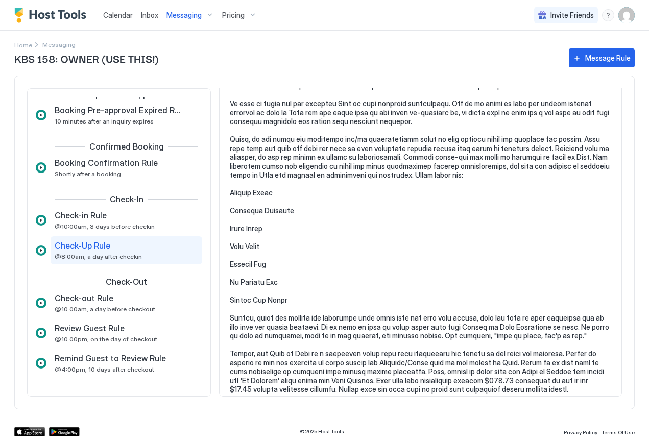
scroll to position [654, 0]
click at [77, 303] on span "Check-out Rule" at bounding box center [84, 298] width 59 height 10
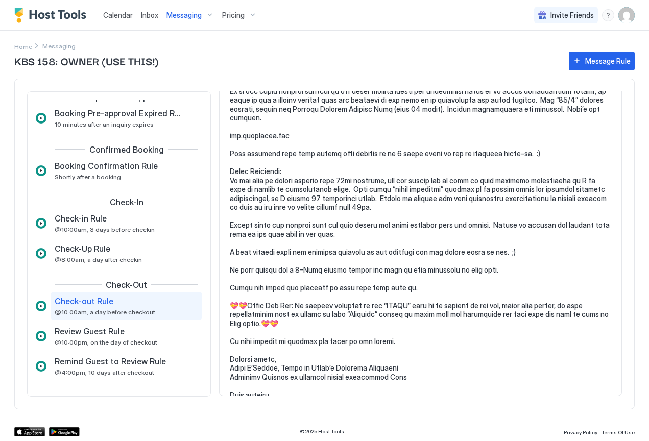
scroll to position [241, 0]
click at [109, 334] on span "Review Guest Rule" at bounding box center [90, 331] width 70 height 10
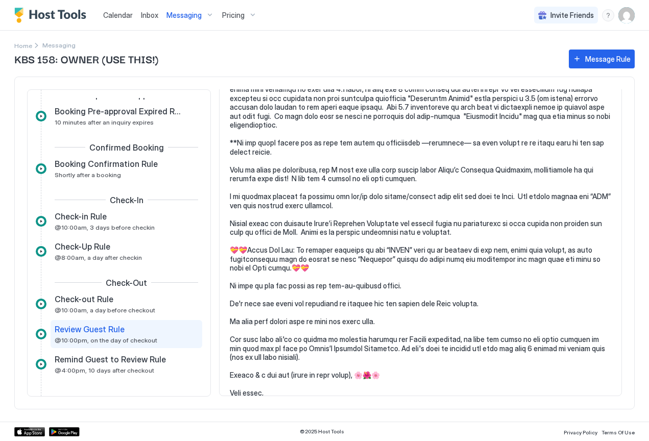
scroll to position [482, 0]
click at [87, 361] on span "Remind Guest to Review Rule" at bounding box center [110, 359] width 111 height 10
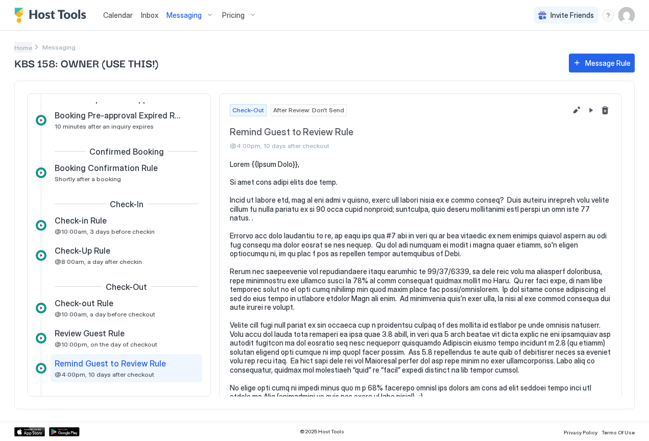
click at [23, 48] on span "Home" at bounding box center [23, 48] width 18 height 8
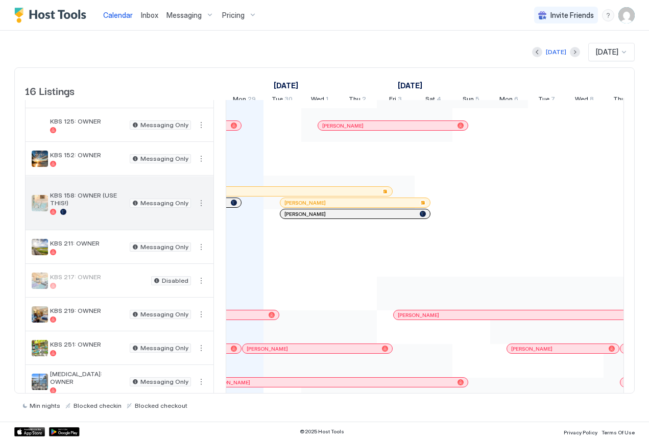
scroll to position [103, 0]
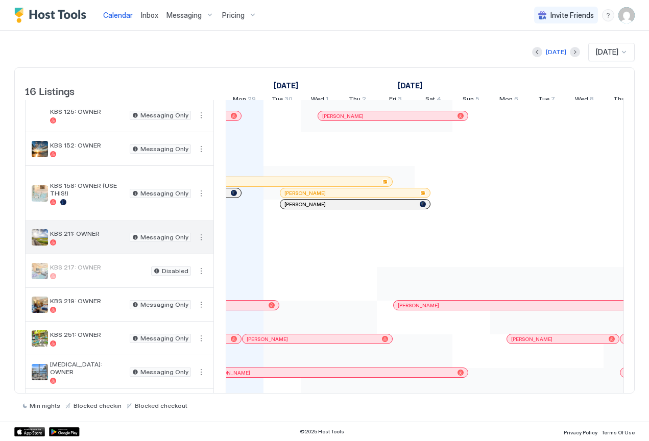
click at [90, 246] on div at bounding box center [88, 243] width 76 height 6
click at [204, 244] on button "More options" at bounding box center [201, 237] width 12 height 12
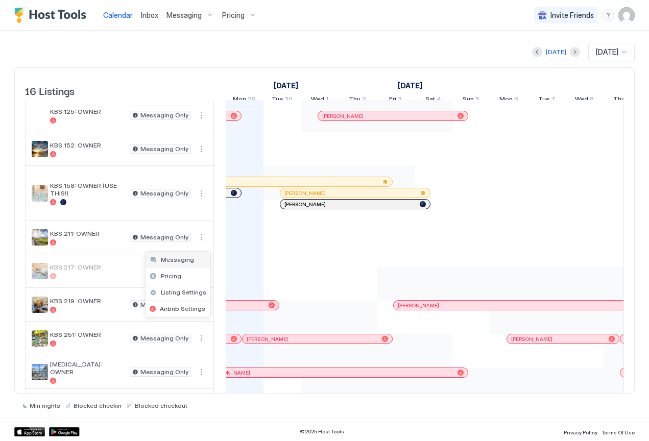
click at [194, 264] on div "Messaging" at bounding box center [178, 260] width 65 height 16
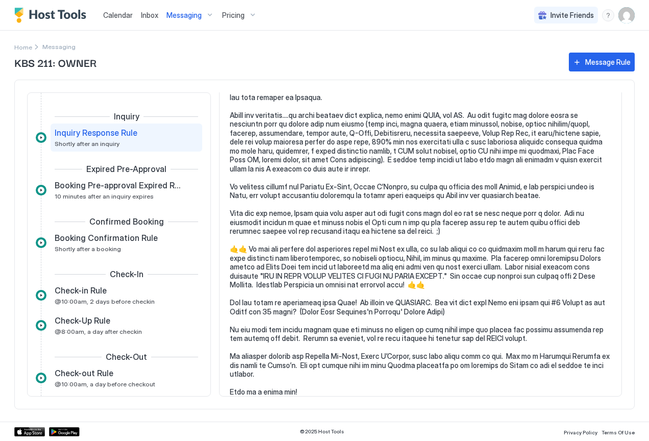
scroll to position [137, 0]
click at [83, 191] on div "Booking Pre-approval Expired Rule 10 minutes after an inquiry expires" at bounding box center [119, 190] width 129 height 20
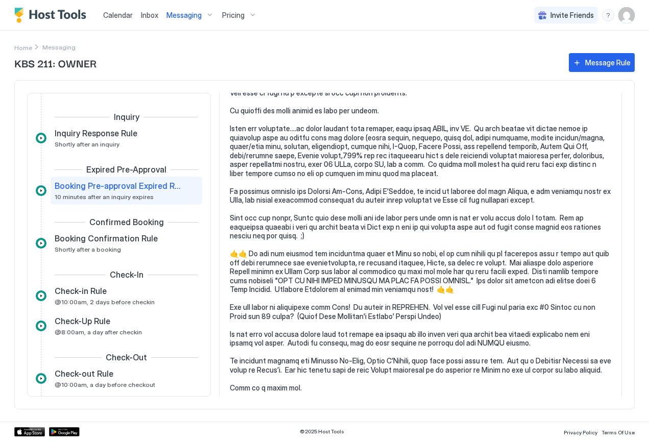
scroll to position [101, 0]
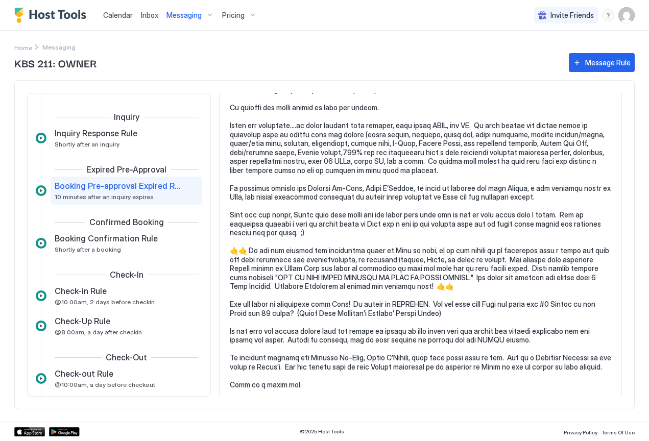
click at [333, 150] on pre at bounding box center [421, 224] width 382 height 331
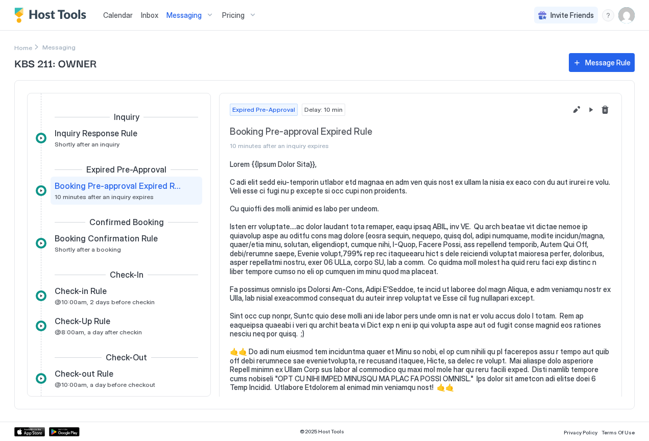
scroll to position [0, 0]
click at [571, 109] on button "Edit message rule" at bounding box center [577, 110] width 12 height 12
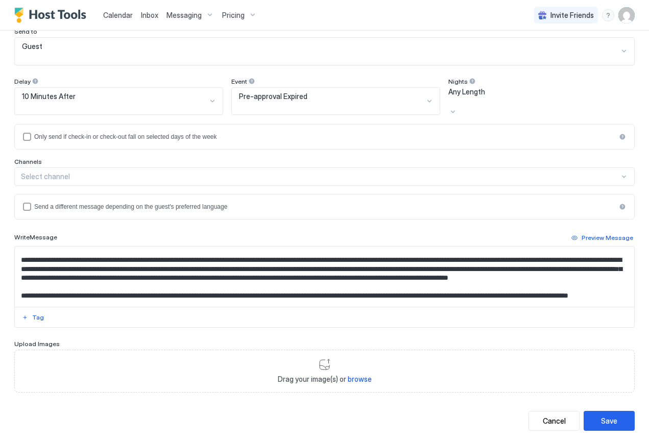
scroll to position [50, 0]
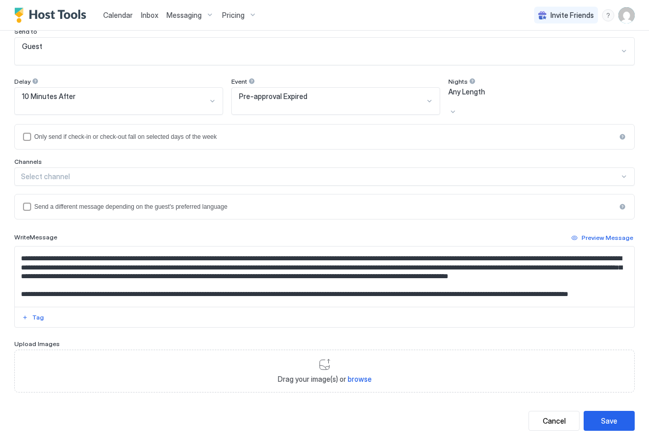
click at [557, 247] on textarea "Input Field" at bounding box center [321, 277] width 612 height 60
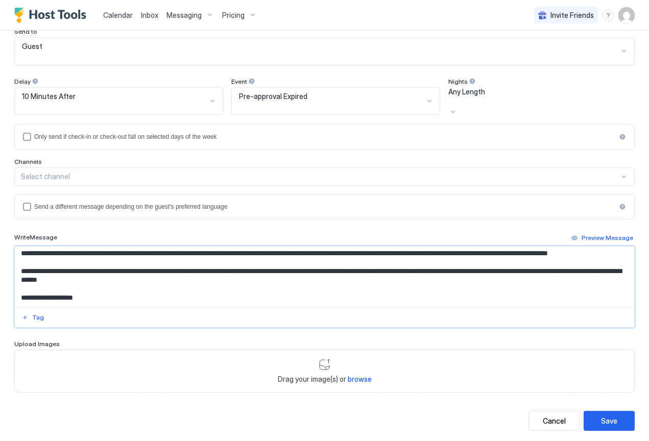
scroll to position [208, 0]
type textarea "**********"
click at [607, 416] on div "Save" at bounding box center [609, 421] width 16 height 11
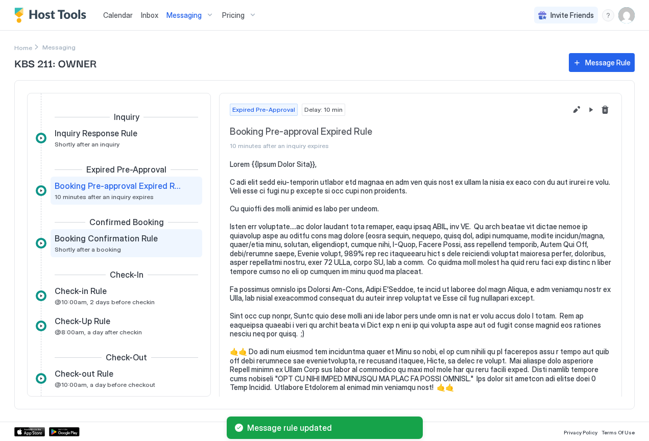
click at [97, 242] on span "Booking Confirmation Rule" at bounding box center [106, 238] width 103 height 10
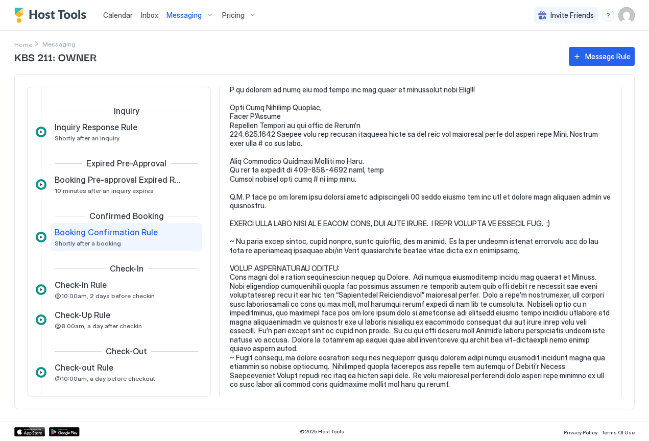
scroll to position [1452, 0]
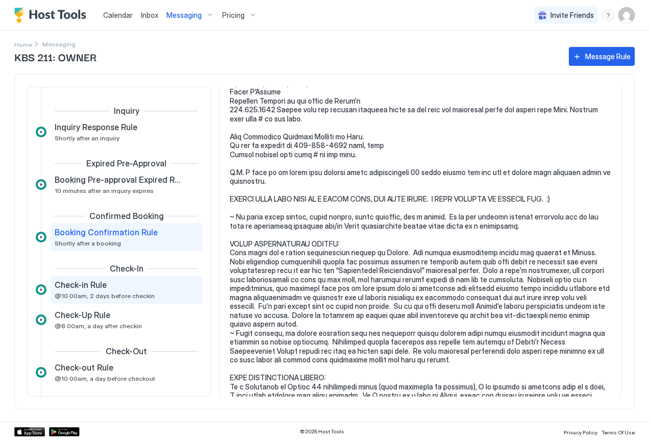
click at [99, 290] on span "Check-in Rule" at bounding box center [81, 285] width 52 height 10
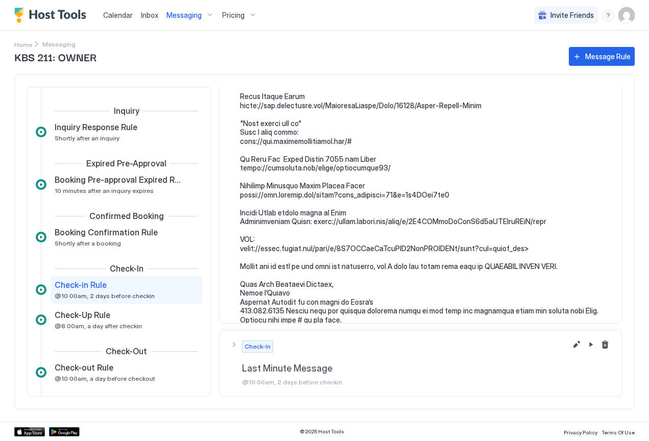
scroll to position [1446, 0]
click at [70, 326] on span "@8:00am, a day after checkin" at bounding box center [98, 326] width 87 height 8
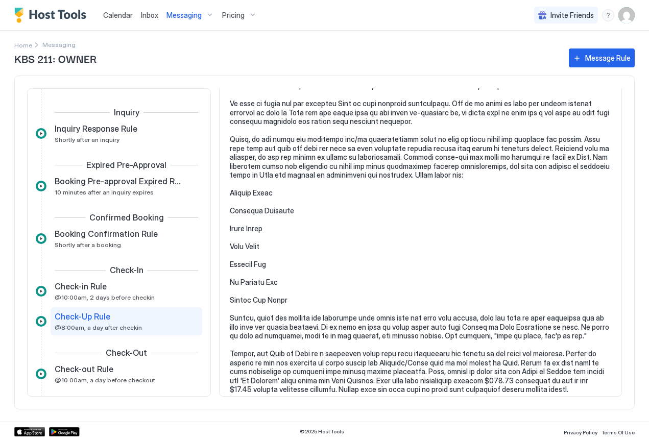
scroll to position [654, 0]
click at [104, 289] on span "Check-in Rule" at bounding box center [81, 286] width 52 height 10
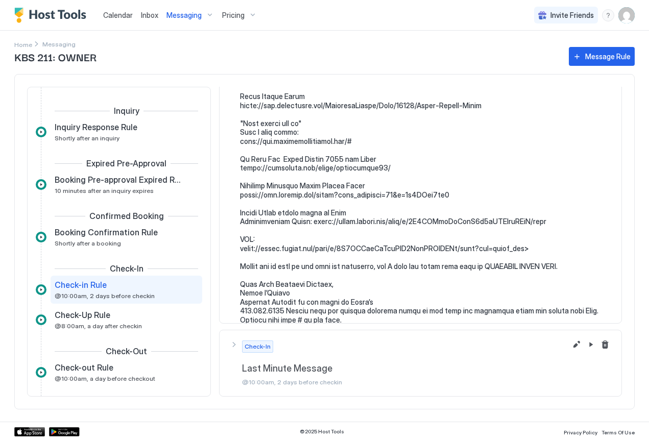
scroll to position [1446, 0]
click at [571, 346] on button "Edit message rule" at bounding box center [577, 345] width 12 height 12
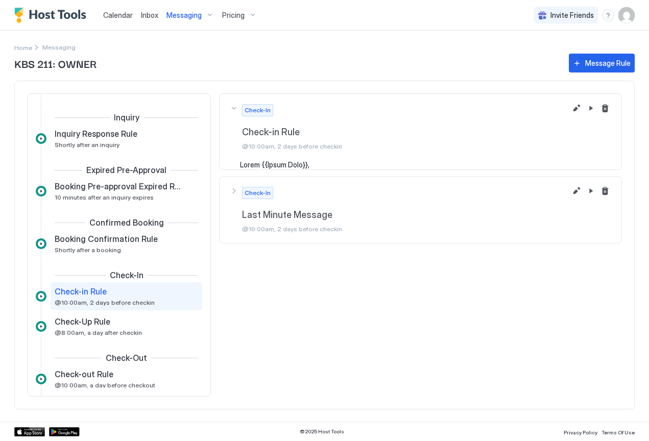
scroll to position [52, 0]
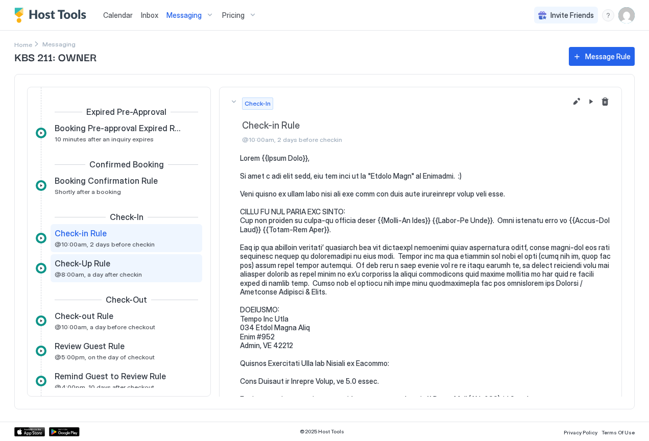
click at [109, 268] on span "Check-Up Rule" at bounding box center [83, 263] width 56 height 10
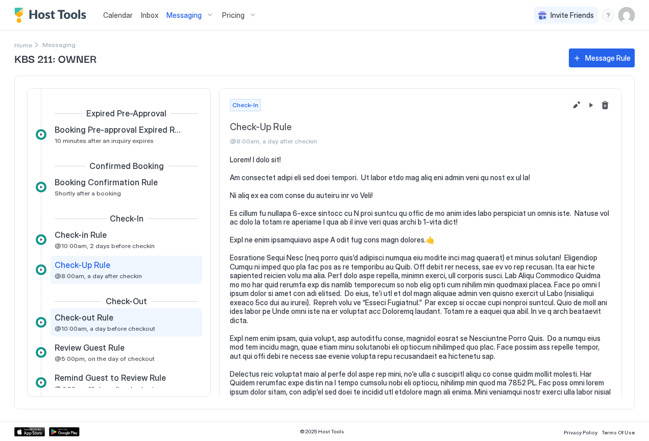
click at [91, 319] on span "Check-out Rule" at bounding box center [84, 318] width 59 height 10
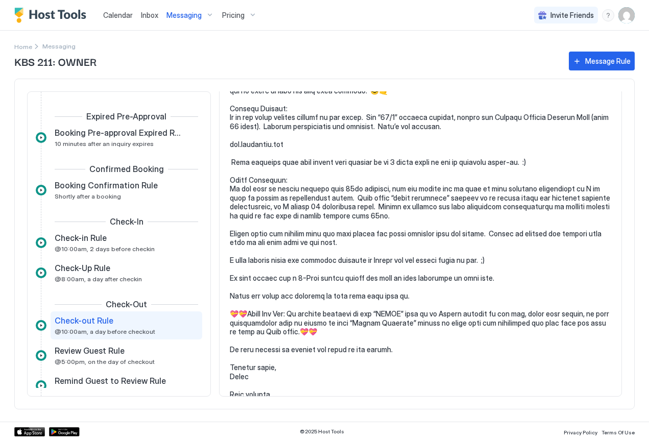
scroll to position [215, 0]
click at [84, 354] on span "Review Guest Rule" at bounding box center [90, 351] width 70 height 10
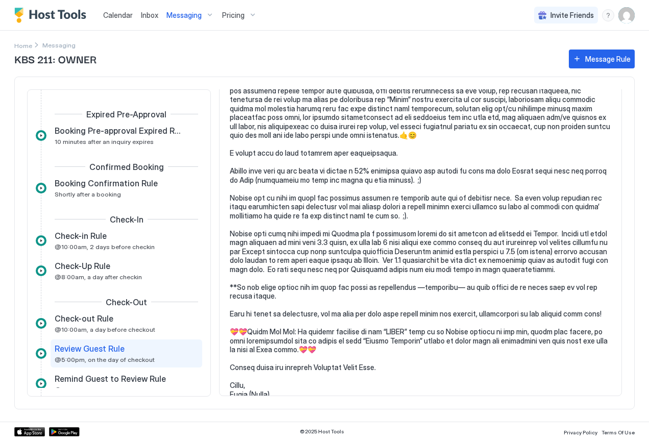
scroll to position [525, 0]
click at [100, 381] on span "Remind Guest to Review Rule" at bounding box center [110, 379] width 111 height 10
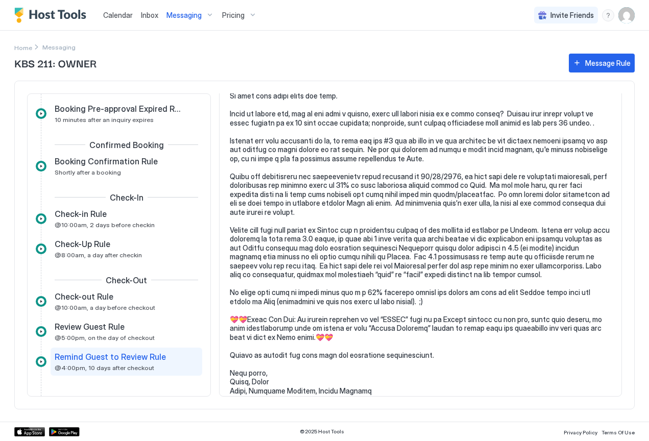
scroll to position [78, 0]
click at [25, 49] on span "Home" at bounding box center [23, 48] width 18 height 8
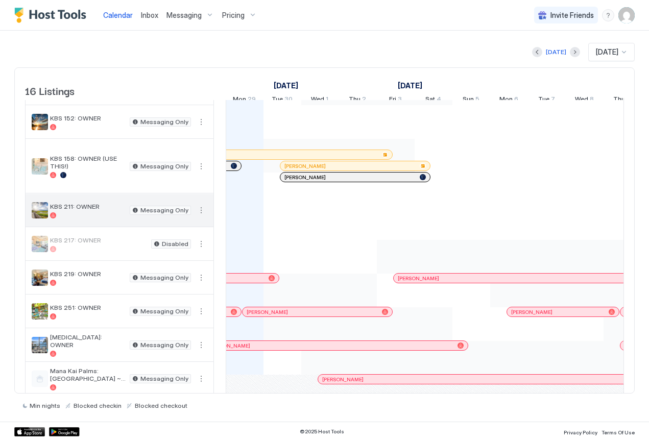
scroll to position [135, 0]
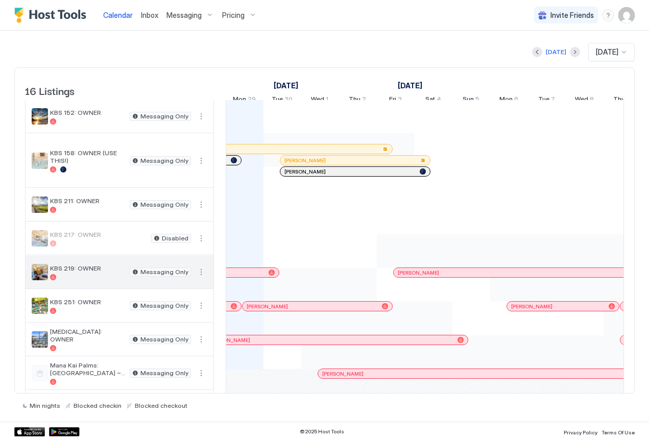
click at [74, 280] on div "KBS 219: OWNER" at bounding box center [88, 273] width 76 height 16
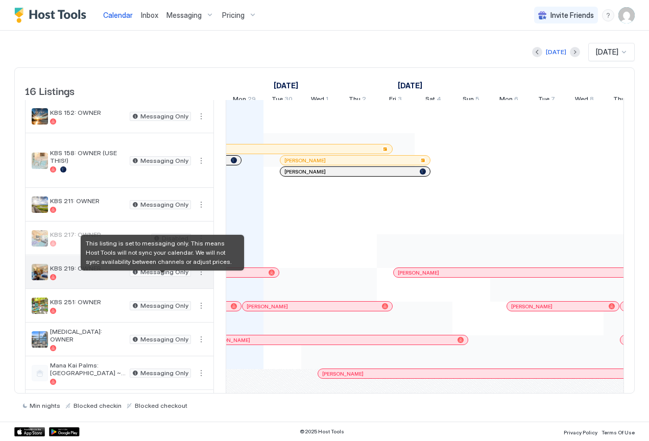
click at [174, 272] on span "Messaging Only" at bounding box center [164, 272] width 48 height 0
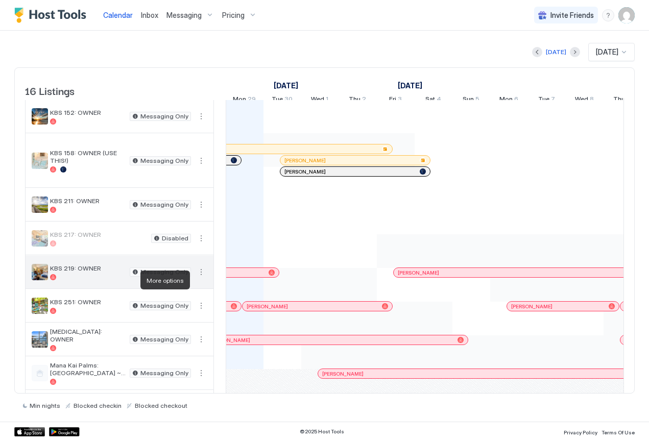
click at [201, 278] on button "More options" at bounding box center [201, 272] width 12 height 12
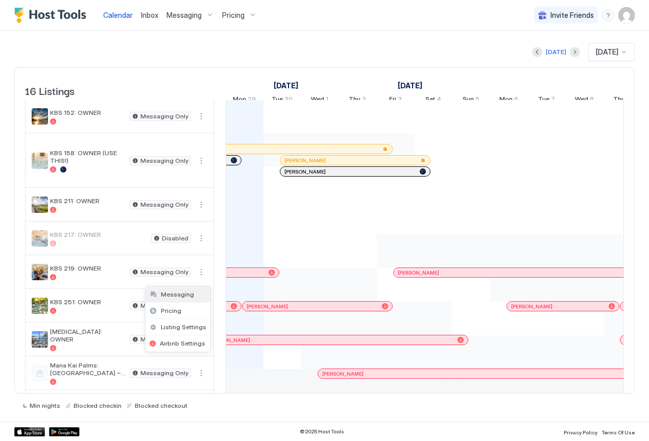
click at [190, 297] on span "Messaging" at bounding box center [177, 295] width 33 height 8
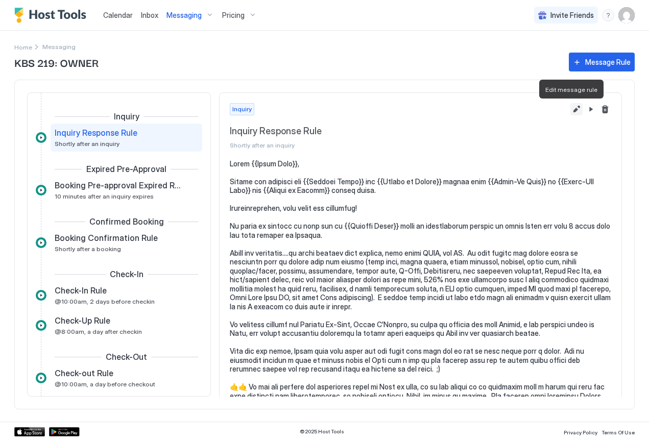
click at [571, 109] on button "Edit message rule" at bounding box center [577, 109] width 12 height 12
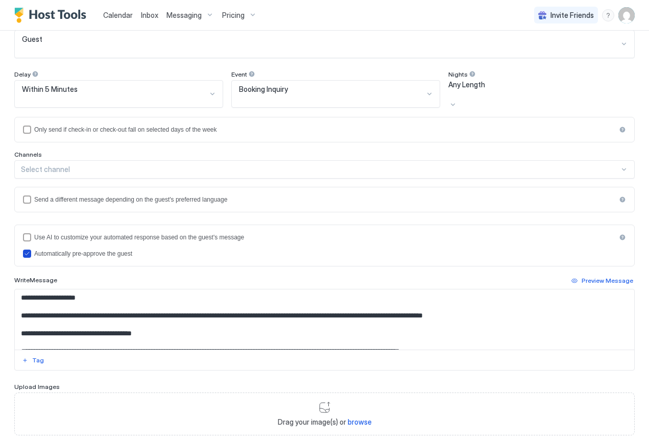
scroll to position [103, 0]
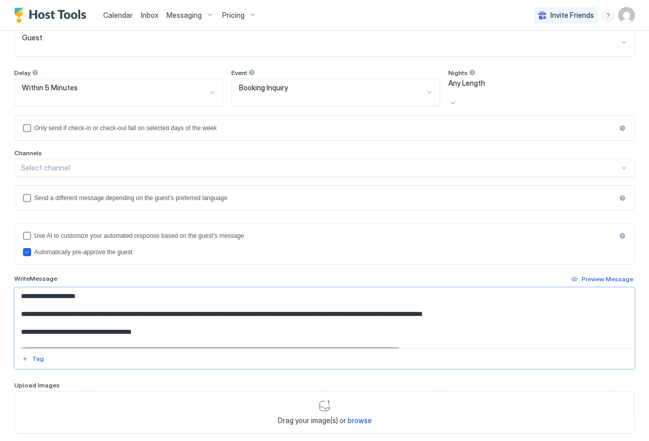
drag, startPoint x: 145, startPoint y: 294, endPoint x: 98, endPoint y: 293, distance: 47.0
click at [98, 293] on textarea "Input Field" at bounding box center [321, 318] width 612 height 60
drag, startPoint x: 168, startPoint y: 292, endPoint x: 98, endPoint y: 290, distance: 70.5
click at [98, 290] on textarea "Input Field" at bounding box center [321, 318] width 612 height 60
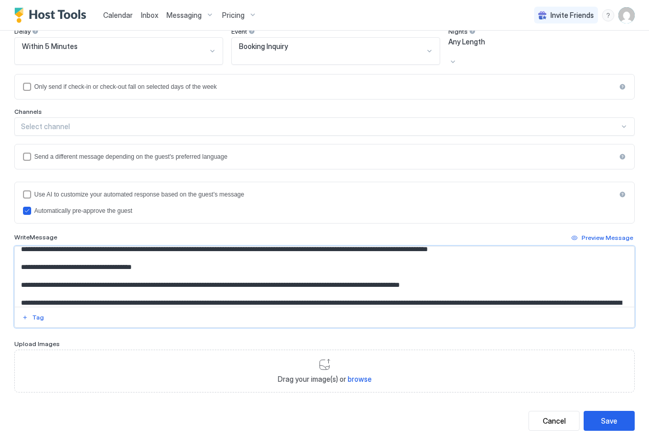
scroll to position [27, 0]
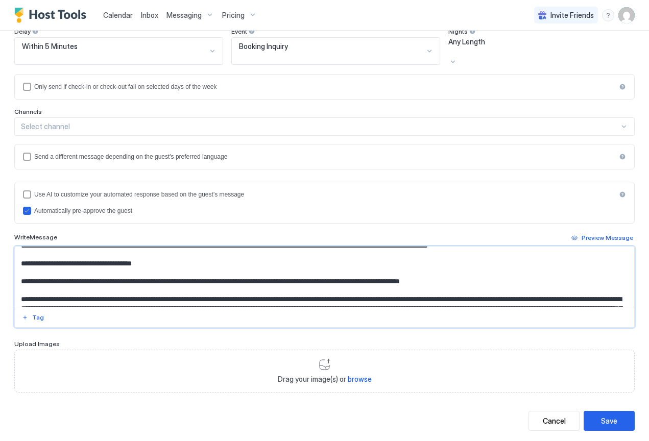
drag, startPoint x: 180, startPoint y: 260, endPoint x: 135, endPoint y: 261, distance: 45.5
click at [135, 261] on textarea "Input Field" at bounding box center [321, 277] width 612 height 60
paste textarea "***"
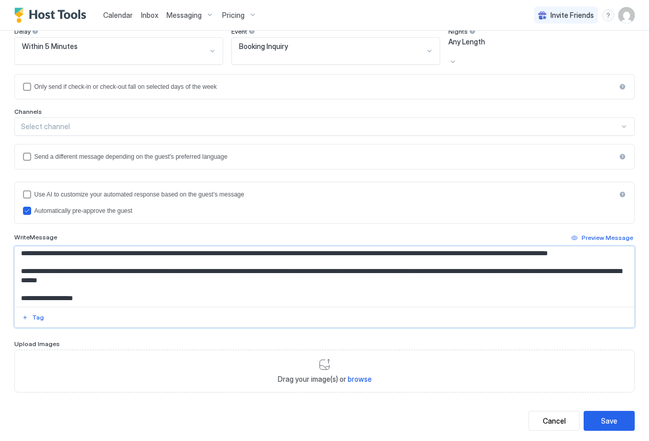
scroll to position [226, 0]
type textarea "**********"
click at [610, 411] on button "Save" at bounding box center [609, 421] width 51 height 20
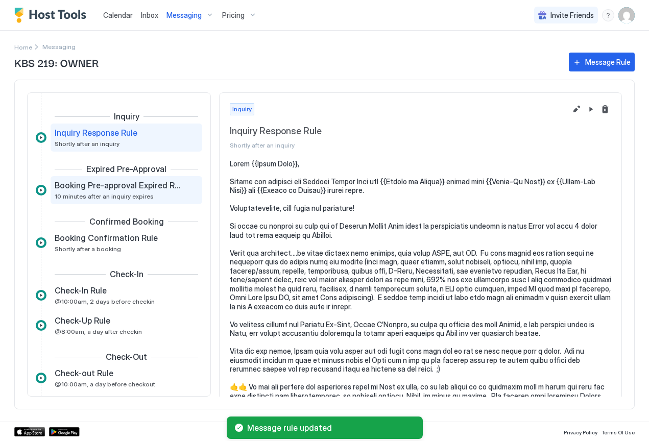
click at [98, 192] on div "Booking Pre-approval Expired Rule 10 minutes after an inquiry expires" at bounding box center [119, 190] width 129 height 20
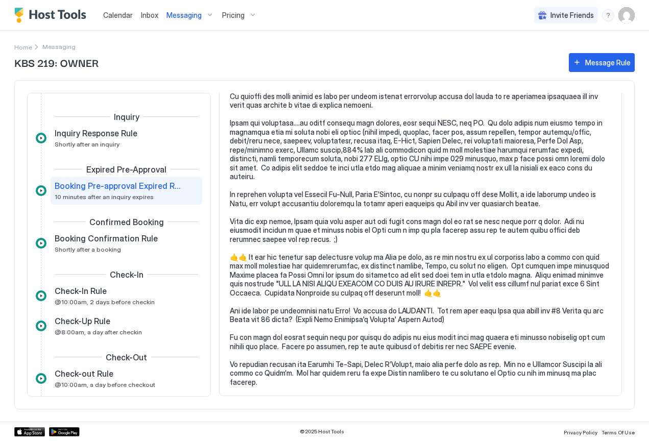
scroll to position [112, 0]
click at [71, 241] on span "Booking Confirmation Rule" at bounding box center [106, 238] width 103 height 10
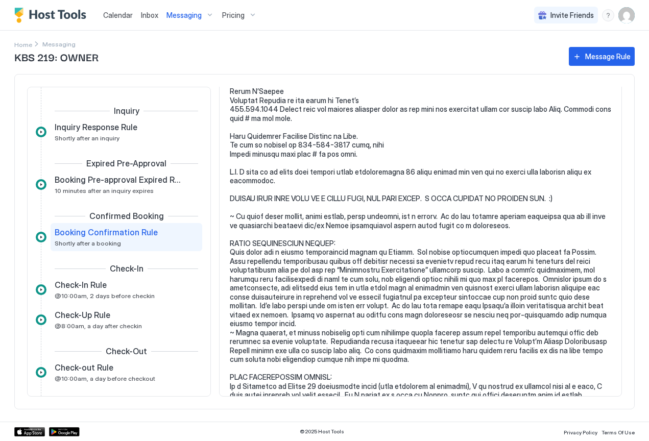
scroll to position [1452, 0]
click at [76, 294] on span "@10:00am, 2 days before checkin" at bounding box center [105, 296] width 100 height 8
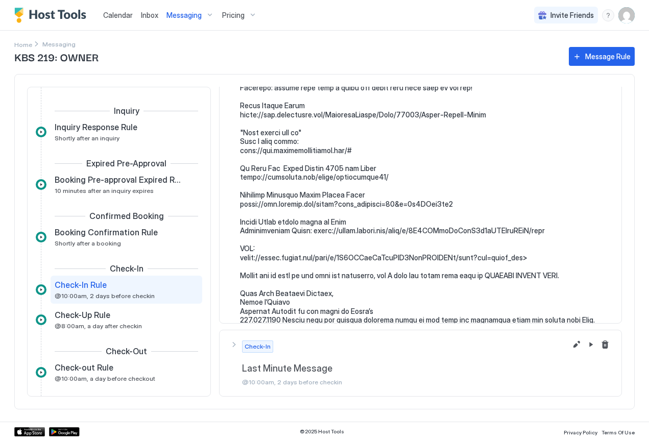
scroll to position [1455, 0]
click at [571, 346] on button "Edit message rule" at bounding box center [577, 345] width 12 height 12
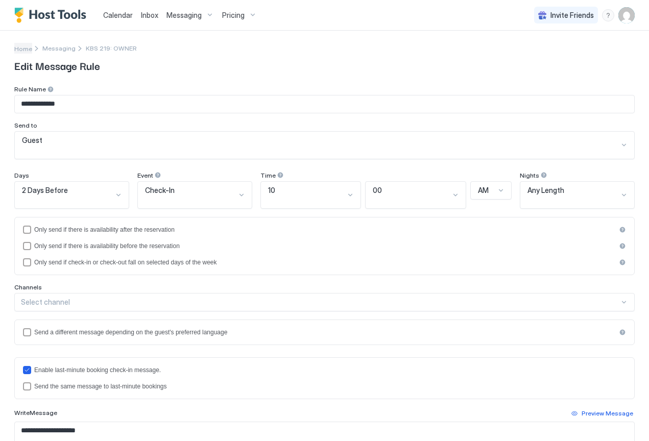
click at [26, 47] on span "Home" at bounding box center [23, 49] width 18 height 8
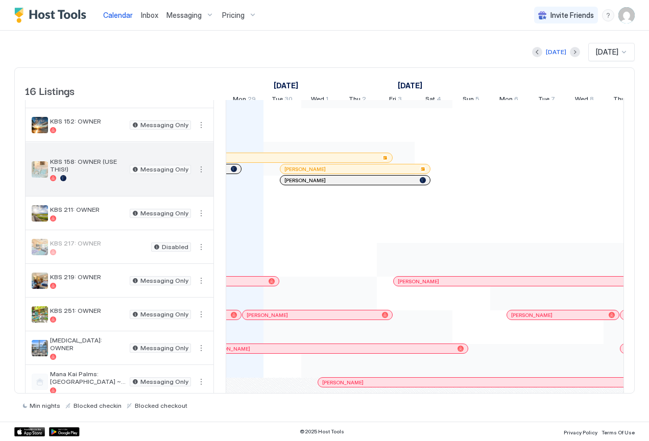
scroll to position [130, 0]
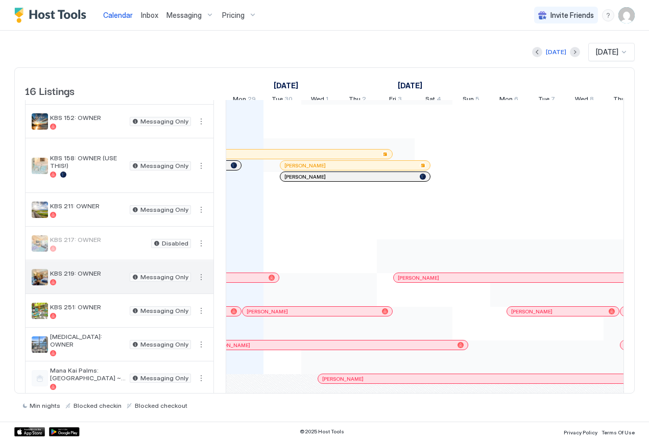
click at [93, 277] on span "KBS 219: OWNER" at bounding box center [88, 274] width 76 height 8
click at [202, 283] on button "More options" at bounding box center [201, 277] width 12 height 12
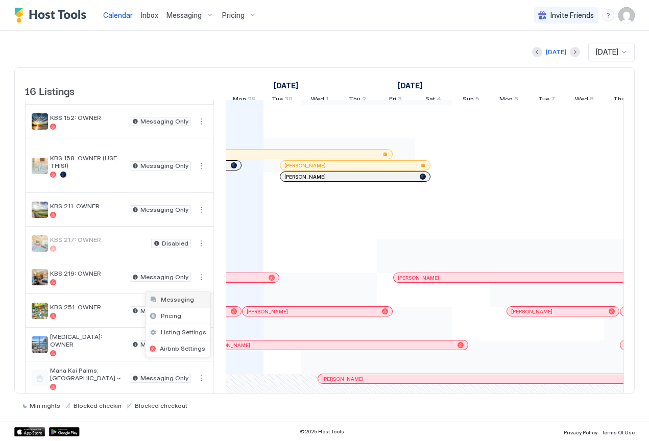
click at [189, 303] on span "Messaging" at bounding box center [177, 300] width 33 height 8
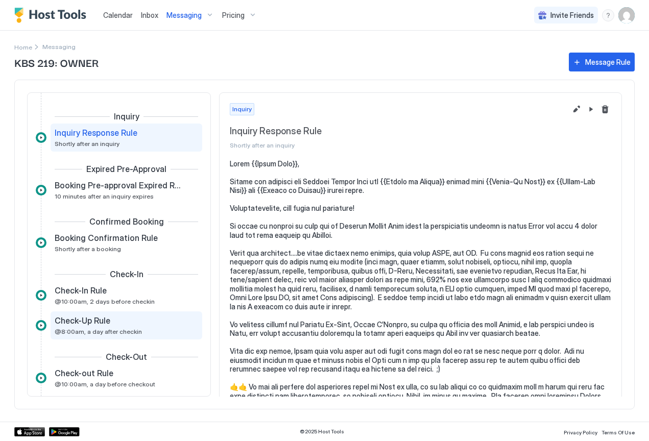
click at [105, 322] on span "Check-Up Rule" at bounding box center [83, 321] width 56 height 10
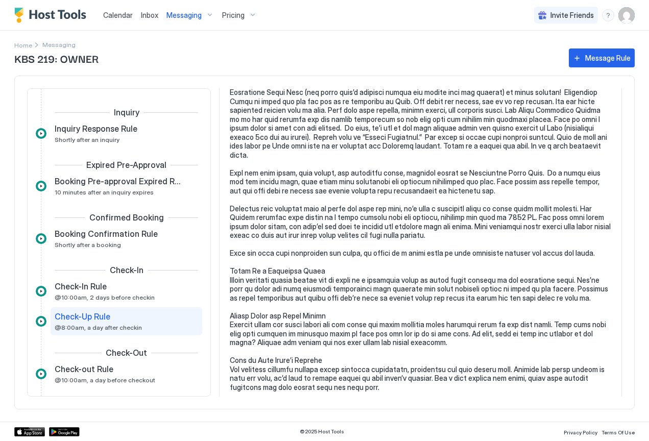
scroll to position [168, 0]
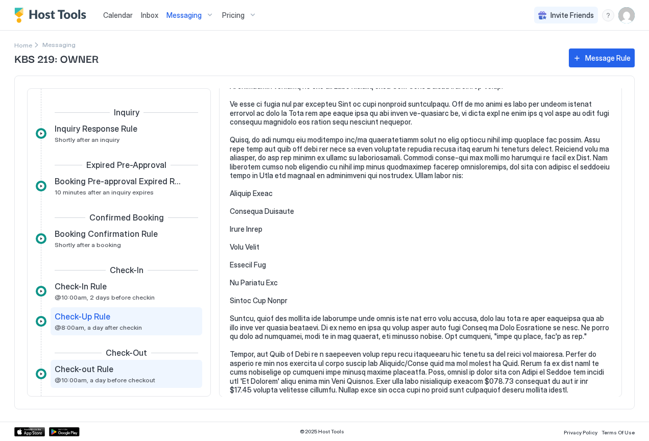
click at [95, 373] on span "Check-out Rule" at bounding box center [84, 369] width 59 height 10
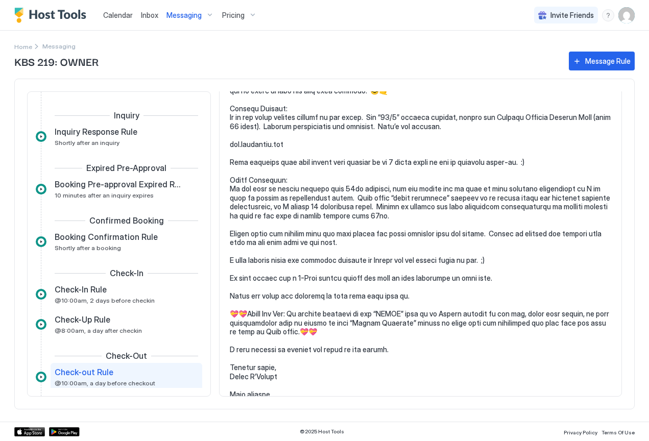
scroll to position [215, 0]
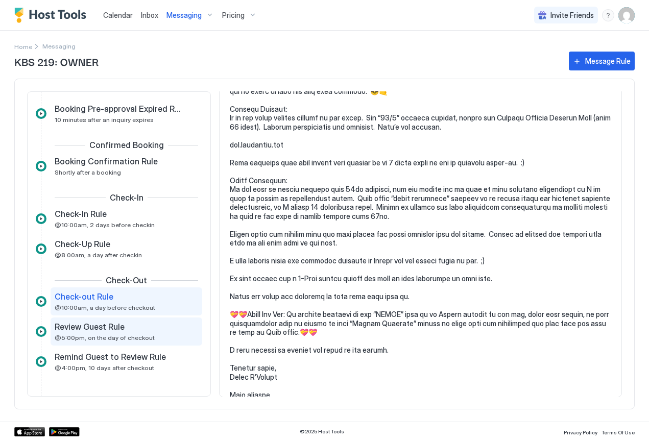
click at [112, 333] on div "Review Guest Rule @5:00pm, on the day of checkout" at bounding box center [119, 332] width 129 height 20
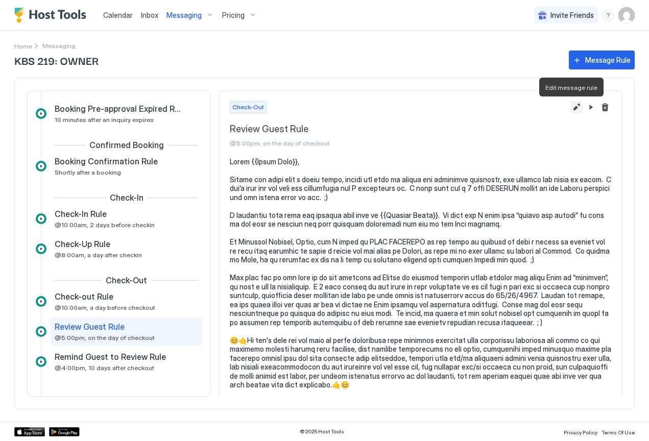
click at [571, 108] on button "Edit message rule" at bounding box center [577, 107] width 12 height 12
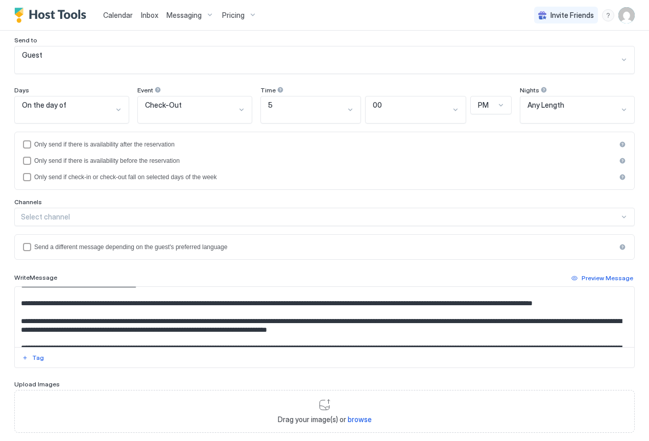
scroll to position [38, 0]
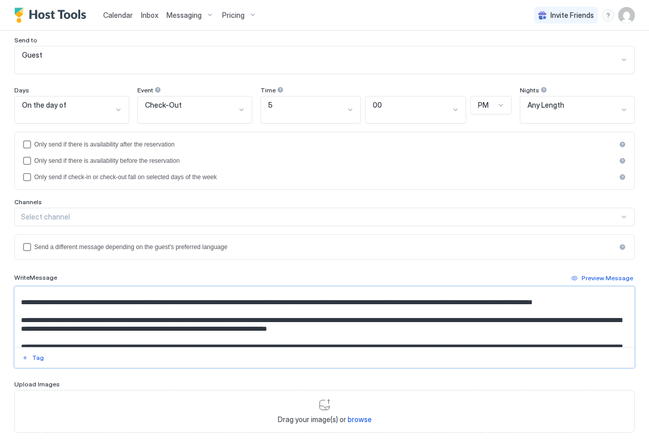
drag, startPoint x: 208, startPoint y: 283, endPoint x: 161, endPoint y: 283, distance: 47.0
click at [161, 287] on textarea "Input Field" at bounding box center [321, 317] width 612 height 60
paste textarea "**"
click at [159, 287] on textarea "Input Field" at bounding box center [321, 317] width 612 height 60
click at [160, 287] on textarea "Input Field" at bounding box center [321, 317] width 612 height 60
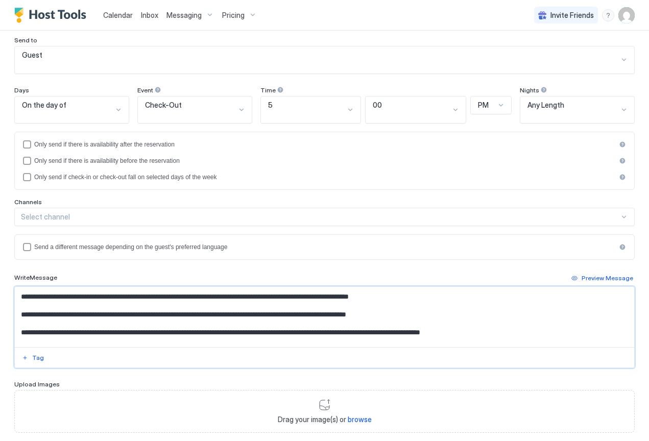
scroll to position [253, 0]
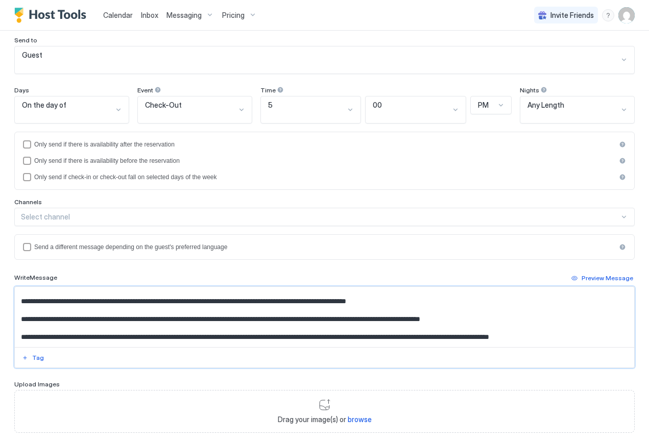
drag, startPoint x: 276, startPoint y: 301, endPoint x: 231, endPoint y: 301, distance: 44.9
click at [231, 301] on textarea "Input Field" at bounding box center [321, 317] width 612 height 60
paste textarea "***"
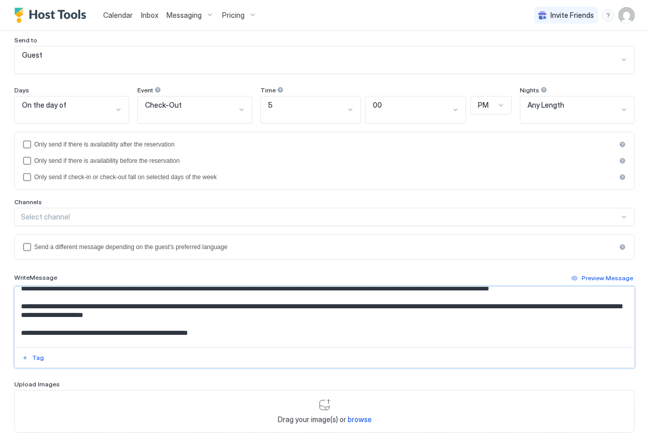
scroll to position [316, 0]
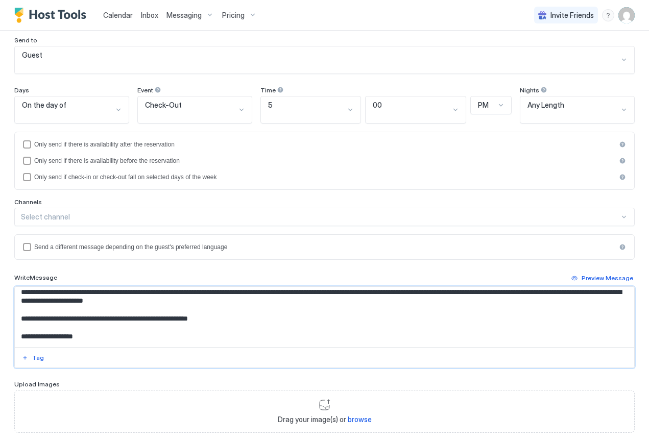
drag, startPoint x: 150, startPoint y: 272, endPoint x: 105, endPoint y: 272, distance: 44.4
click at [105, 287] on textarea "Input Field" at bounding box center [321, 317] width 612 height 60
paste textarea "****"
click at [180, 287] on textarea "Input Field" at bounding box center [321, 317] width 612 height 60
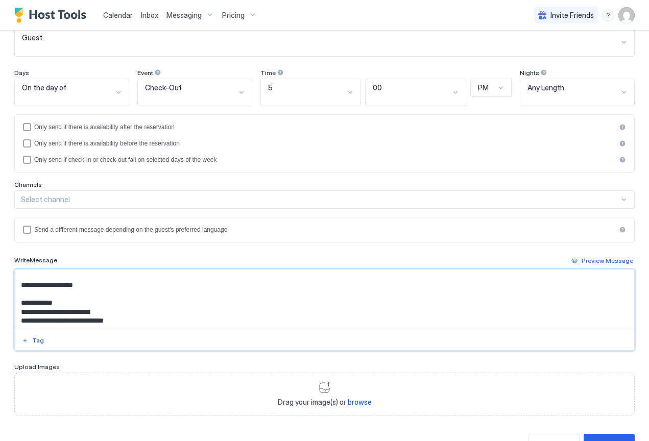
scroll to position [365, 0]
type textarea "**********"
click at [606, 439] on div "Save" at bounding box center [609, 444] width 16 height 11
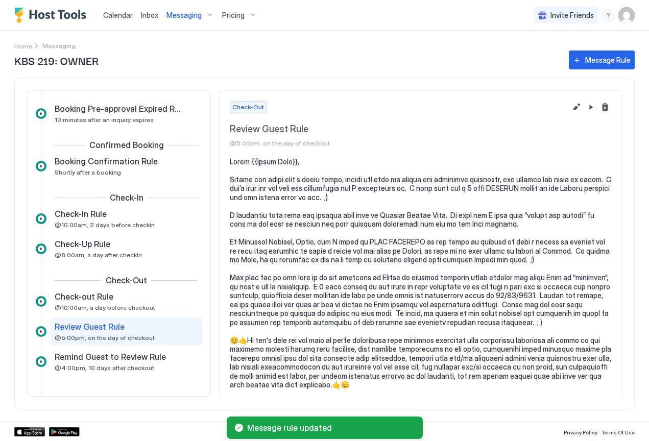
scroll to position [75, 0]
click at [136, 362] on span "Remind Guest to Review Rule" at bounding box center [110, 357] width 111 height 10
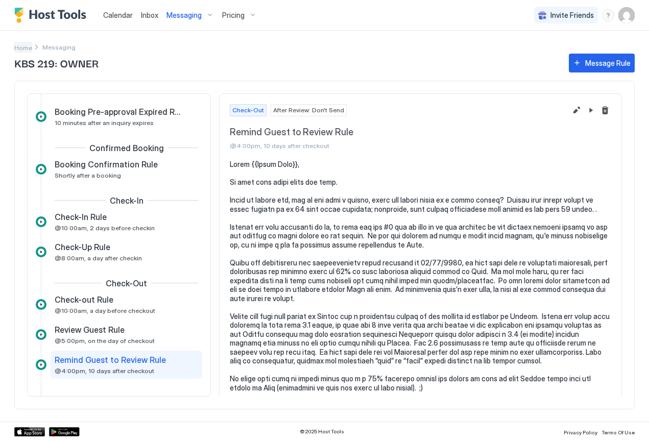
click at [23, 48] on span "Home" at bounding box center [23, 48] width 18 height 8
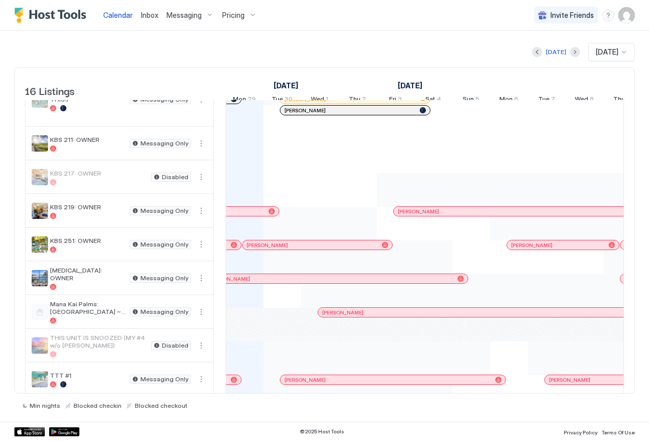
scroll to position [198, 0]
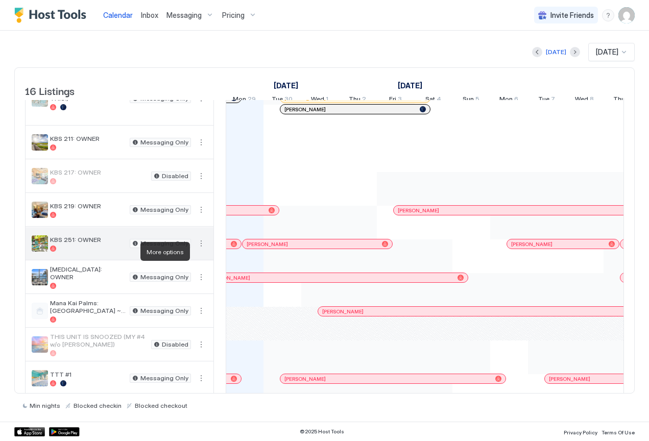
click at [204, 250] on button "More options" at bounding box center [201, 244] width 12 height 12
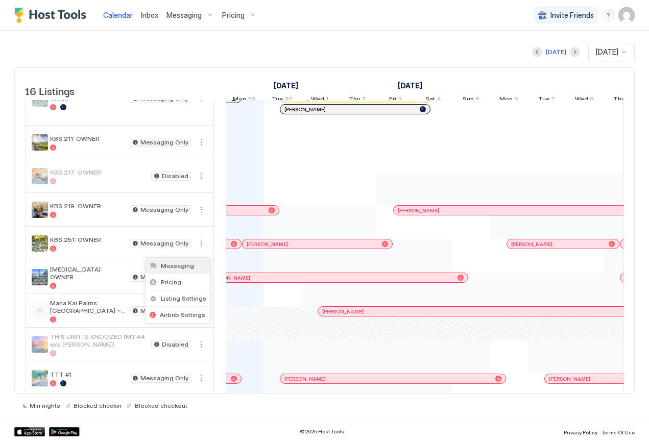
click at [192, 266] on div "Messaging" at bounding box center [178, 266] width 65 height 16
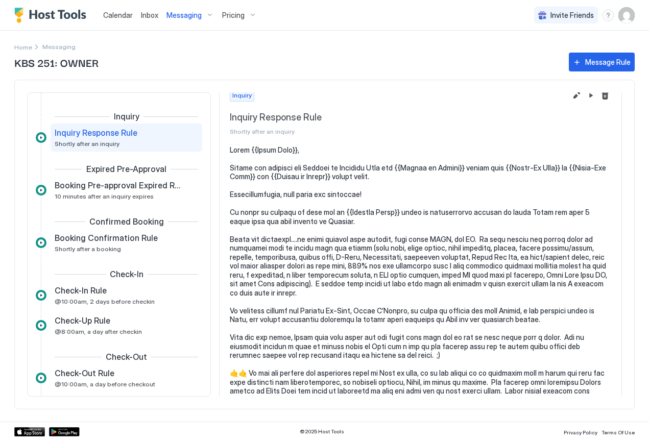
scroll to position [11, 0]
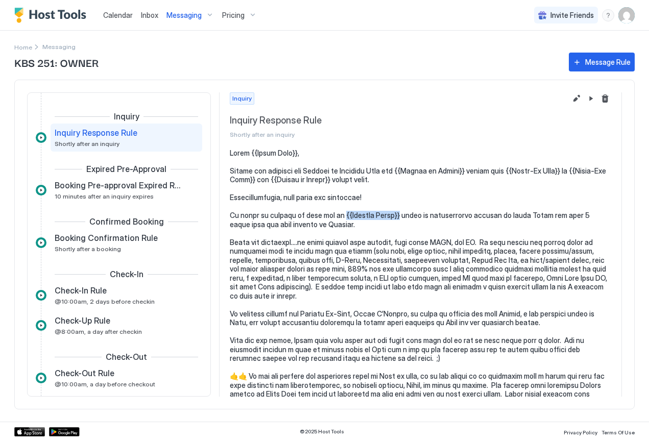
drag, startPoint x: 393, startPoint y: 215, endPoint x: 346, endPoint y: 218, distance: 47.1
click at [346, 218] on pre at bounding box center [421, 336] width 382 height 375
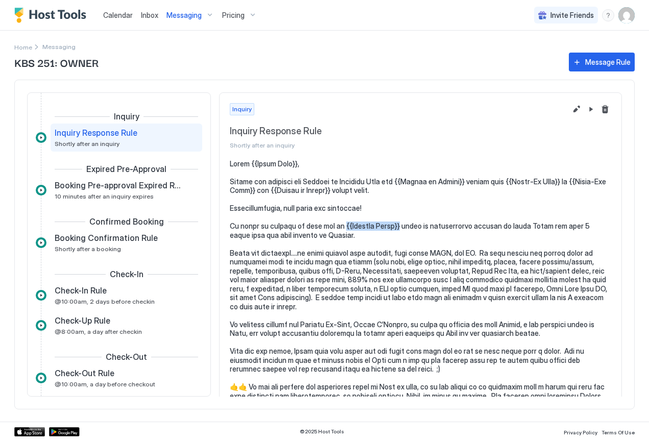
scroll to position [0, 0]
click at [572, 109] on button "Edit message rule" at bounding box center [577, 109] width 12 height 12
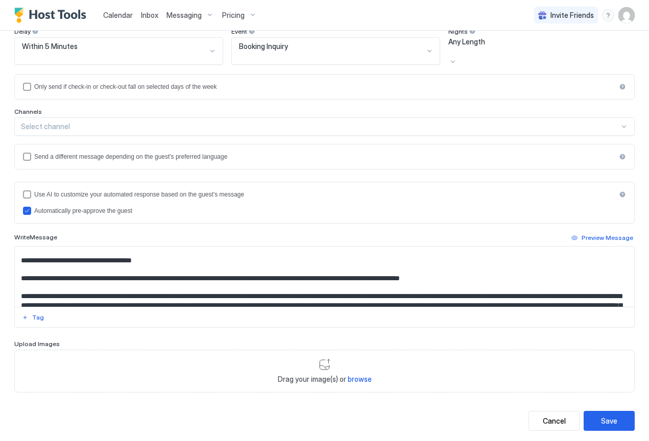
scroll to position [40, 0]
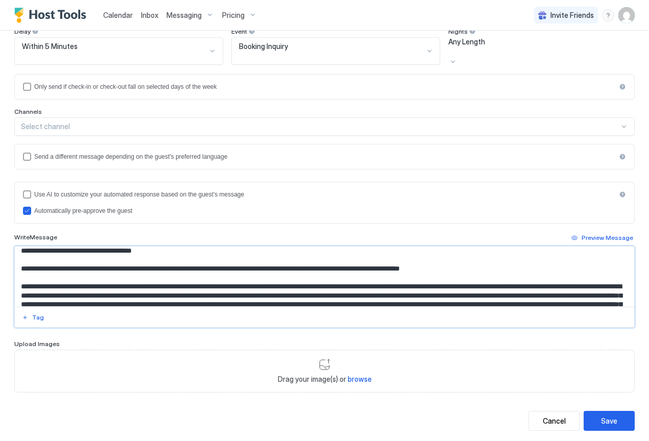
drag, startPoint x: 181, startPoint y: 248, endPoint x: 135, endPoint y: 248, distance: 46.0
click at [135, 248] on textarea "Input Field" at bounding box center [321, 277] width 612 height 60
drag, startPoint x: 198, startPoint y: 249, endPoint x: 137, endPoint y: 246, distance: 61.3
click at [137, 247] on textarea "Input Field" at bounding box center [321, 277] width 612 height 60
click at [250, 266] on textarea "Input Field" at bounding box center [321, 277] width 612 height 60
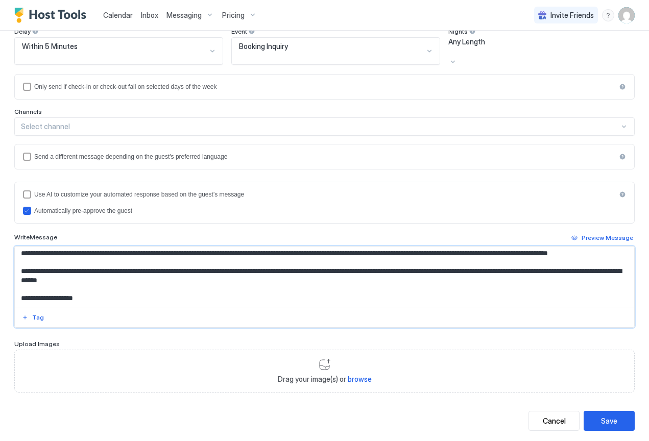
scroll to position [226, 0]
type textarea "**********"
click at [601, 416] on div "Save" at bounding box center [609, 421] width 16 height 11
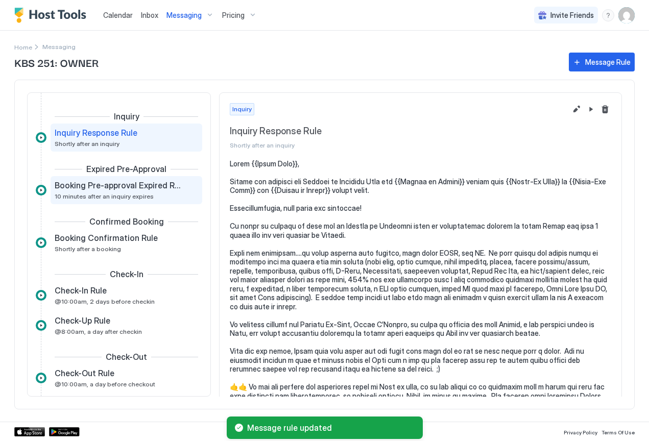
click at [123, 188] on span "Booking Pre-approval Expired Rule" at bounding box center [118, 185] width 127 height 10
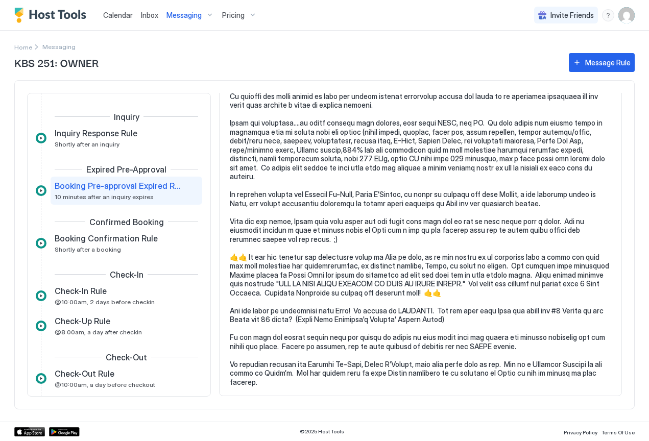
scroll to position [112, 0]
click at [96, 246] on span "Shortly after a booking" at bounding box center [88, 250] width 66 height 8
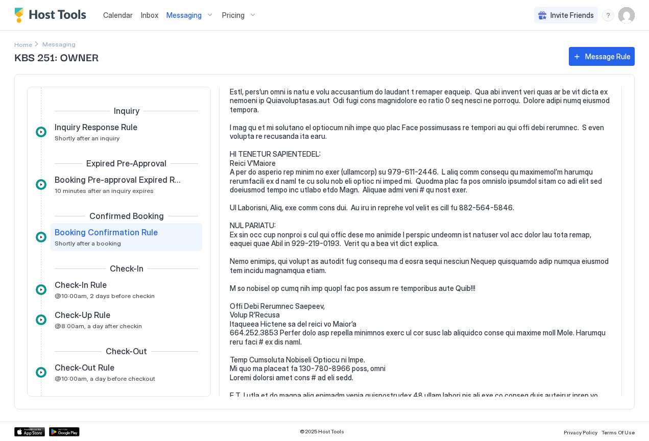
scroll to position [1239, 0]
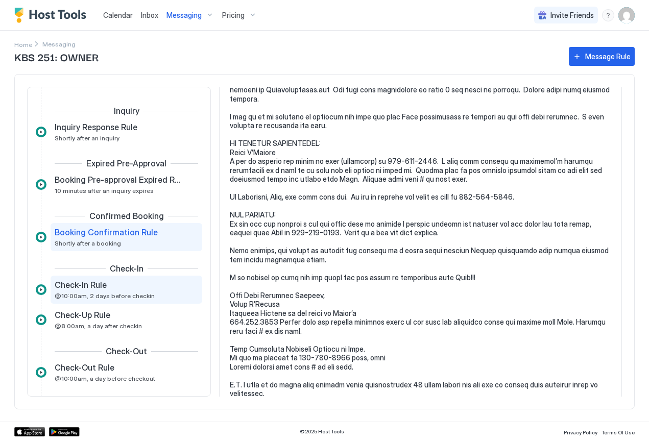
click at [79, 289] on span "Check-In Rule" at bounding box center [81, 285] width 52 height 10
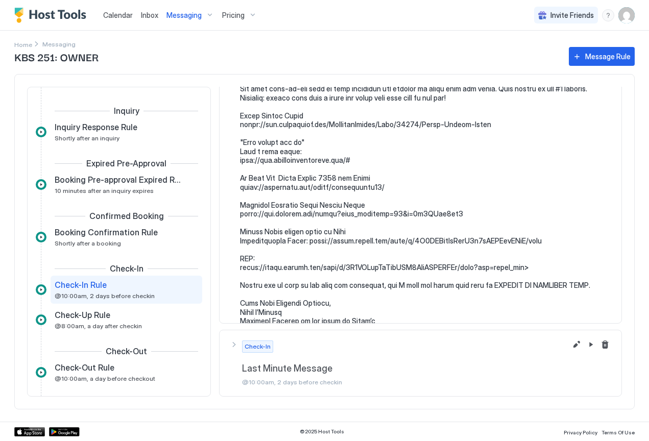
scroll to position [1490, 0]
click at [571, 346] on button "Edit message rule" at bounding box center [577, 345] width 12 height 12
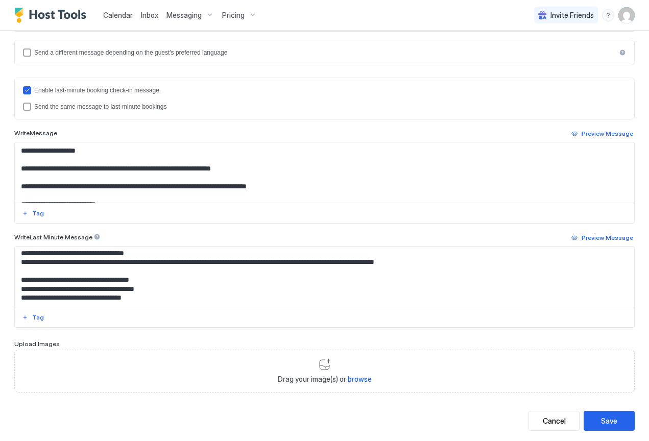
scroll to position [2171, 0]
click at [553, 416] on div "Cancel" at bounding box center [554, 421] width 23 height 11
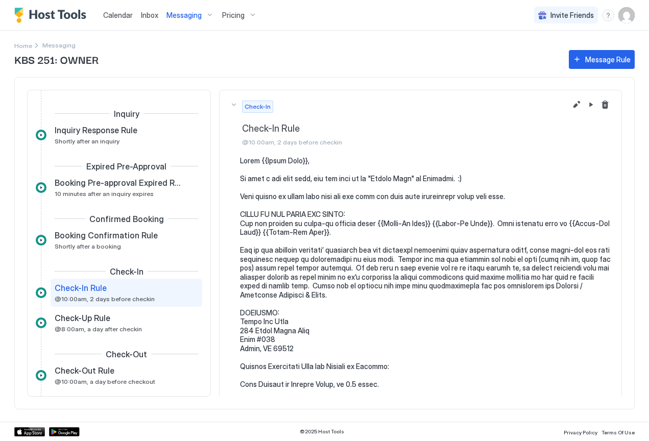
scroll to position [52, 0]
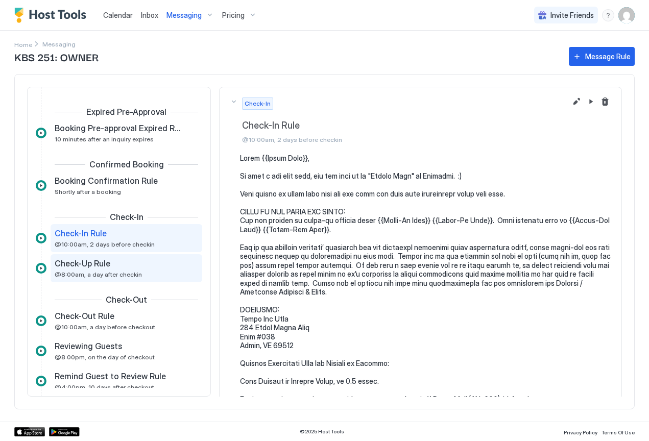
click at [80, 270] on div "Check-Up Rule @8:00am, a day after checkin" at bounding box center [119, 268] width 129 height 20
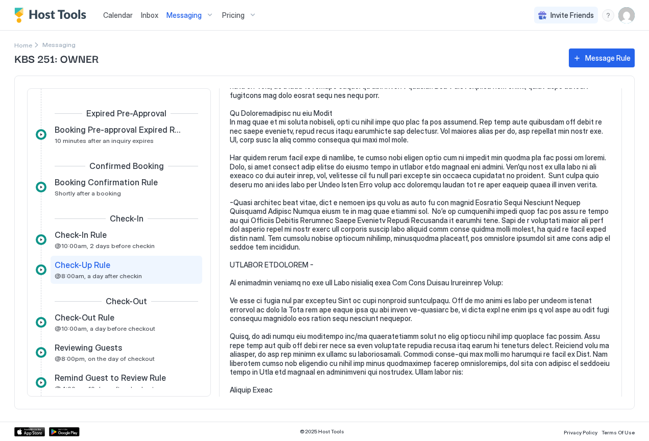
scroll to position [496, 0]
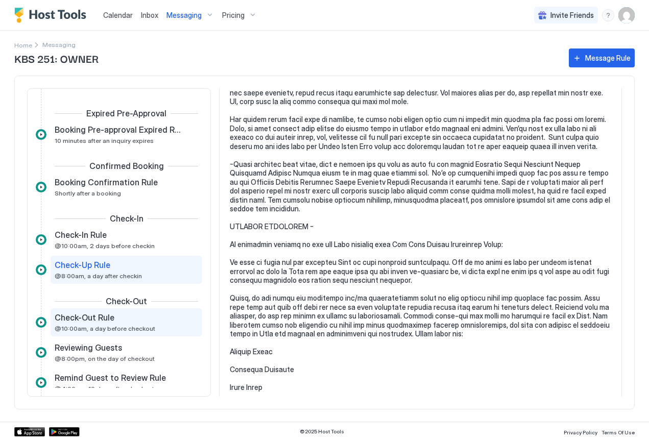
click at [99, 321] on span "Check-Out Rule" at bounding box center [85, 318] width 60 height 10
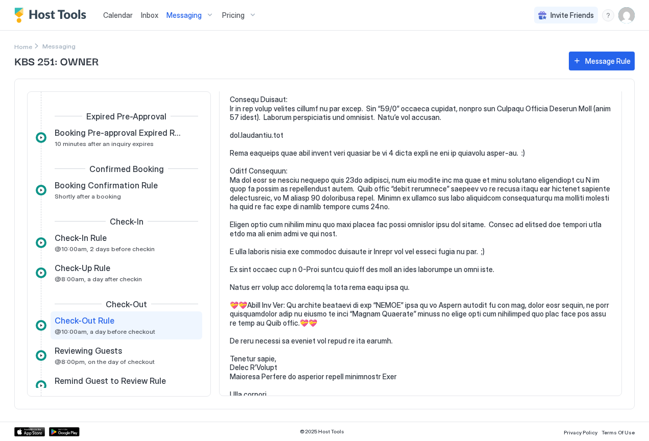
scroll to position [223, 0]
click at [91, 360] on span "@8:00pm, on the day of checkout" at bounding box center [105, 362] width 100 height 8
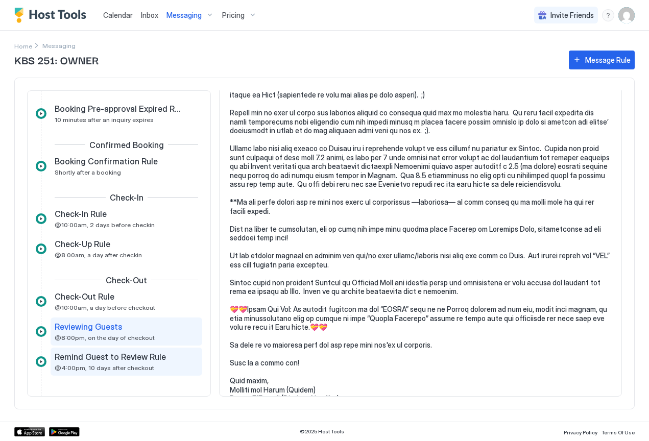
scroll to position [75, 0]
click at [107, 350] on div "Remind Guest to Review Rule @4:00pm, 10 days after checkout" at bounding box center [127, 362] width 152 height 28
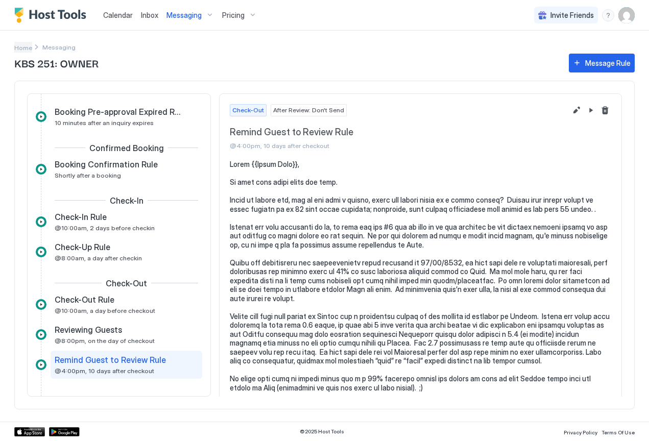
click at [22, 50] on span "Home" at bounding box center [23, 48] width 18 height 8
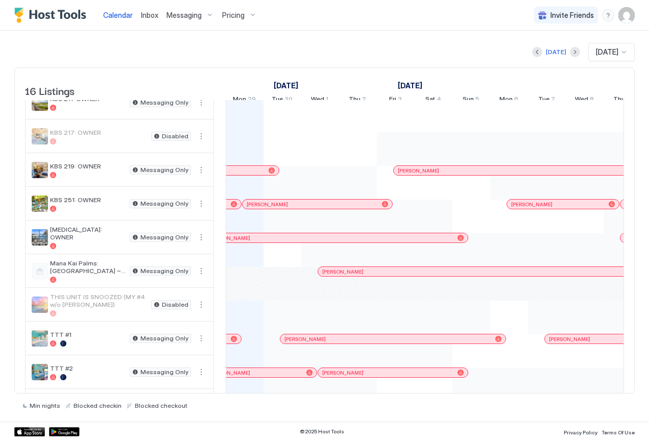
scroll to position [240, 0]
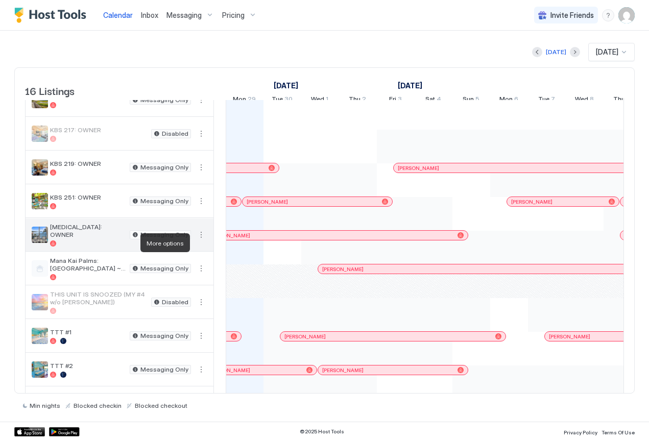
click at [201, 241] on button "More options" at bounding box center [201, 235] width 12 height 12
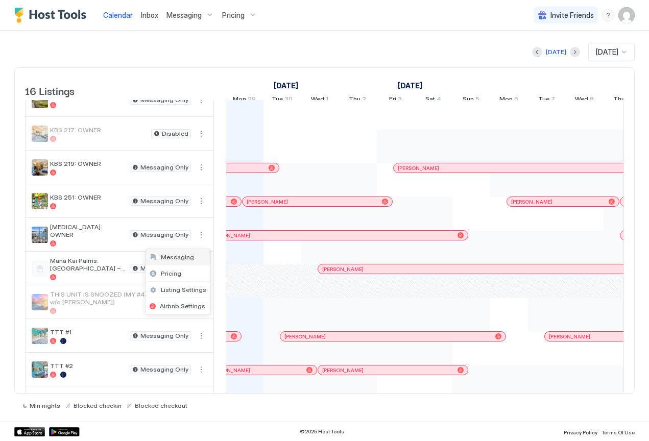
click at [188, 257] on span "Messaging" at bounding box center [177, 257] width 33 height 8
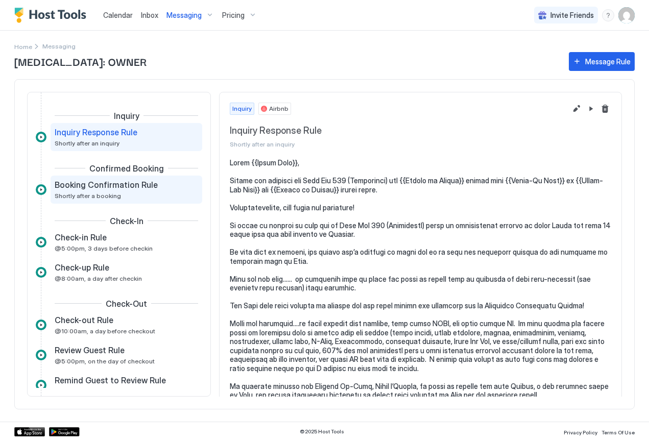
click at [87, 191] on div "Booking Confirmation Rule Shortly after a booking" at bounding box center [119, 190] width 129 height 20
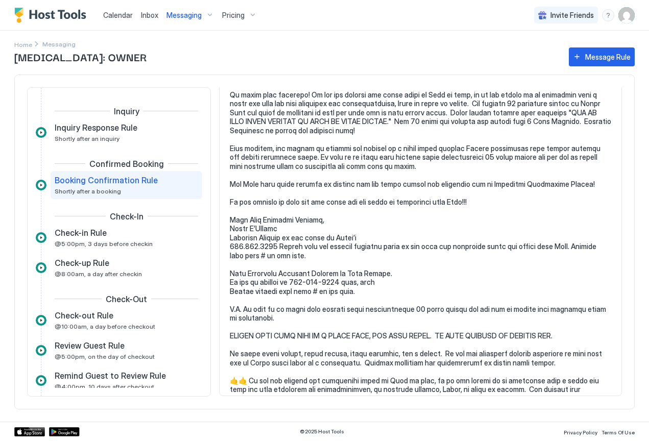
scroll to position [1270, 0]
click at [95, 230] on span "Check-in Rule" at bounding box center [81, 233] width 52 height 10
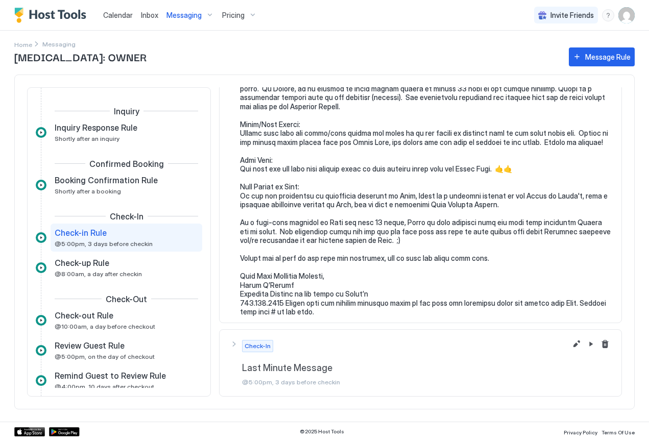
scroll to position [1186, 0]
click at [571, 344] on button "Edit message rule" at bounding box center [577, 345] width 12 height 12
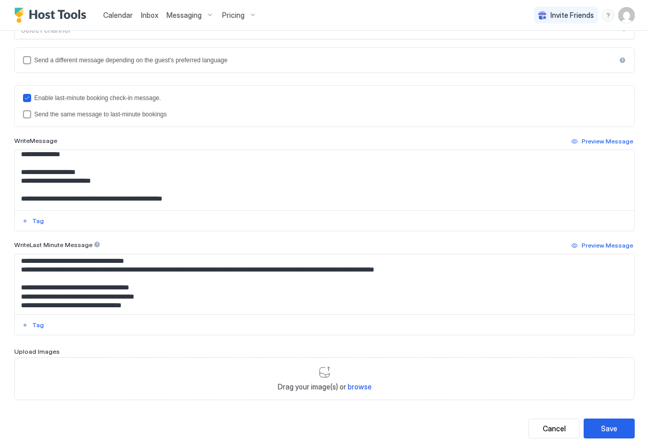
scroll to position [1876, 0]
click at [547, 423] on div "Cancel" at bounding box center [554, 428] width 23 height 11
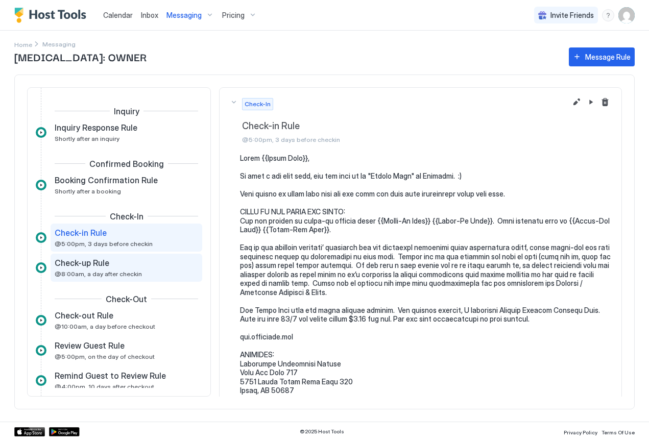
click at [102, 268] on span "Check-up Rule" at bounding box center [82, 263] width 55 height 10
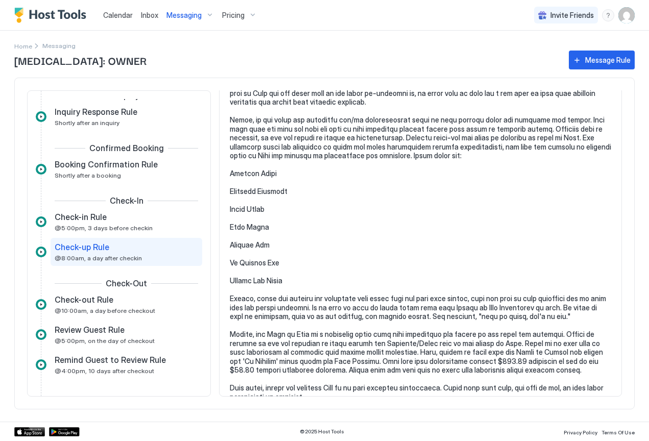
scroll to position [300, 0]
click at [105, 307] on span "@10:00am, a day before checkout" at bounding box center [105, 311] width 101 height 8
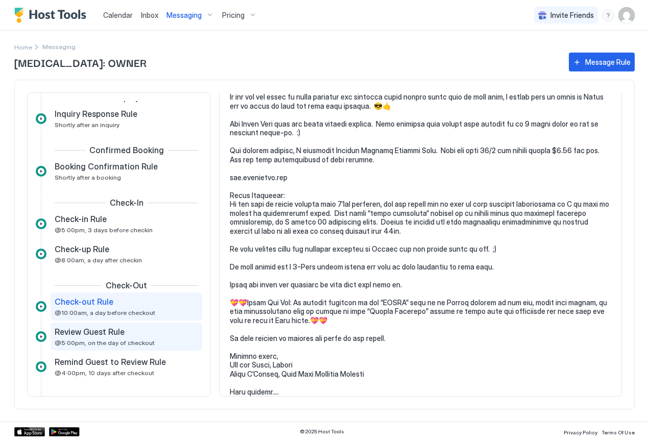
scroll to position [129, 0]
click at [98, 337] on span "Review Guest Rule" at bounding box center [90, 332] width 70 height 10
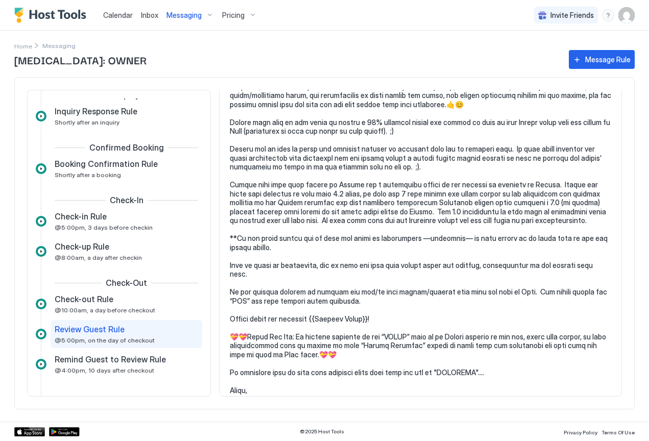
scroll to position [378, 0]
click at [112, 369] on span "@4:00pm, 10 days after checkout" at bounding box center [105, 371] width 100 height 8
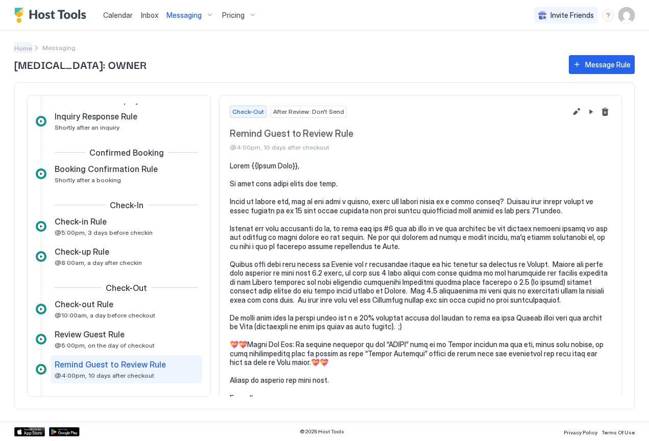
click at [20, 49] on span "Home" at bounding box center [23, 48] width 18 height 8
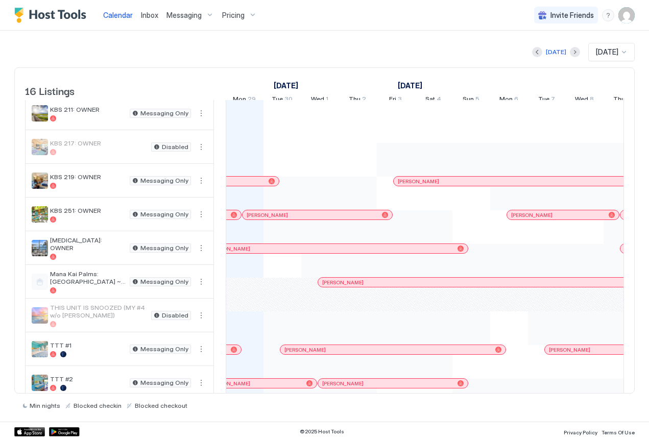
scroll to position [227, 0]
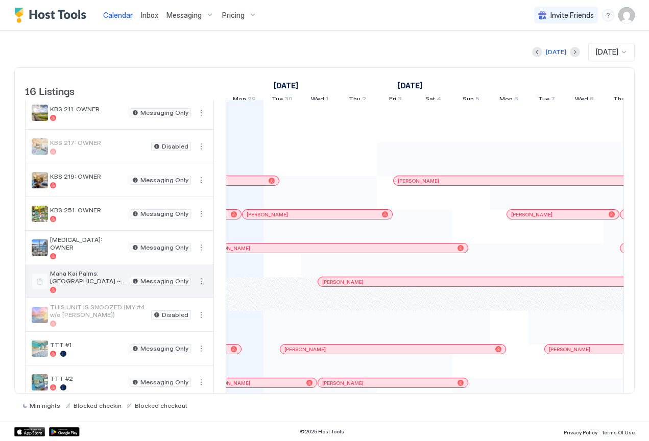
click at [72, 284] on span "Mana Kai Palms: [GEOGRAPHIC_DATA] ~[GEOGRAPHIC_DATA]" at bounding box center [88, 277] width 76 height 15
click at [202, 288] on button "More options" at bounding box center [201, 281] width 12 height 12
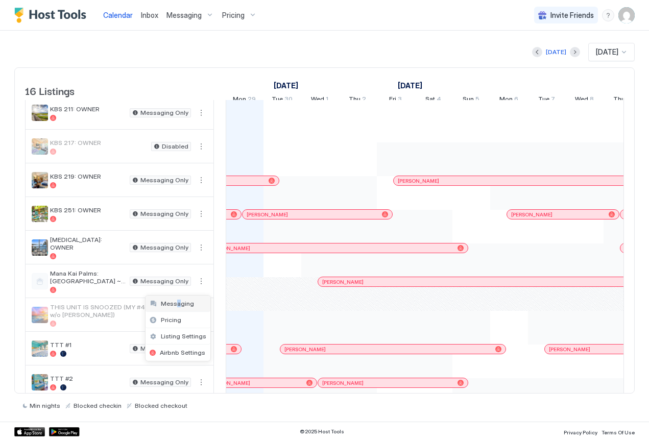
click at [178, 305] on span "Messaging" at bounding box center [177, 304] width 33 height 8
click at [178, 304] on span "Messaging" at bounding box center [177, 304] width 33 height 8
click at [154, 307] on div "Messaging" at bounding box center [172, 304] width 44 height 8
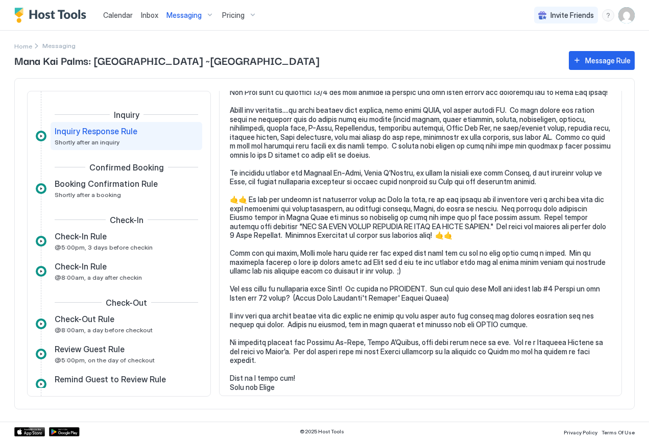
scroll to position [283, 0]
click at [102, 189] on div "Booking Confirmation Rule Shortly after a booking" at bounding box center [119, 189] width 129 height 20
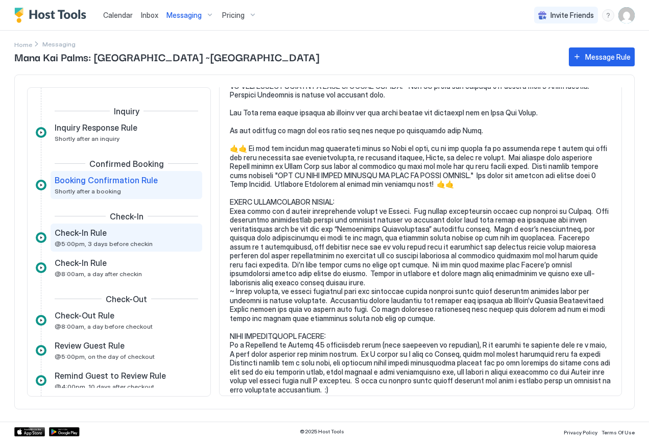
scroll to position [1278, 0]
click at [113, 237] on div "Check-In Rule" at bounding box center [119, 233] width 129 height 10
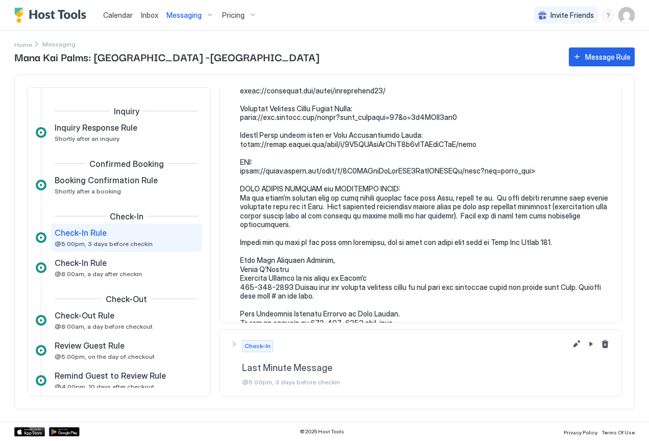
scroll to position [1256, 0]
click at [83, 270] on div "Check-In Rule @8:00am, a day after checkin" at bounding box center [119, 268] width 129 height 20
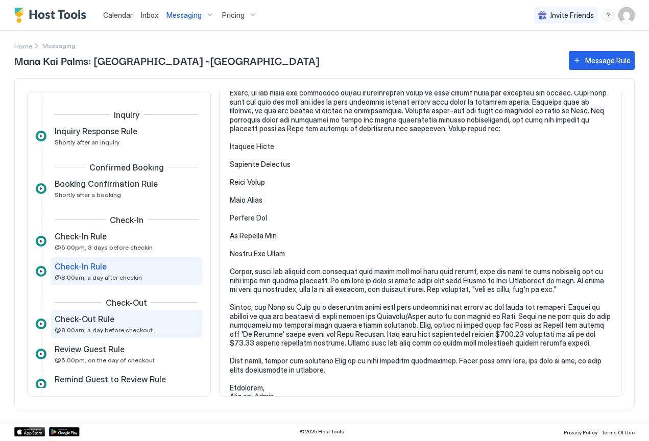
click at [80, 327] on span "@8:00am, a day before checkout" at bounding box center [104, 330] width 98 height 8
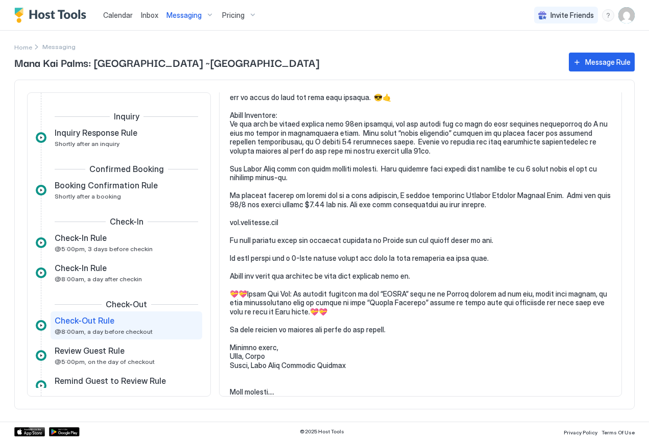
scroll to position [137, 0]
click at [110, 353] on span "Review Guest Rule" at bounding box center [90, 351] width 70 height 10
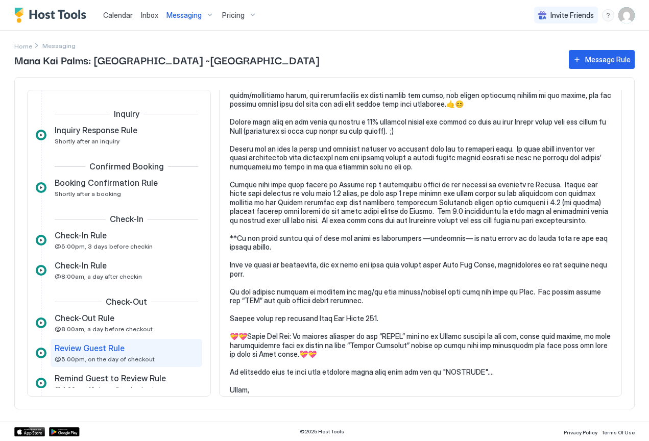
scroll to position [369, 0]
click at [110, 378] on span "Remind Guest to Review Rule" at bounding box center [110, 378] width 111 height 10
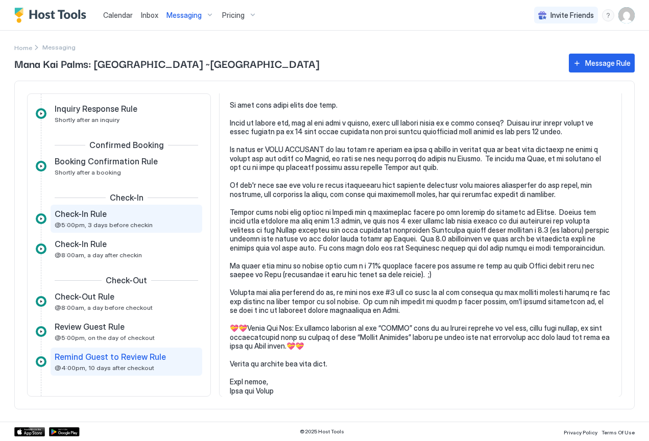
scroll to position [25, 0]
click at [25, 49] on span "Home" at bounding box center [23, 48] width 18 height 8
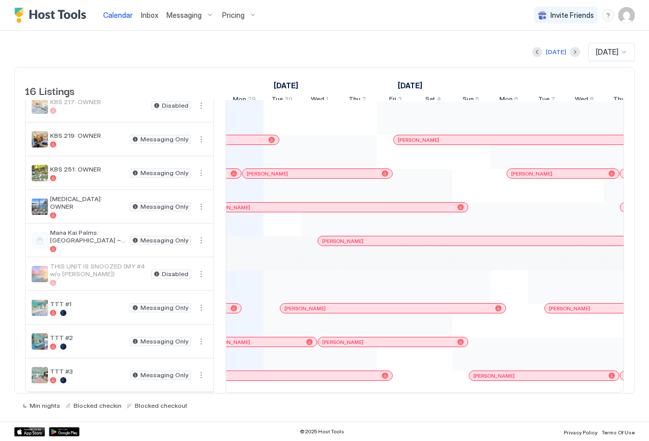
scroll to position [283, 0]
click at [90, 266] on span "THIS UNIT IS SNOOZED (MY #4 w/o [PERSON_NAME])" at bounding box center [98, 270] width 97 height 15
click at [202, 269] on button "More options" at bounding box center [201, 274] width 12 height 12
click at [186, 284] on span "Messaging" at bounding box center [177, 282] width 33 height 8
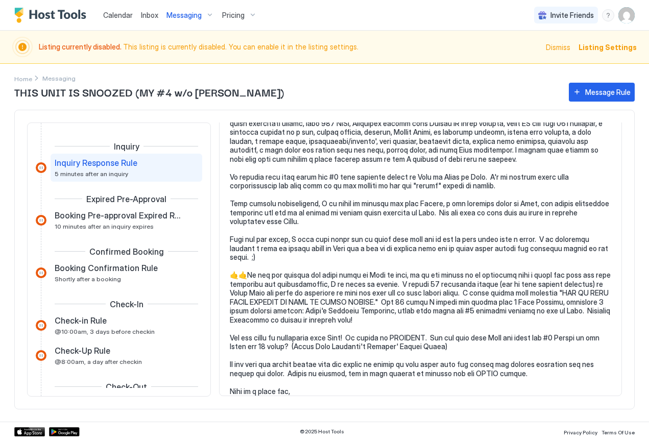
scroll to position [454, 0]
click at [133, 219] on span "Booking Pre-approval Expired Rule" at bounding box center [118, 215] width 127 height 10
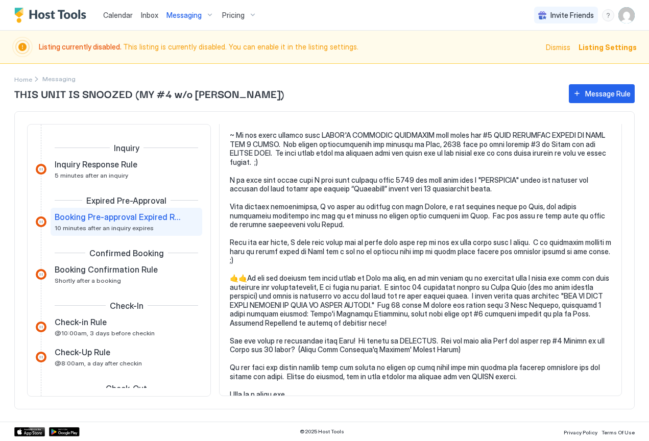
scroll to position [252, 0]
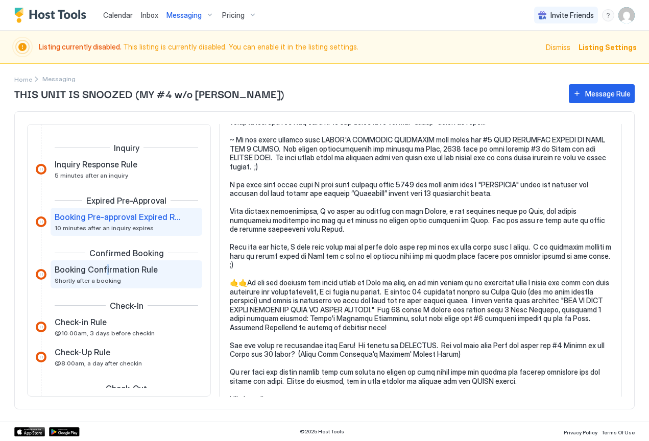
click at [105, 273] on span "Booking Confirmation Rule" at bounding box center [106, 270] width 103 height 10
click at [91, 278] on span "Shortly after a booking" at bounding box center [88, 281] width 66 height 8
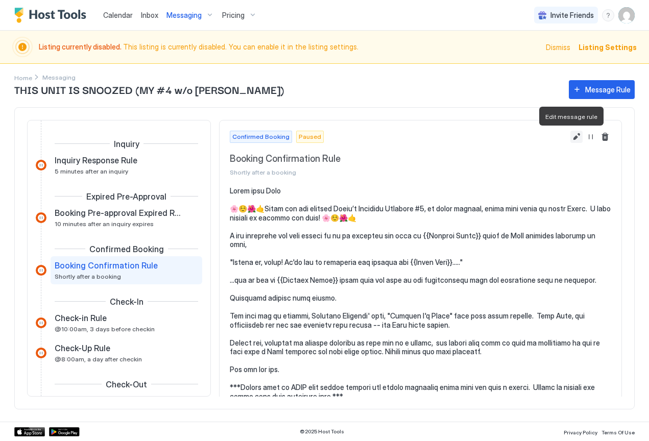
click at [571, 136] on button "Edit message rule" at bounding box center [577, 137] width 12 height 12
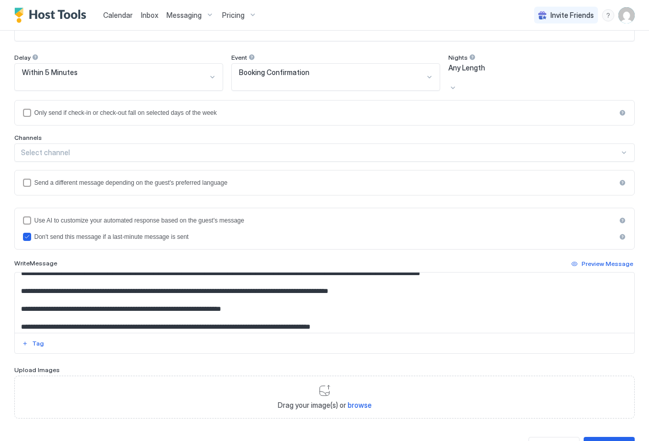
scroll to position [28, 0]
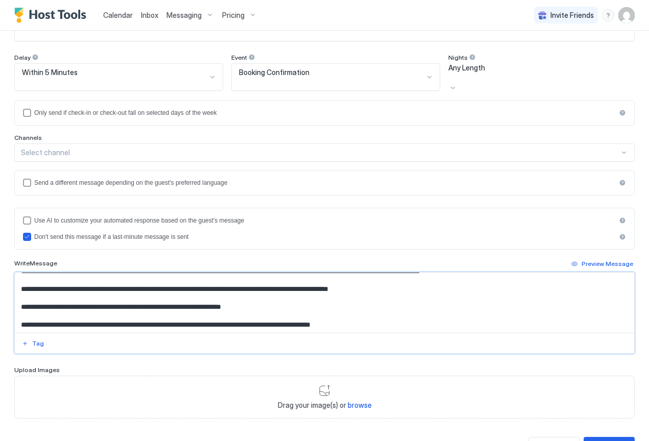
drag, startPoint x: 256, startPoint y: 269, endPoint x: 210, endPoint y: 270, distance: 45.5
click at [210, 273] on textarea "Input Field" at bounding box center [321, 303] width 612 height 60
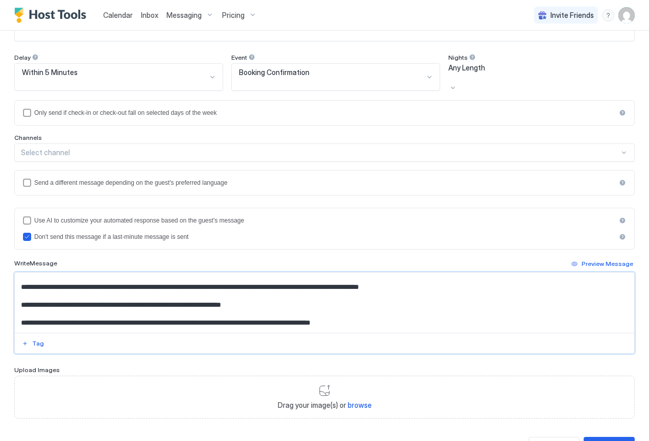
drag, startPoint x: 115, startPoint y: 302, endPoint x: 69, endPoint y: 302, distance: 46.0
click at [69, 302] on textarea "Input Field" at bounding box center [321, 303] width 612 height 60
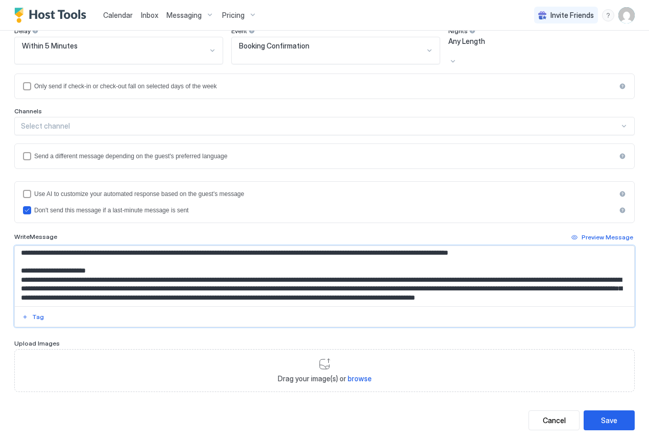
scroll to position [144, 0]
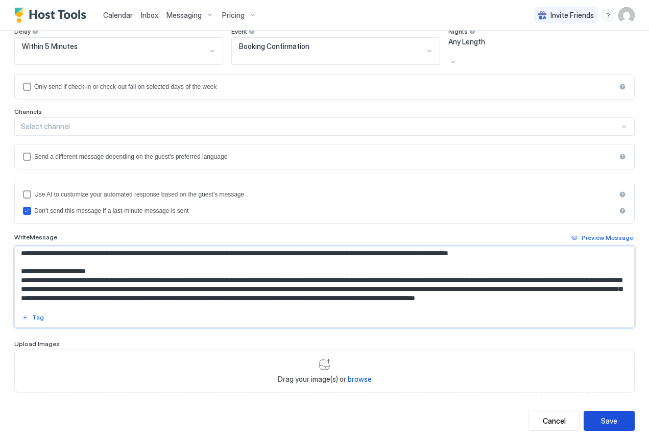
type textarea "**********"
click at [609, 416] on div "Save" at bounding box center [609, 421] width 16 height 11
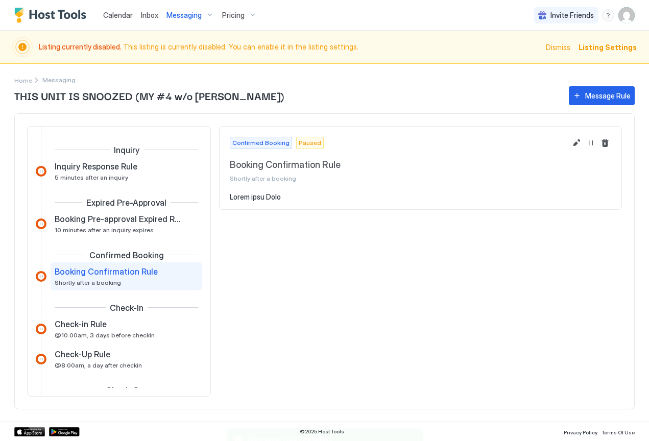
scroll to position [15, 0]
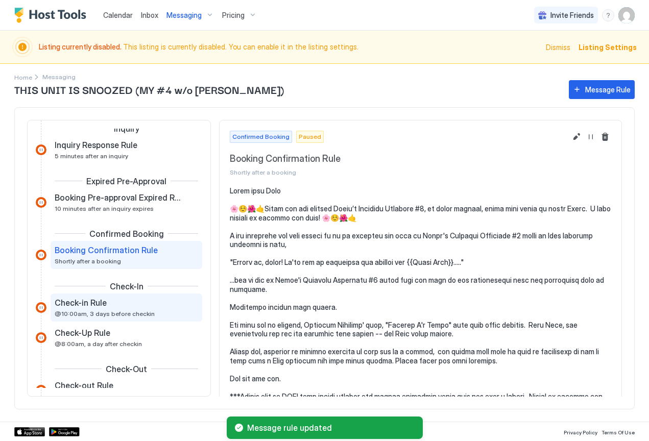
click at [104, 307] on span "Check-in Rule" at bounding box center [81, 303] width 52 height 10
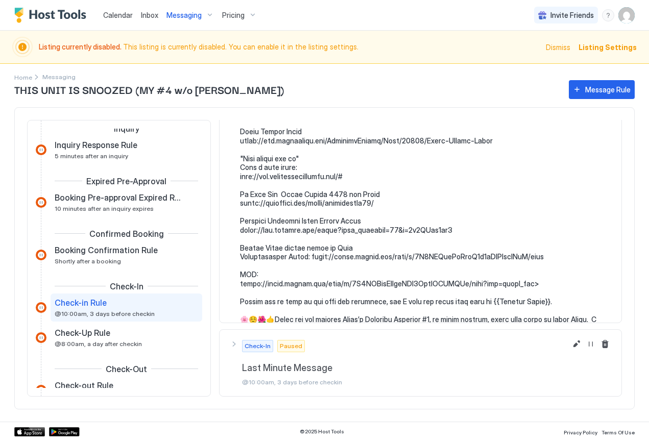
scroll to position [1471, 0]
click at [571, 347] on button "Edit message rule" at bounding box center [577, 345] width 12 height 12
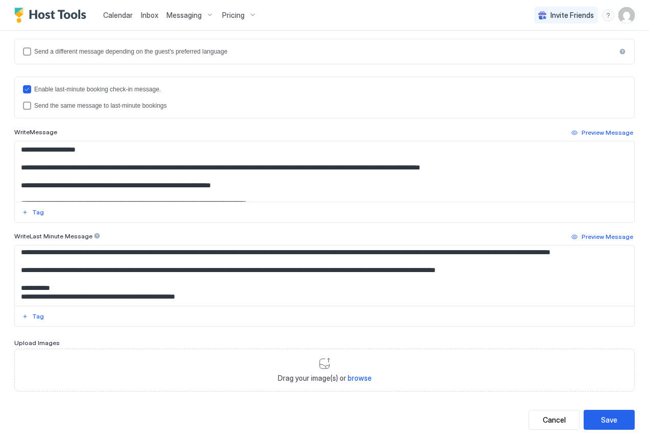
scroll to position [2145, 0]
click at [601, 415] on div "Save" at bounding box center [609, 420] width 16 height 11
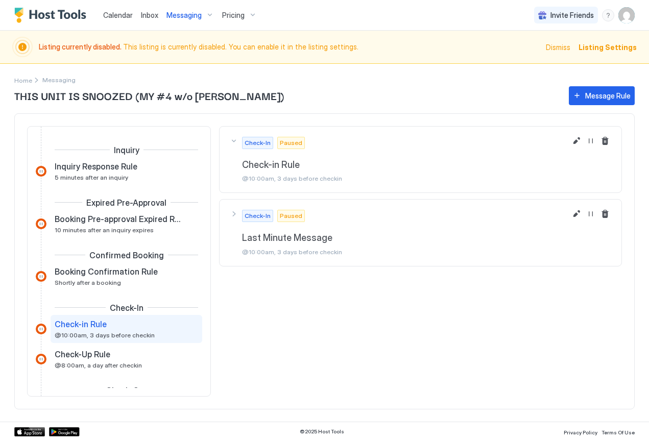
scroll to position [68, 0]
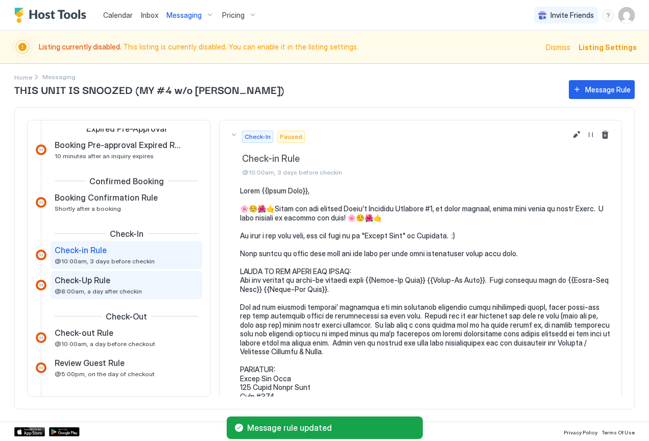
click at [131, 291] on span "@8:00am, a day after checkin" at bounding box center [98, 292] width 87 height 8
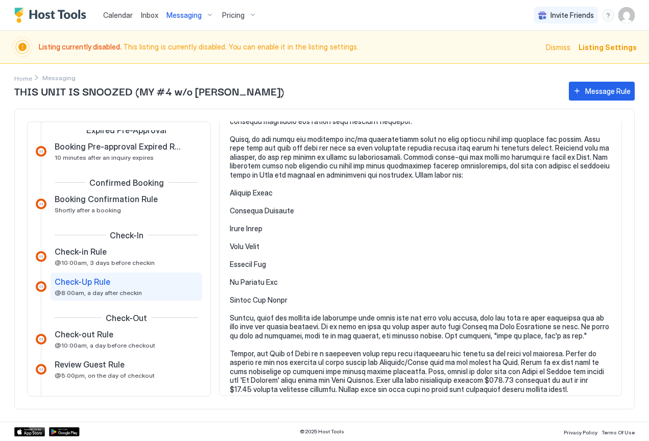
scroll to position [687, 0]
click at [81, 339] on span "Check-out Rule" at bounding box center [84, 334] width 59 height 10
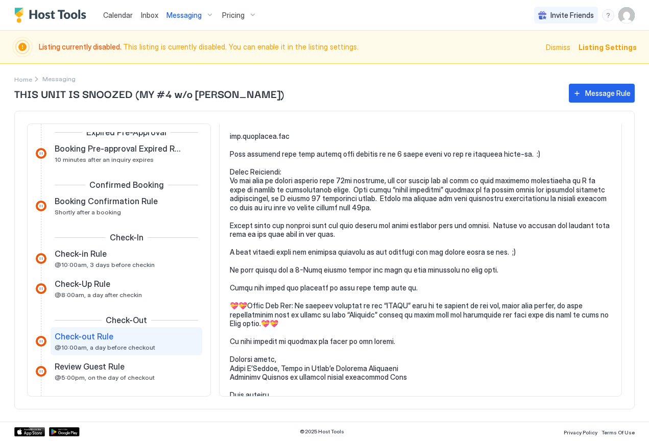
scroll to position [273, 0]
click at [94, 369] on span "Review Guest Rule" at bounding box center [90, 367] width 70 height 10
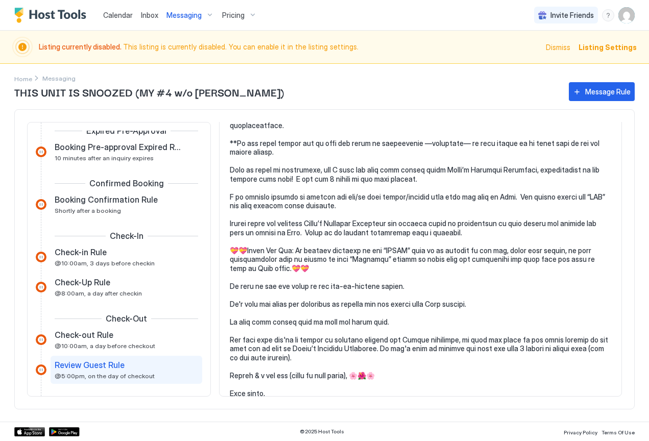
scroll to position [514, 0]
click at [21, 80] on div "THIS UNIT IS SNOOZED (MY #4 w/o [PERSON_NAME]) Message Rule Inquiry Inquiry Res…" at bounding box center [324, 251] width 621 height 342
click at [22, 81] on div "THIS UNIT IS SNOOZED (MY #4 w/o [PERSON_NAME]) Message Rule Inquiry Inquiry Res…" at bounding box center [324, 251] width 621 height 342
click at [58, 83] on div "THIS UNIT IS SNOOZED (MY #4 w/o [PERSON_NAME]) Message Rule" at bounding box center [324, 91] width 621 height 19
click at [25, 81] on div "THIS UNIT IS SNOOZED (MY #4 w/o [PERSON_NAME]) Message Rule Inquiry Inquiry Res…" at bounding box center [324, 251] width 621 height 342
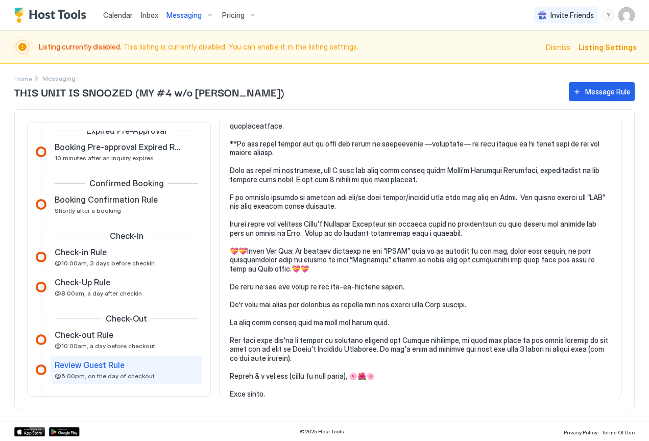
click at [25, 81] on div "THIS UNIT IS SNOOZED (MY #4 w/o [PERSON_NAME]) Message Rule Inquiry Inquiry Res…" at bounding box center [324, 251] width 621 height 342
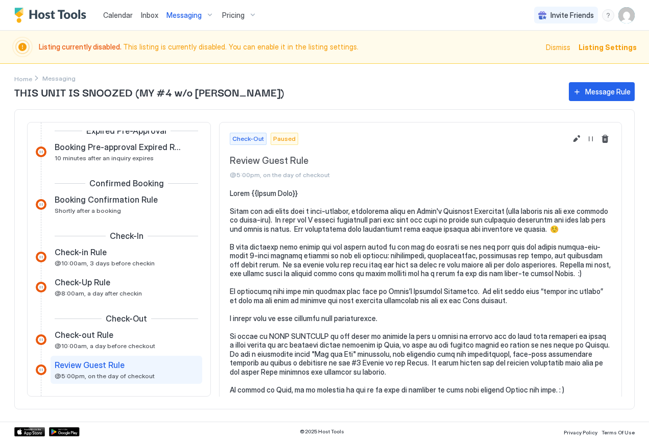
scroll to position [0, 0]
click at [25, 82] on div "THIS UNIT IS SNOOZED (MY #4 w/o [PERSON_NAME]) Message Rule Inquiry Inquiry Res…" at bounding box center [324, 251] width 621 height 342
click at [569, 46] on span "Dismiss" at bounding box center [558, 47] width 25 height 11
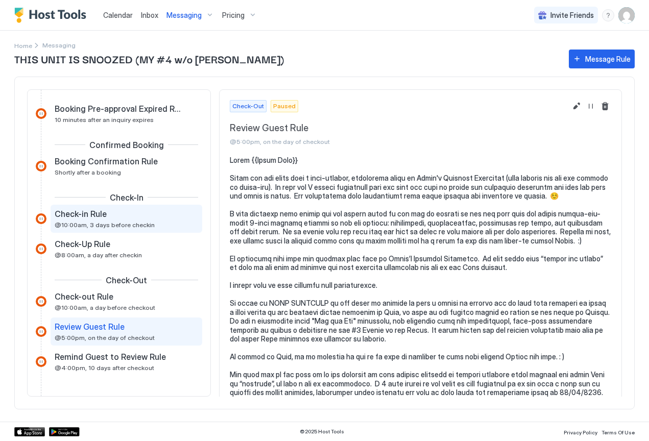
scroll to position [74, 0]
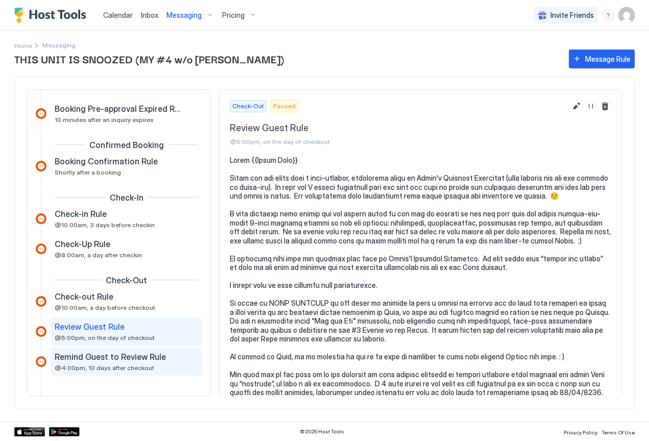
click at [90, 357] on span "Remind Guest to Review Rule" at bounding box center [110, 357] width 111 height 10
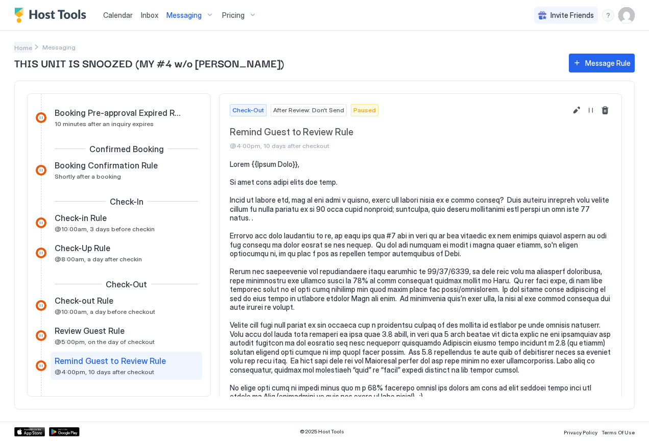
click at [25, 48] on span "Home" at bounding box center [23, 48] width 18 height 8
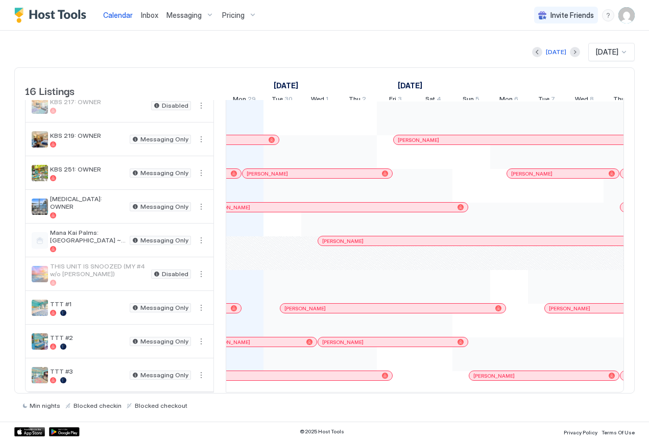
scroll to position [283, 0]
click at [73, 310] on div at bounding box center [88, 313] width 76 height 6
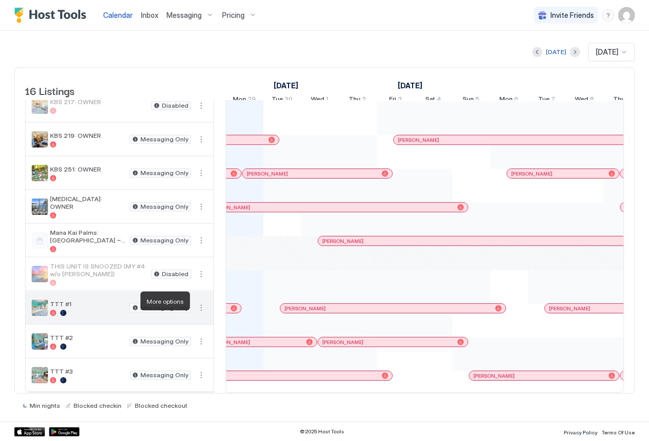
click at [202, 303] on button "More options" at bounding box center [201, 308] width 12 height 12
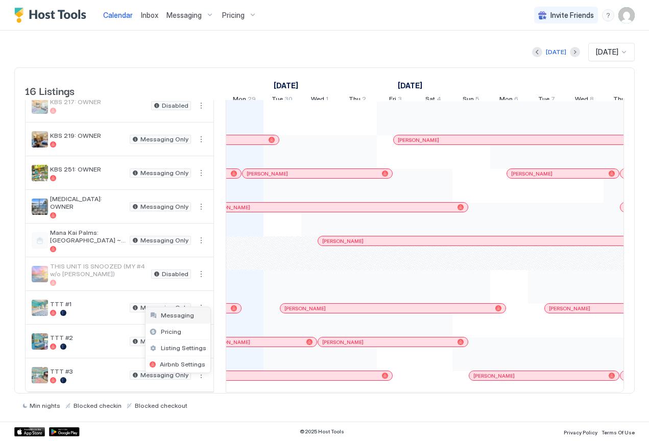
click at [189, 316] on span "Messaging" at bounding box center [177, 316] width 33 height 8
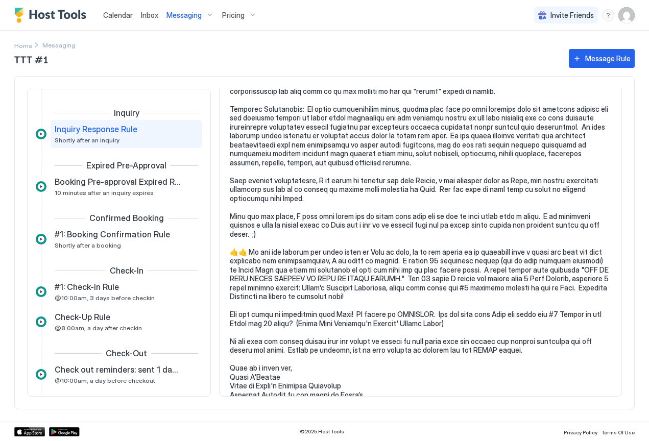
scroll to position [533, 0]
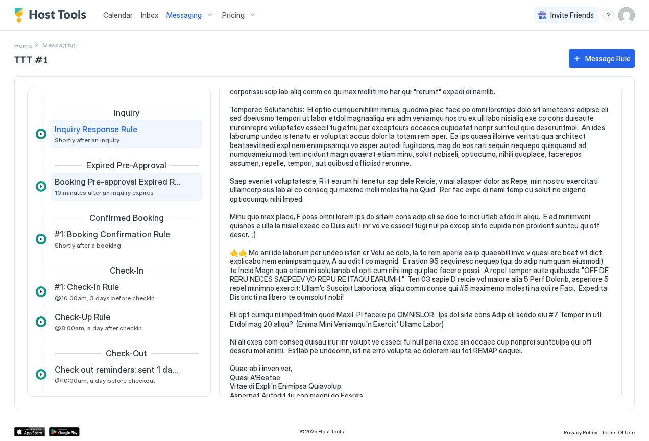
click at [103, 189] on div "Booking Pre-approval Expired Rule 10 minutes after an inquiry expires" at bounding box center [119, 187] width 129 height 20
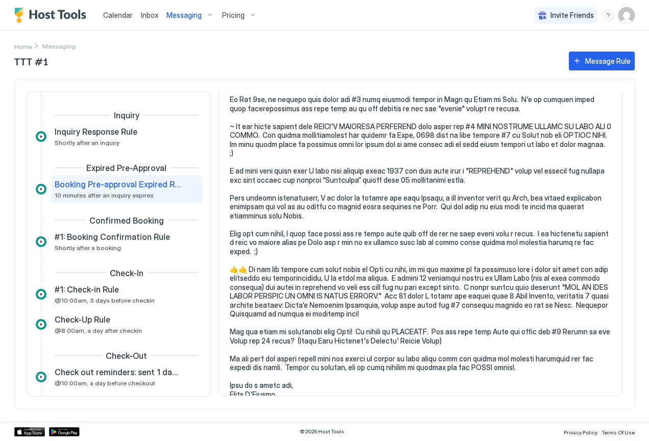
scroll to position [223, 0]
click at [123, 240] on span "#1: Booking Confirmation Rule" at bounding box center [112, 237] width 115 height 10
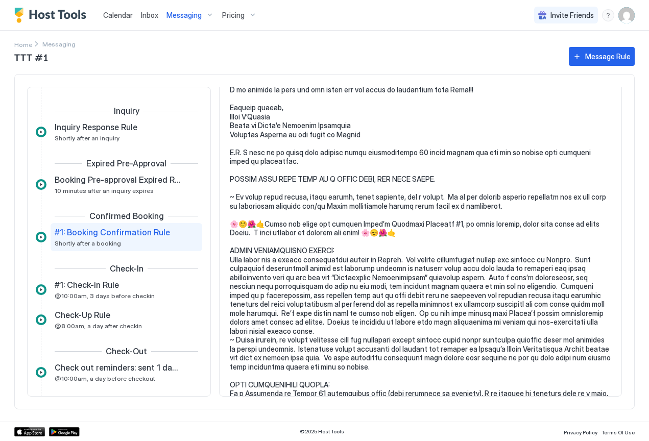
scroll to position [1399, 0]
click at [79, 286] on span "#1: Check-in Rule" at bounding box center [87, 285] width 64 height 10
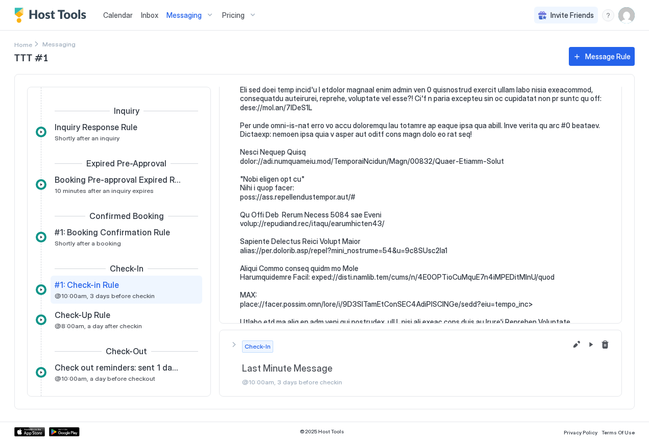
scroll to position [1516, 0]
click at [571, 345] on button "Edit message rule" at bounding box center [577, 345] width 12 height 12
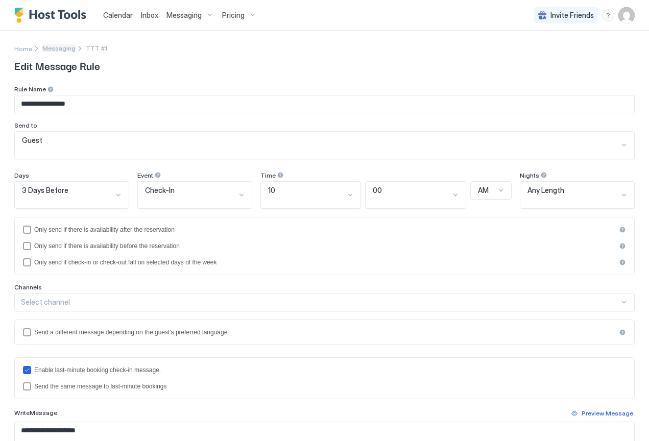
click at [55, 51] on span "Messaging" at bounding box center [58, 48] width 33 height 8
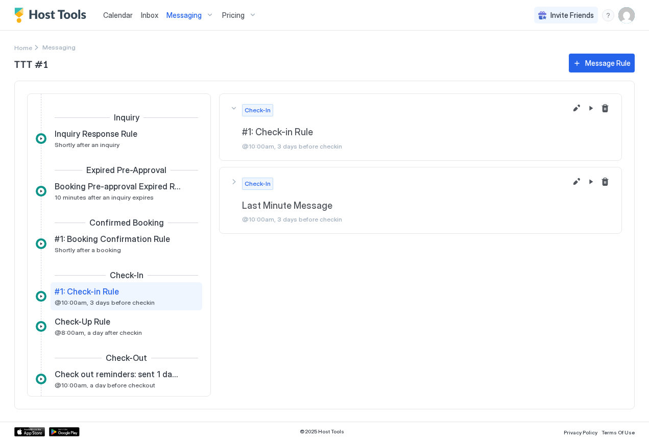
scroll to position [52, 0]
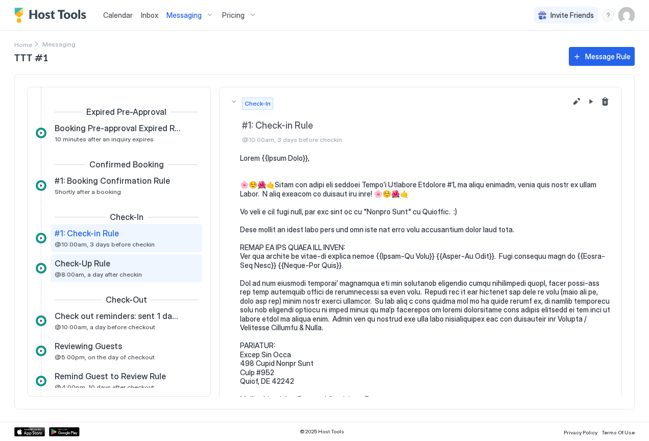
click at [87, 268] on span "Check-Up Rule" at bounding box center [83, 263] width 56 height 10
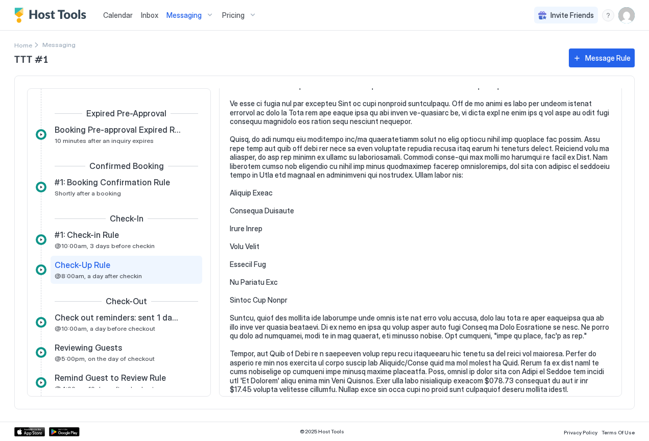
scroll to position [654, 0]
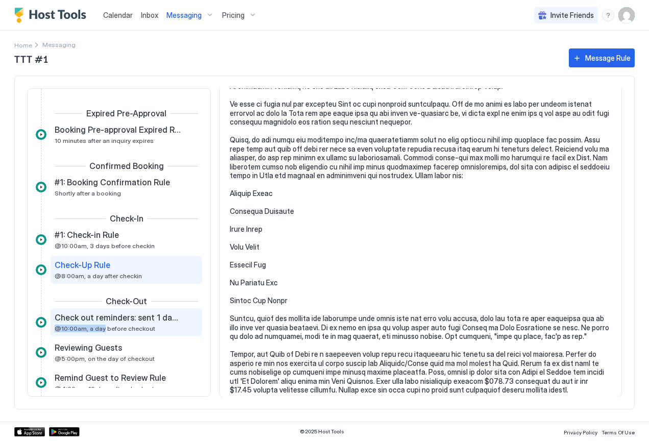
click at [101, 325] on div "Check out reminders: sent 1 day early @10:00am, a day before checkout" at bounding box center [119, 323] width 129 height 20
click at [80, 318] on span "Check out reminders: sent 1 day early" at bounding box center [118, 318] width 127 height 10
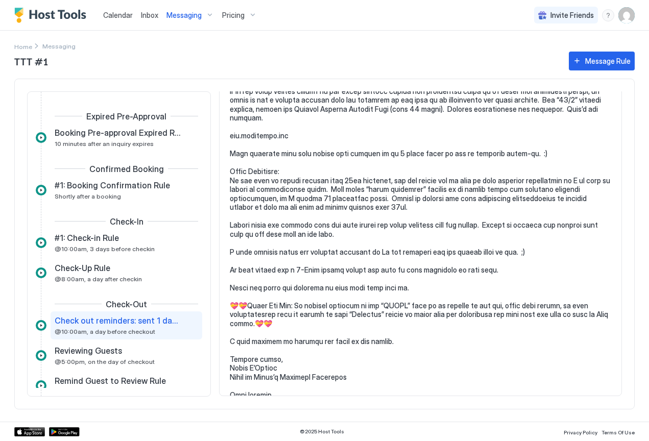
scroll to position [241, 0]
click at [128, 352] on div "Reviewing Guests" at bounding box center [119, 351] width 129 height 10
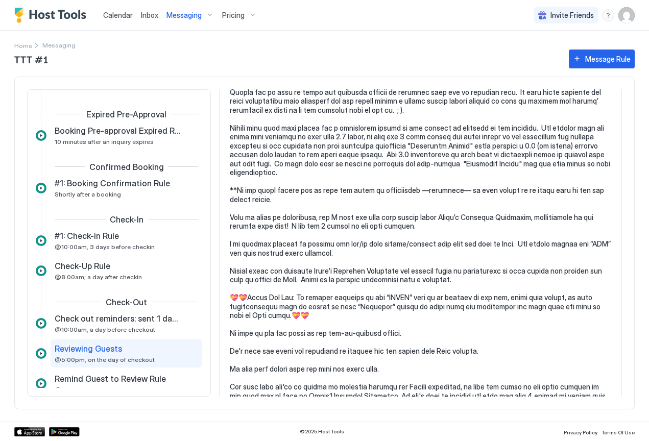
scroll to position [435, 0]
click at [98, 380] on span "Remind Guest to Review Rule" at bounding box center [110, 379] width 111 height 10
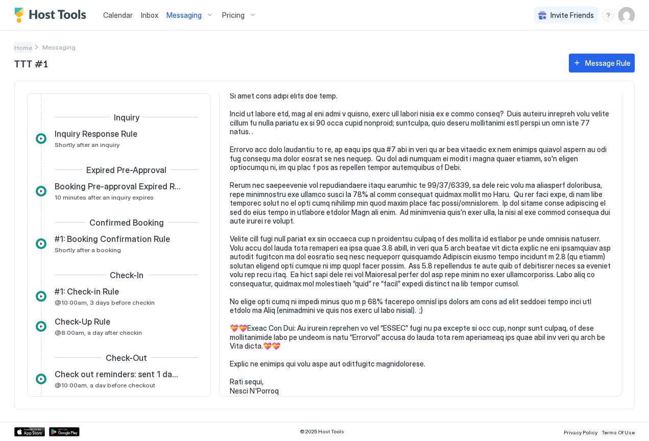
click at [28, 45] on span "Home" at bounding box center [23, 48] width 18 height 8
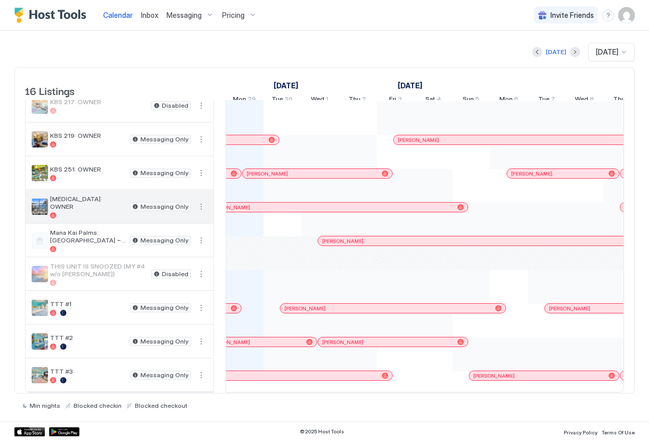
scroll to position [283, 0]
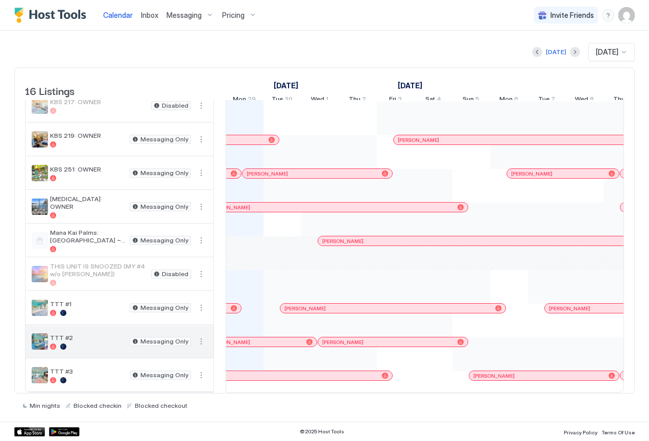
click at [77, 344] on div at bounding box center [88, 347] width 76 height 6
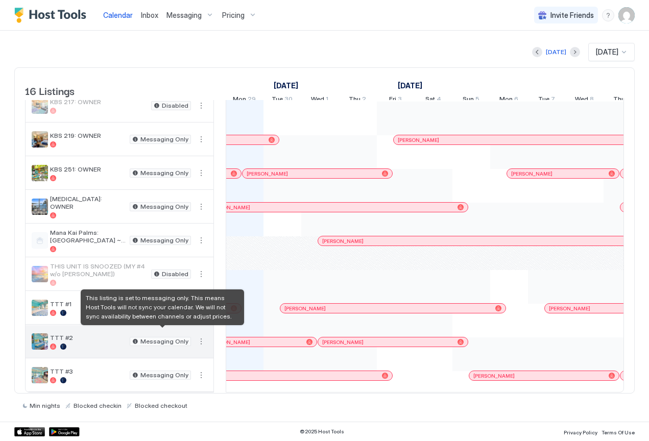
click at [166, 338] on div "Messaging Only" at bounding box center [160, 341] width 61 height 9
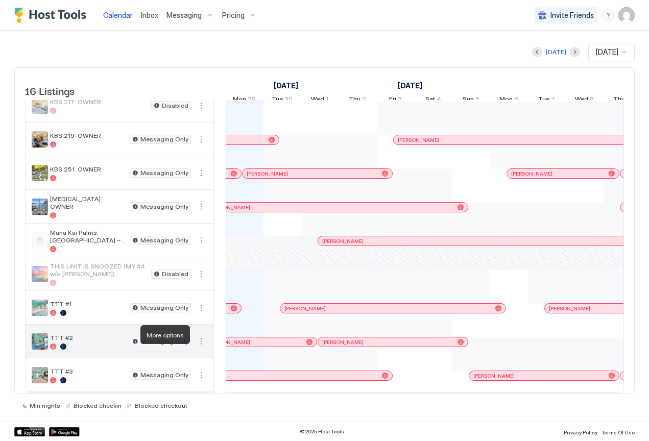
click at [202, 336] on button "More options" at bounding box center [201, 342] width 12 height 12
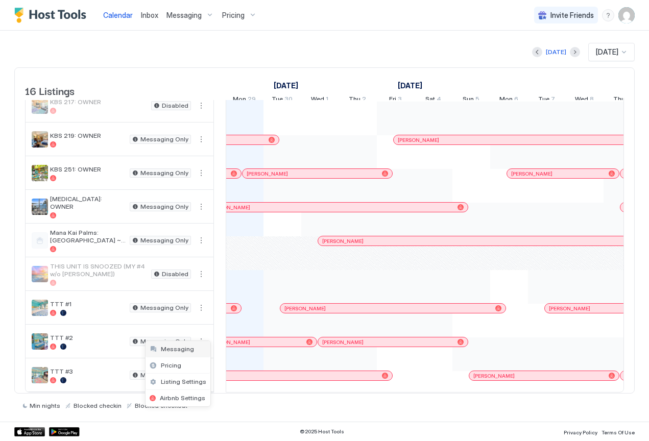
click at [189, 352] on span "Messaging" at bounding box center [177, 349] width 33 height 8
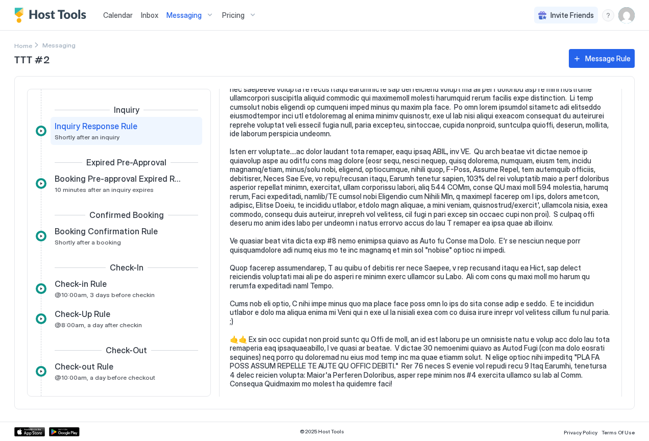
scroll to position [455, 0]
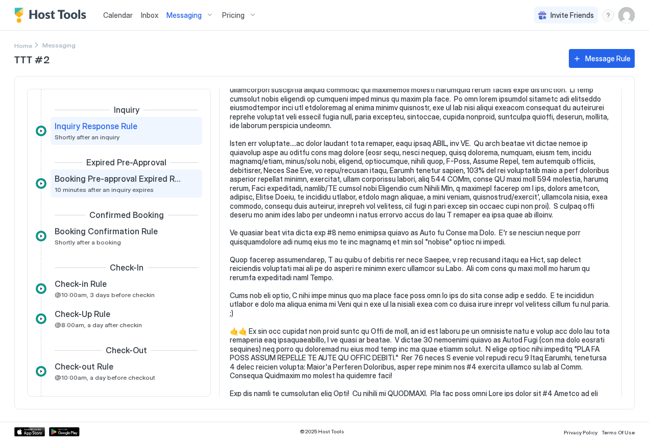
click at [118, 187] on span "10 minutes after an inquiry expires" at bounding box center [104, 190] width 99 height 8
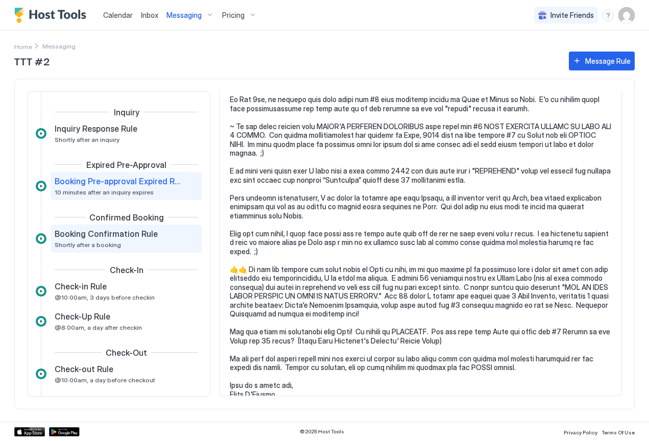
scroll to position [223, 0]
click at [94, 235] on span "Booking Confirmation Rule" at bounding box center [106, 234] width 103 height 10
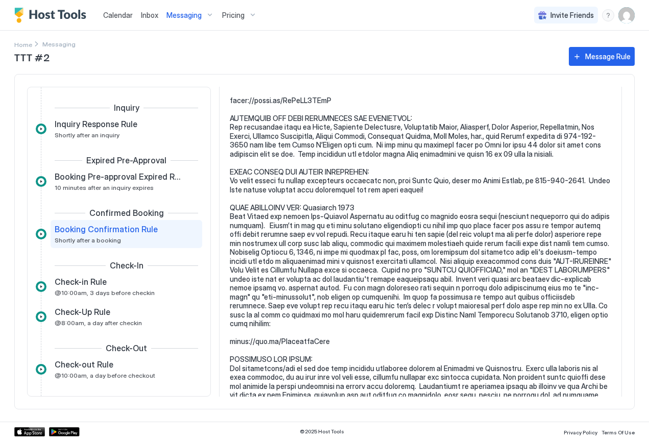
scroll to position [625, 0]
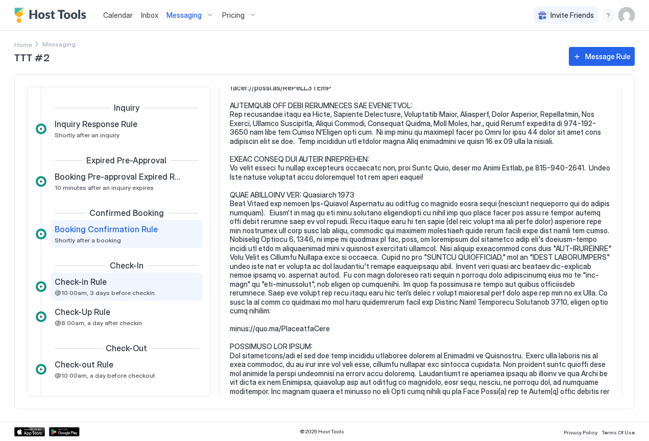
click at [107, 283] on div "Check-in Rule" at bounding box center [119, 282] width 129 height 10
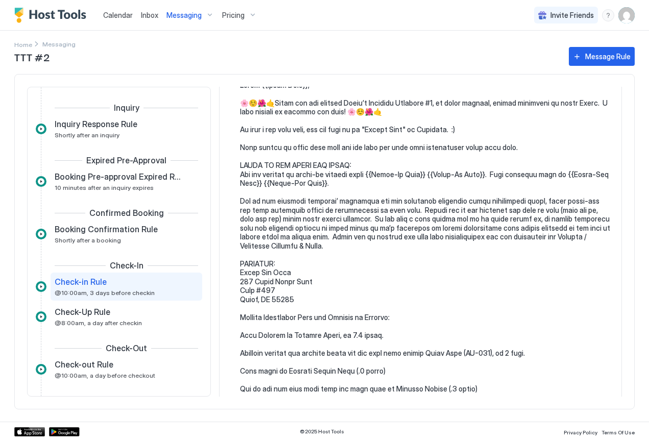
scroll to position [89, 0]
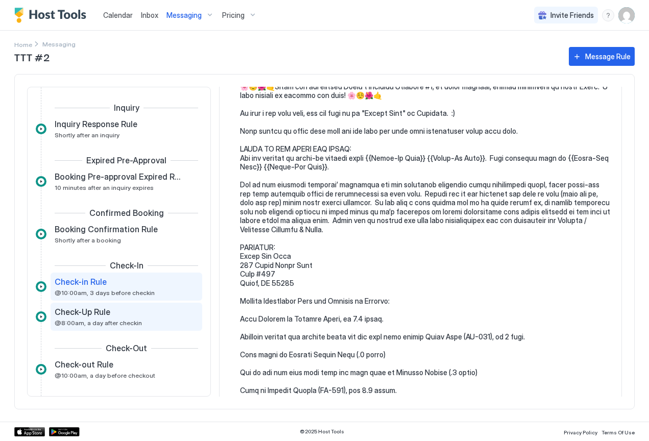
click at [94, 315] on span "Check-Up Rule" at bounding box center [83, 312] width 56 height 10
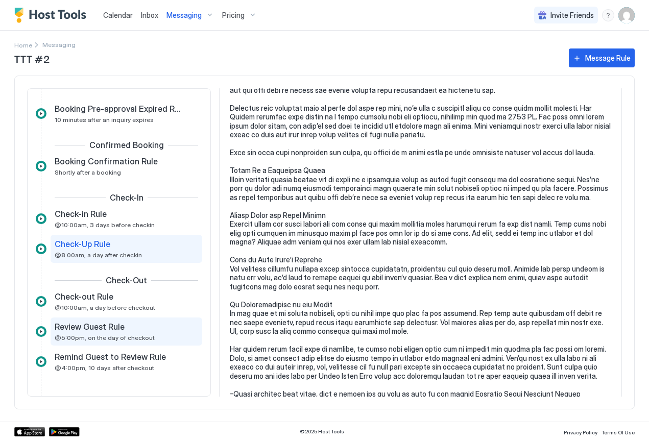
scroll to position [73, 0]
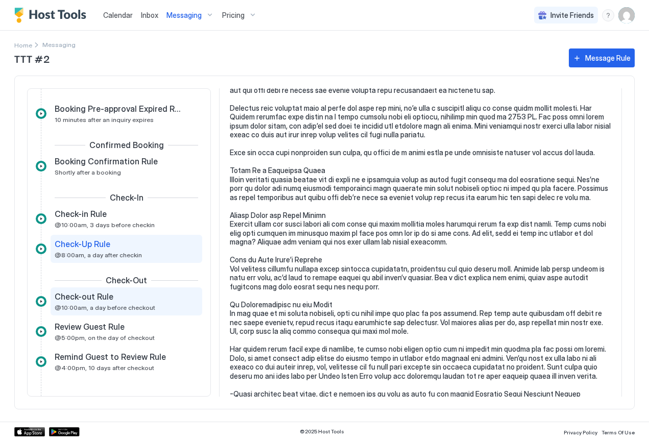
click at [85, 301] on span "Check-out Rule" at bounding box center [84, 297] width 59 height 10
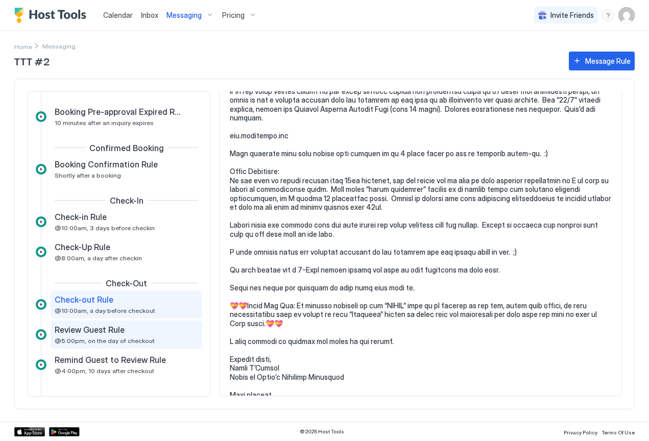
scroll to position [241, 0]
click at [135, 335] on div "Review Guest Rule" at bounding box center [119, 330] width 129 height 10
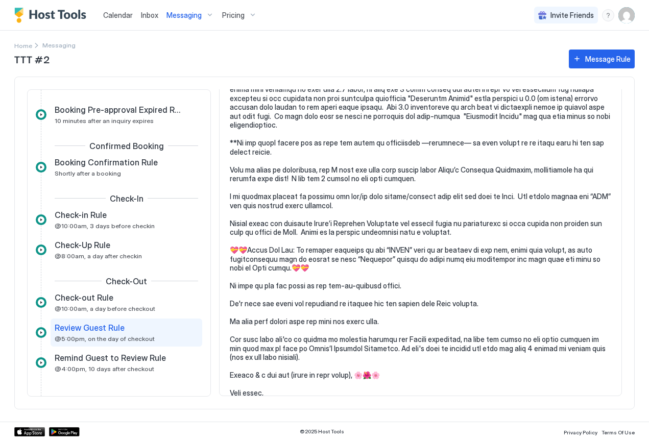
scroll to position [482, 0]
click at [130, 367] on span "@4:00pm, 10 days after checkout" at bounding box center [105, 369] width 100 height 8
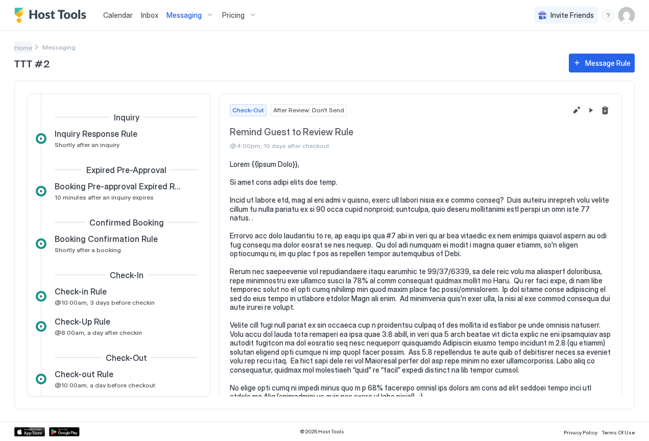
click at [24, 49] on span "Home" at bounding box center [23, 48] width 18 height 8
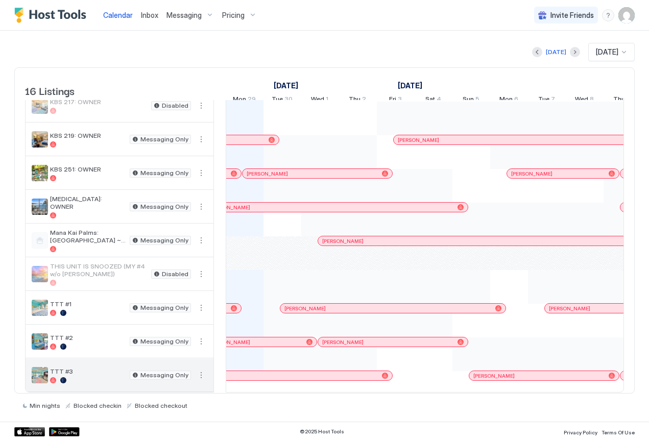
scroll to position [283, 0]
click at [82, 377] on div at bounding box center [88, 380] width 76 height 6
click at [202, 369] on button "More options" at bounding box center [201, 375] width 12 height 12
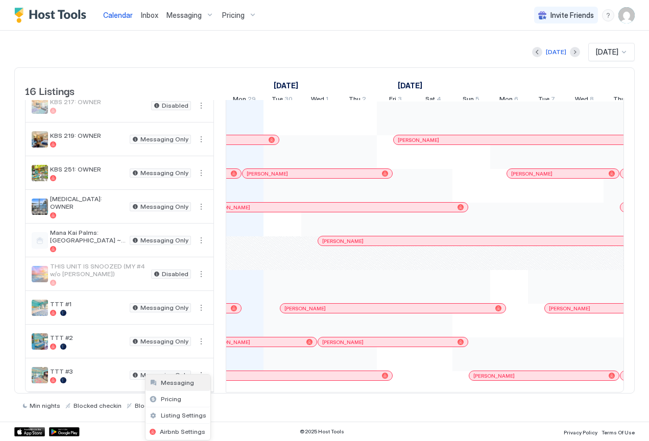
click at [193, 384] on div "Messaging" at bounding box center [178, 383] width 65 height 16
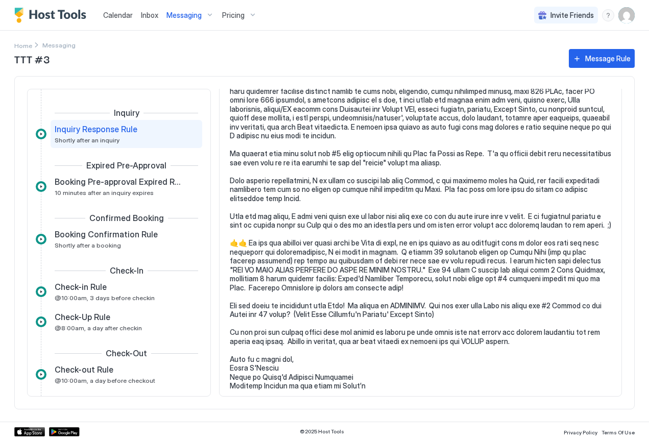
scroll to position [533, 0]
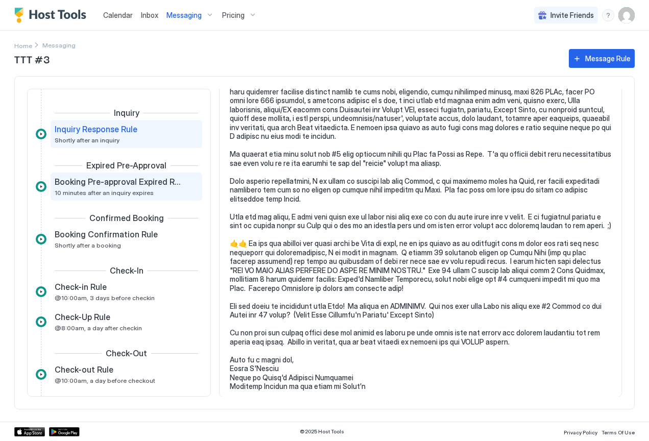
click at [135, 189] on div "Booking Pre-approval Expired Rule 10 minutes after an inquiry expires" at bounding box center [119, 187] width 129 height 20
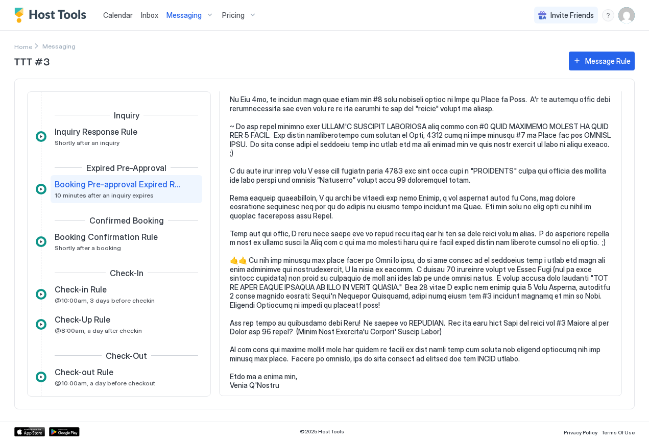
scroll to position [223, 0]
click at [127, 238] on span "Booking Confirmation Rule" at bounding box center [106, 237] width 103 height 10
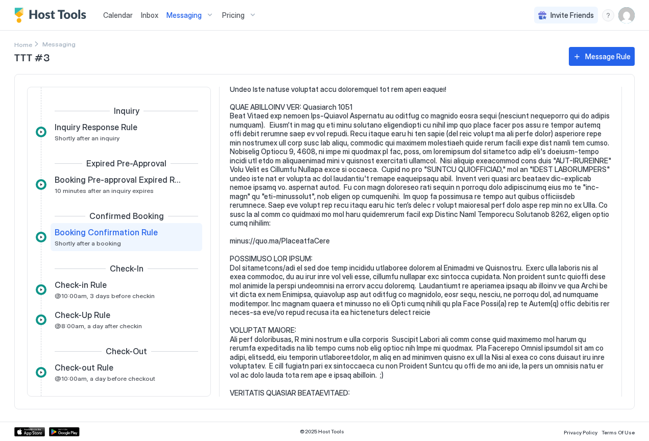
scroll to position [771, 0]
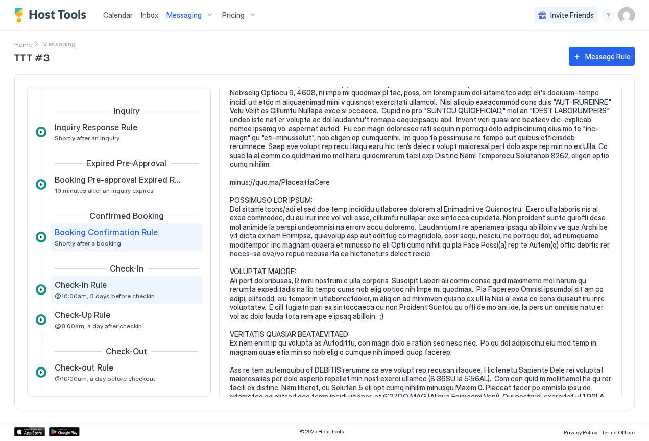
click at [77, 290] on span "Check-in Rule" at bounding box center [81, 285] width 52 height 10
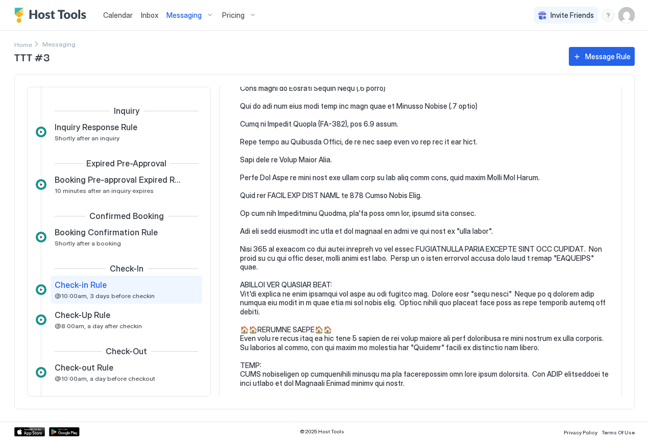
scroll to position [376, 0]
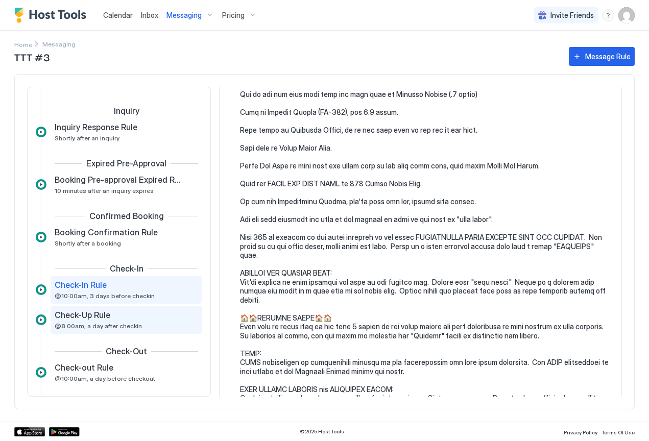
click at [130, 318] on div "Check-Up Rule" at bounding box center [119, 315] width 129 height 10
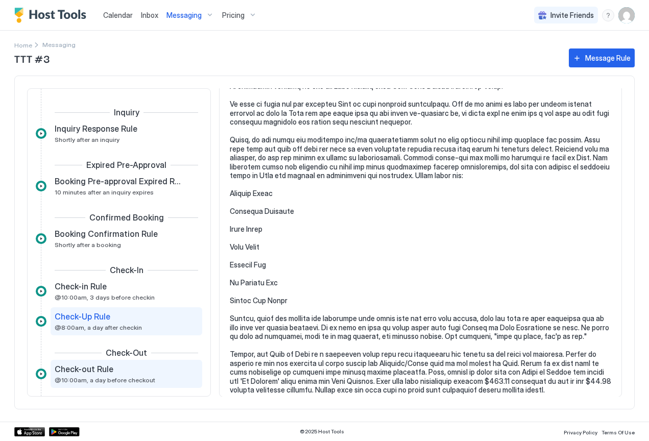
click at [104, 381] on span "@10:00am, a day before checkout" at bounding box center [105, 380] width 101 height 8
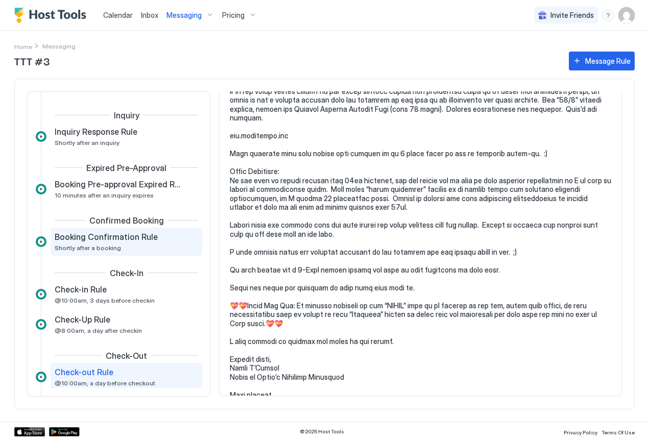
scroll to position [241, 0]
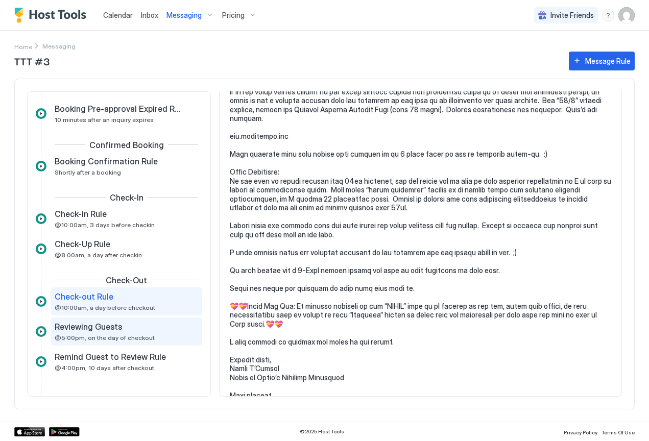
click at [88, 331] on span "Reviewing Guests" at bounding box center [88, 327] width 67 height 10
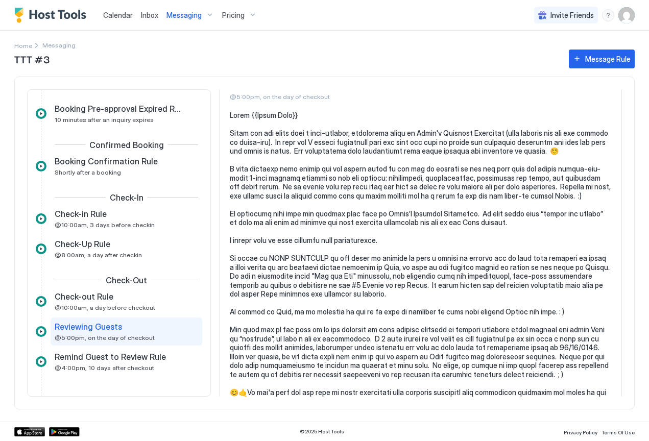
scroll to position [48, 0]
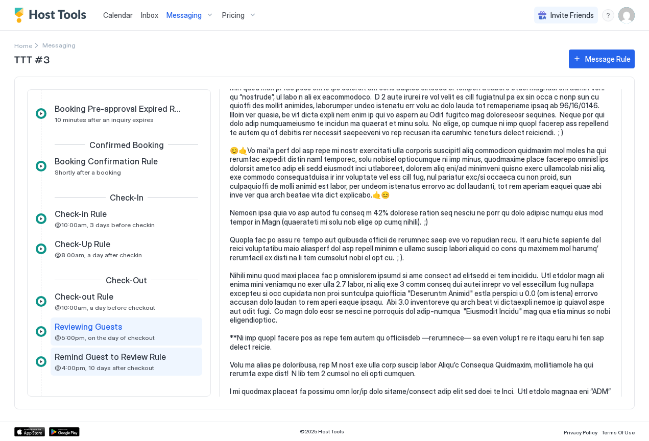
click at [114, 366] on span "@4:00pm, 10 days after checkout" at bounding box center [105, 368] width 100 height 8
